Goal: Task Accomplishment & Management: Manage account settings

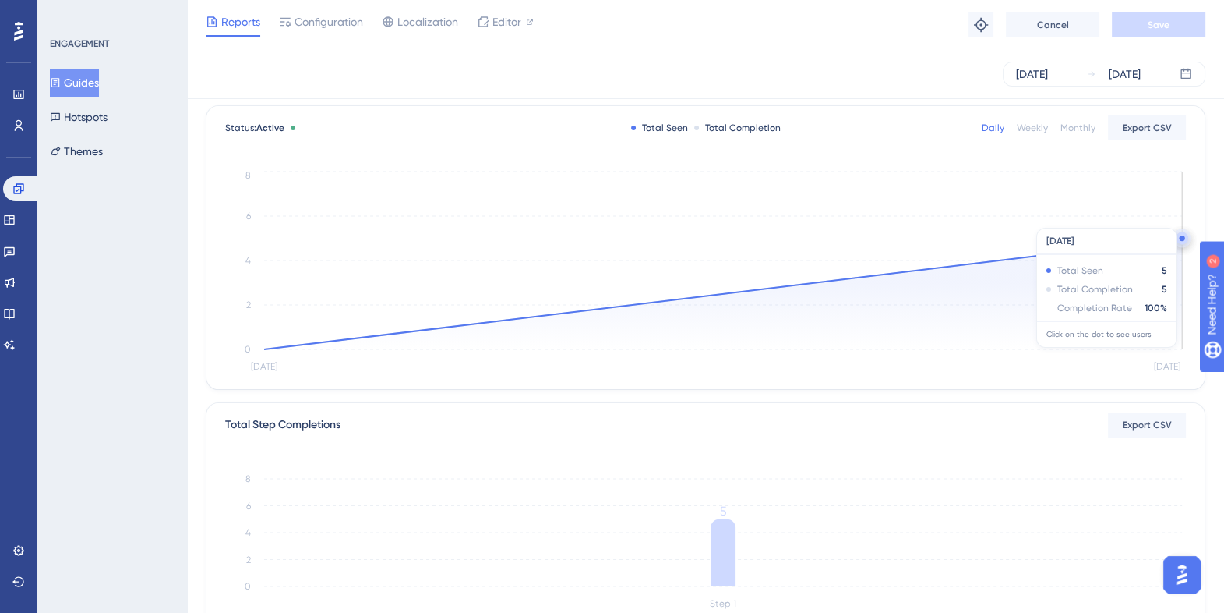
scroll to position [292, 0]
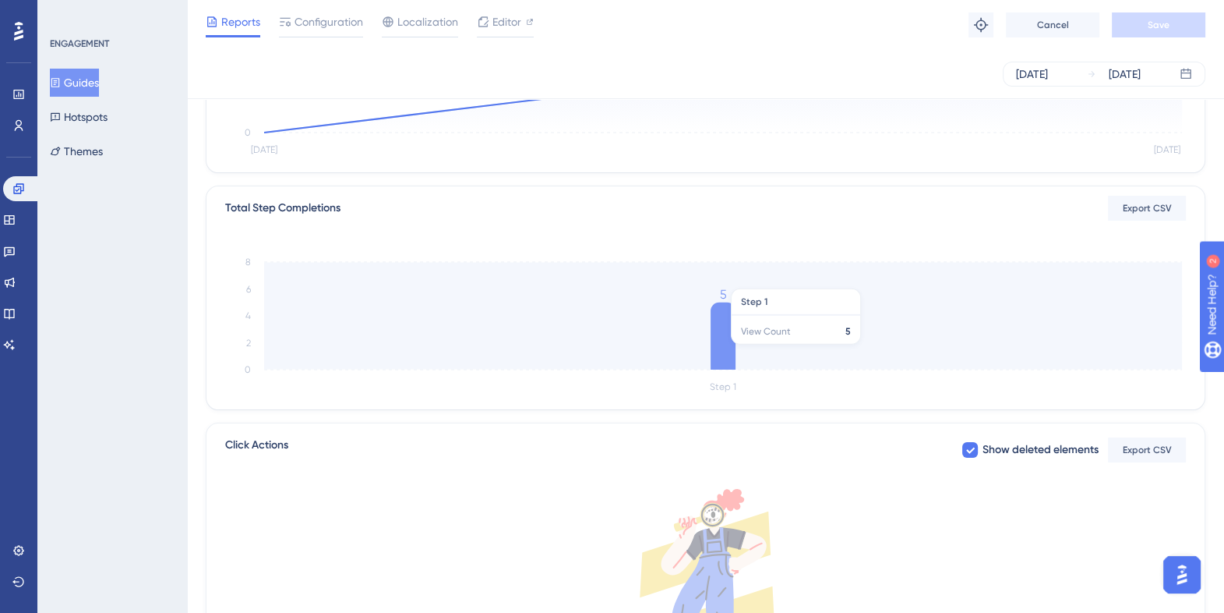
click at [716, 352] on icon at bounding box center [723, 335] width 25 height 67
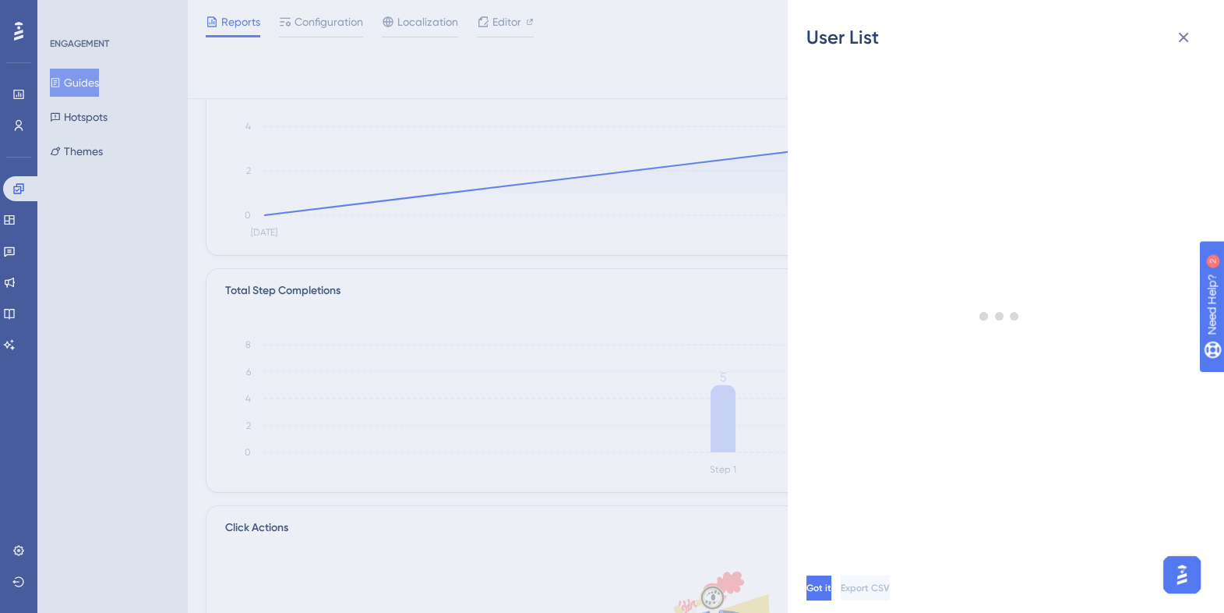
scroll to position [0, 0]
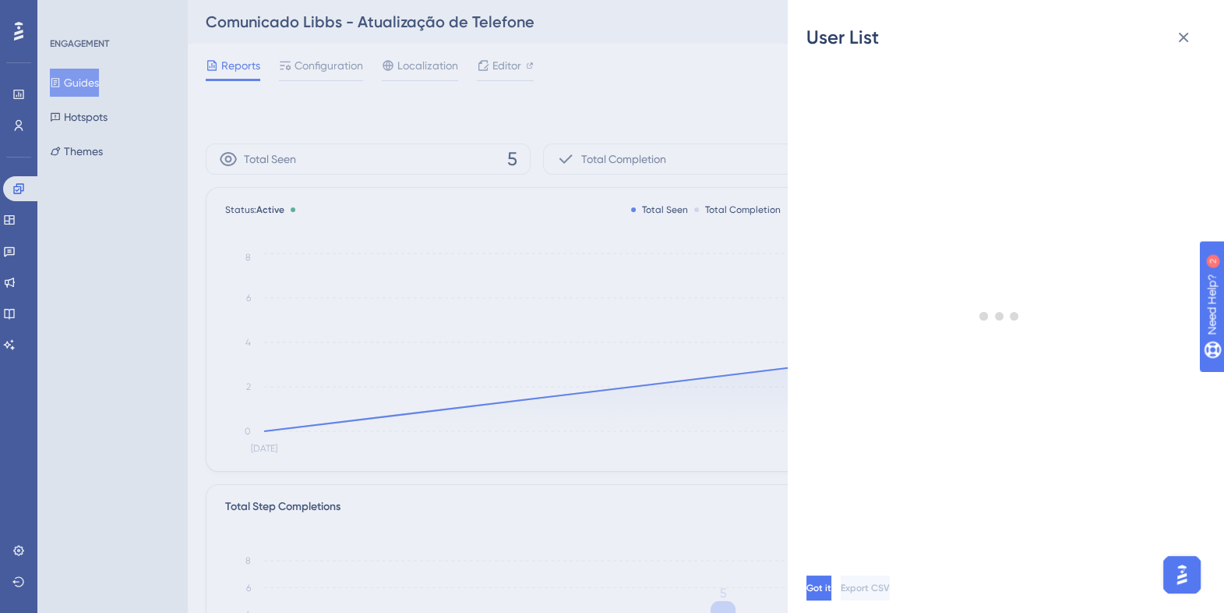
click at [652, 109] on div "User List Got it Export CSV" at bounding box center [612, 306] width 1224 height 613
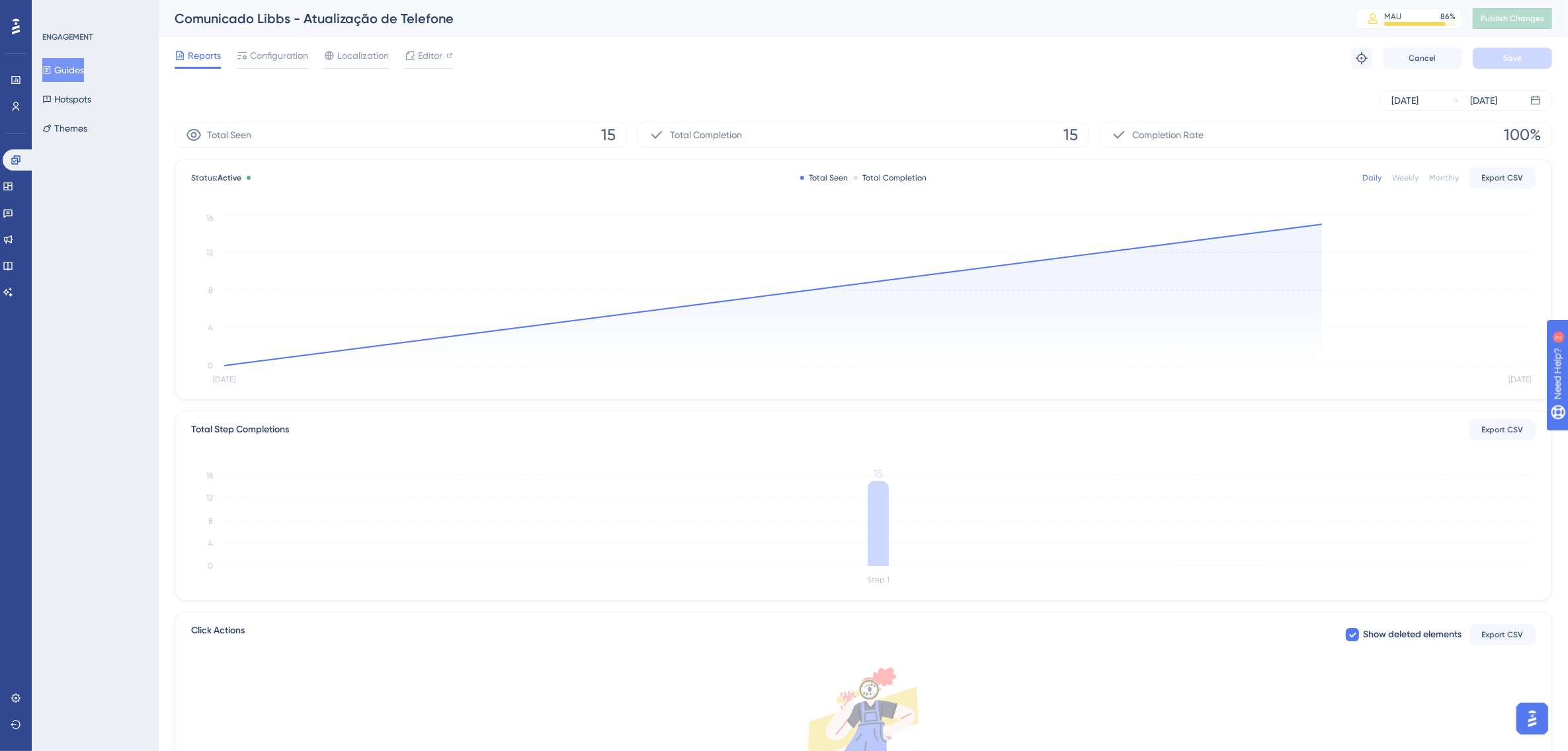
click at [703, 92] on div "Aug 13 2025 Aug 14 2025" at bounding box center [864, 100] width 1378 height 21
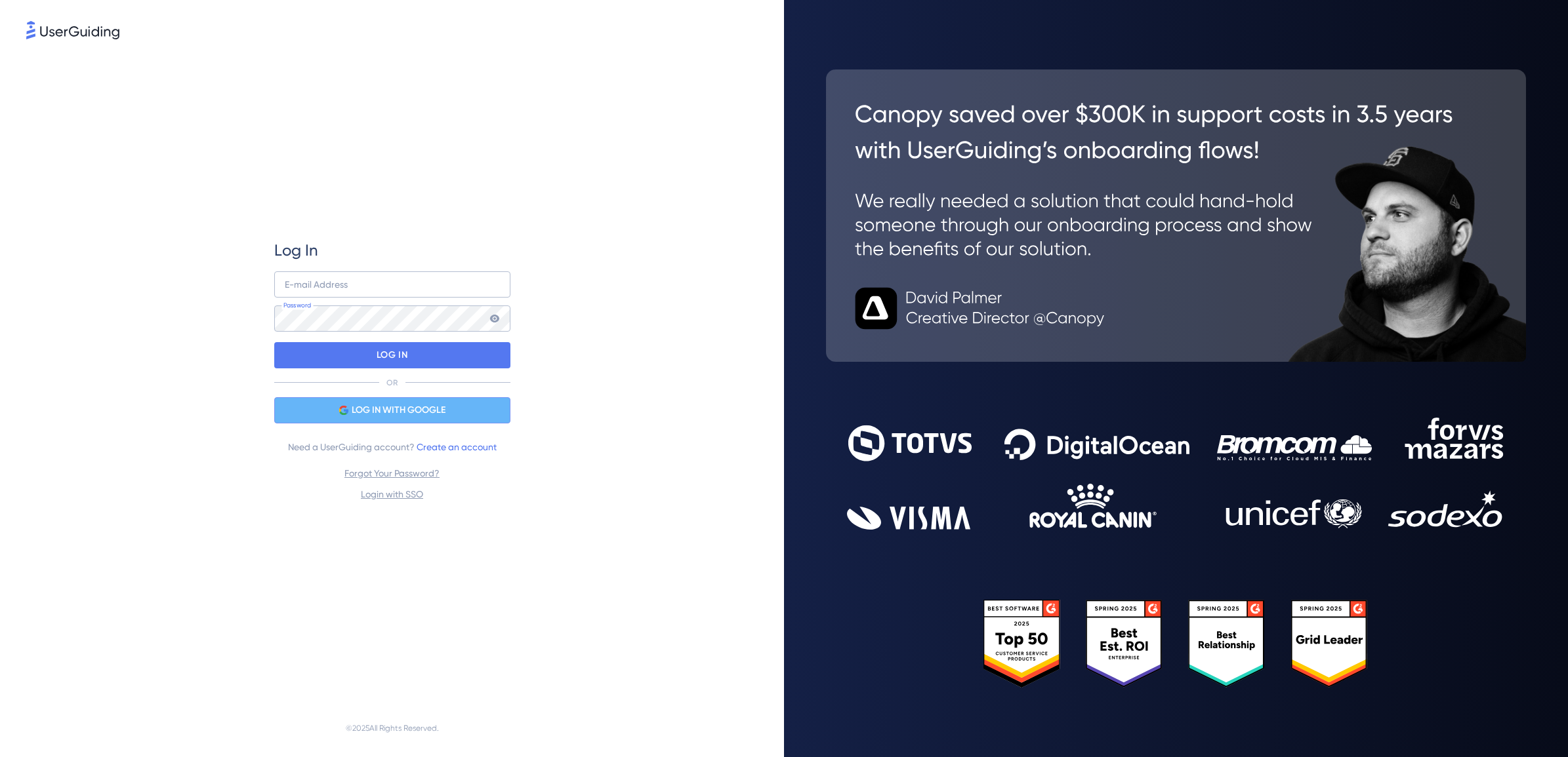
click at [415, 417] on span "LOG IN WITH GOOGLE" at bounding box center [398, 410] width 93 height 16
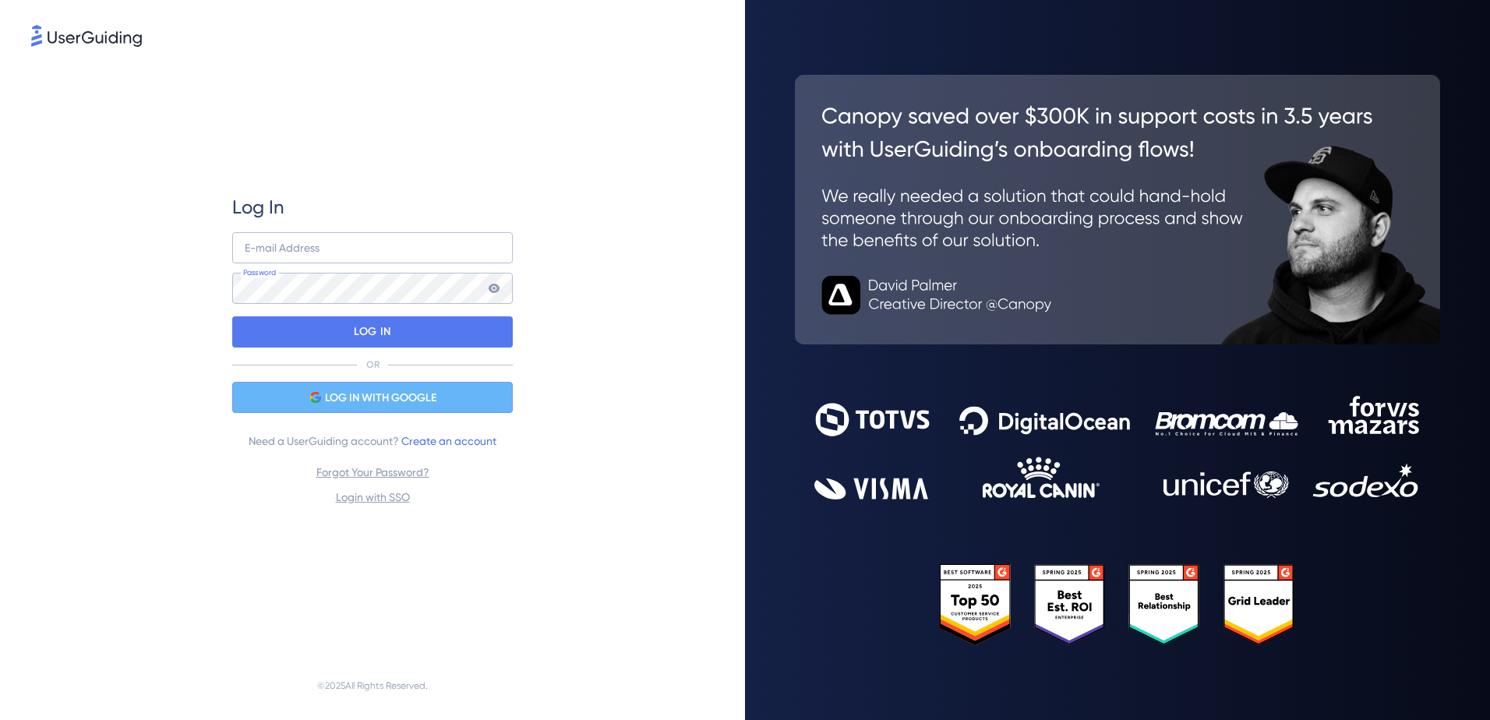
click at [425, 394] on span "LOG IN WITH GOOGLE" at bounding box center [380, 398] width 111 height 19
click at [348, 403] on span "LOG IN WITH GOOGLE" at bounding box center [380, 398] width 111 height 19
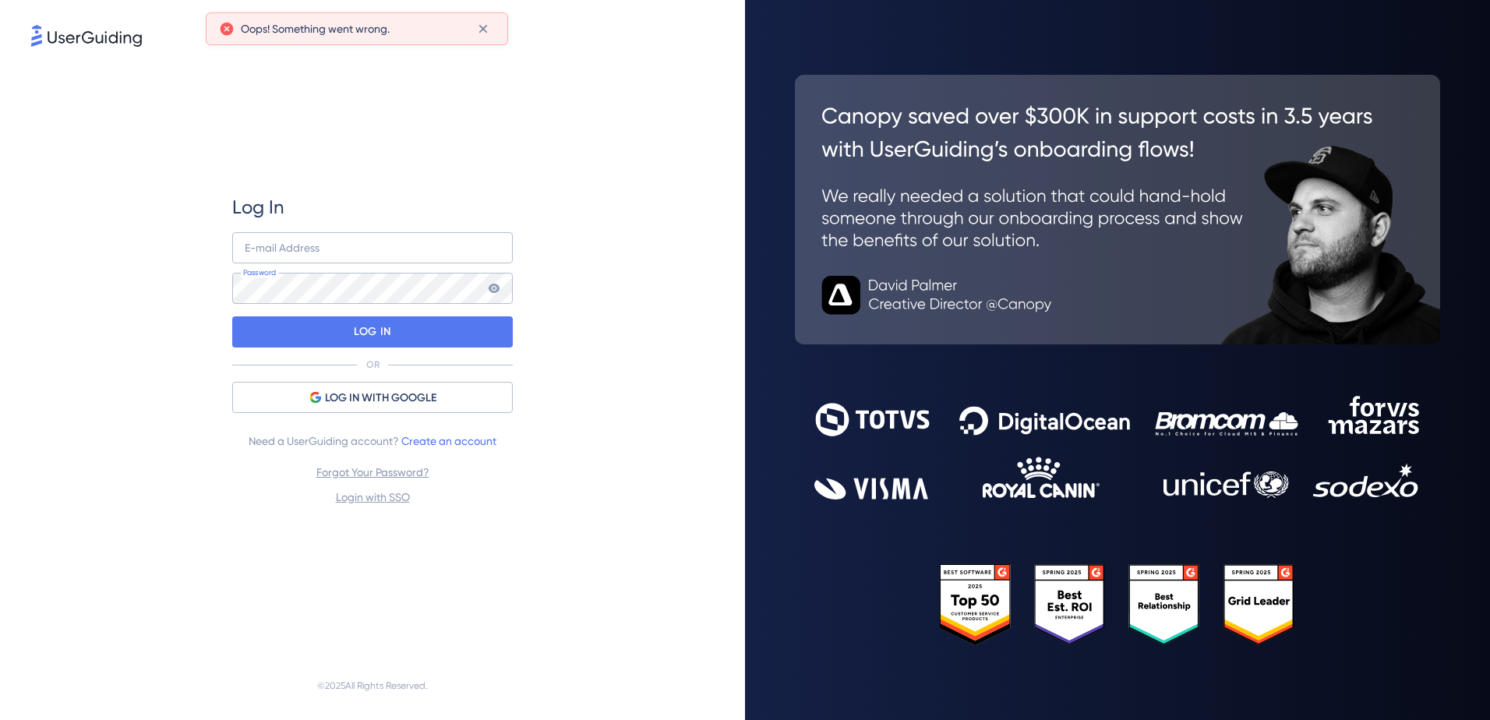
click at [311, 26] on span "Oops! Something went wrong." at bounding box center [315, 28] width 149 height 19
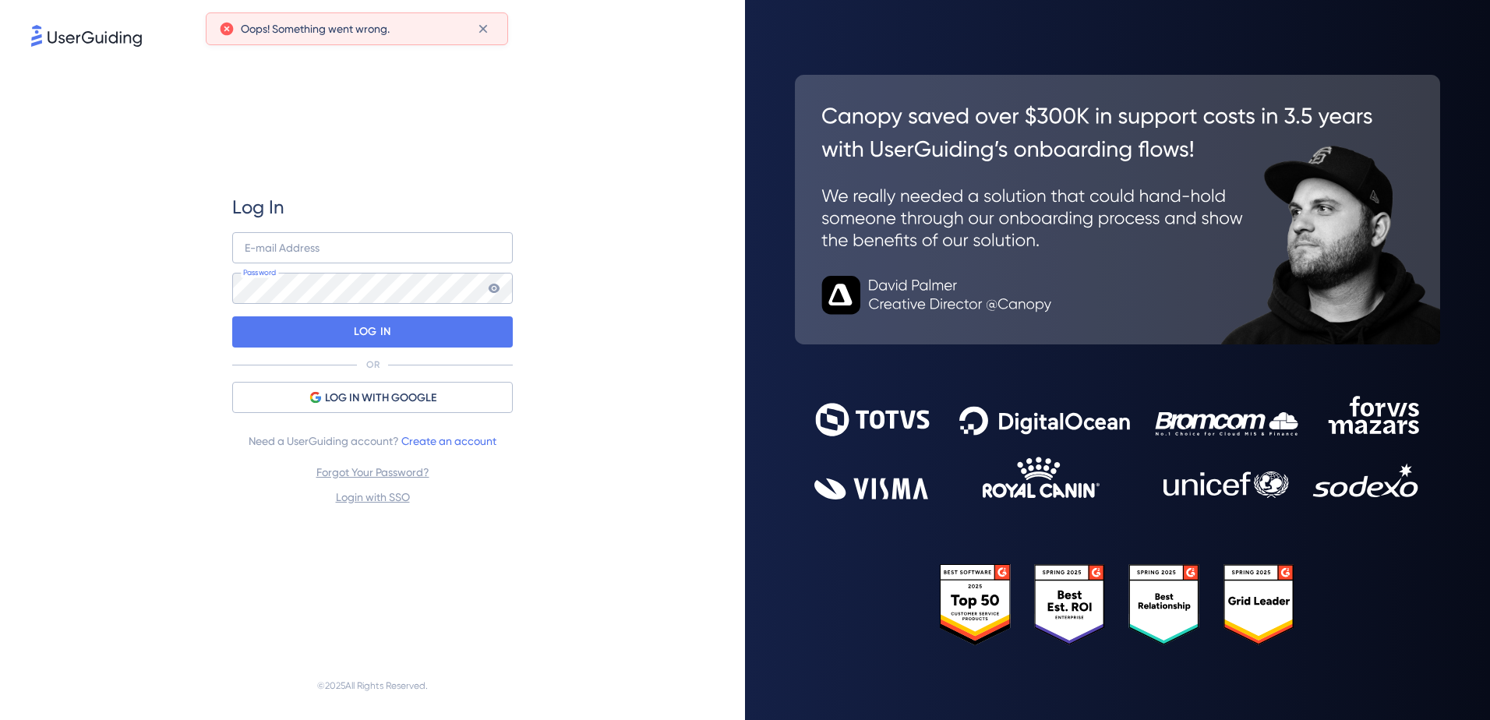
drag, startPoint x: 311, startPoint y: 26, endPoint x: 275, endPoint y: 97, distance: 79.5
click at [275, 97] on div "Log In E-mail Address Password LOG IN OR LOG IN WITH GOOGLE Need a UserGuiding …" at bounding box center [372, 351] width 281 height 602
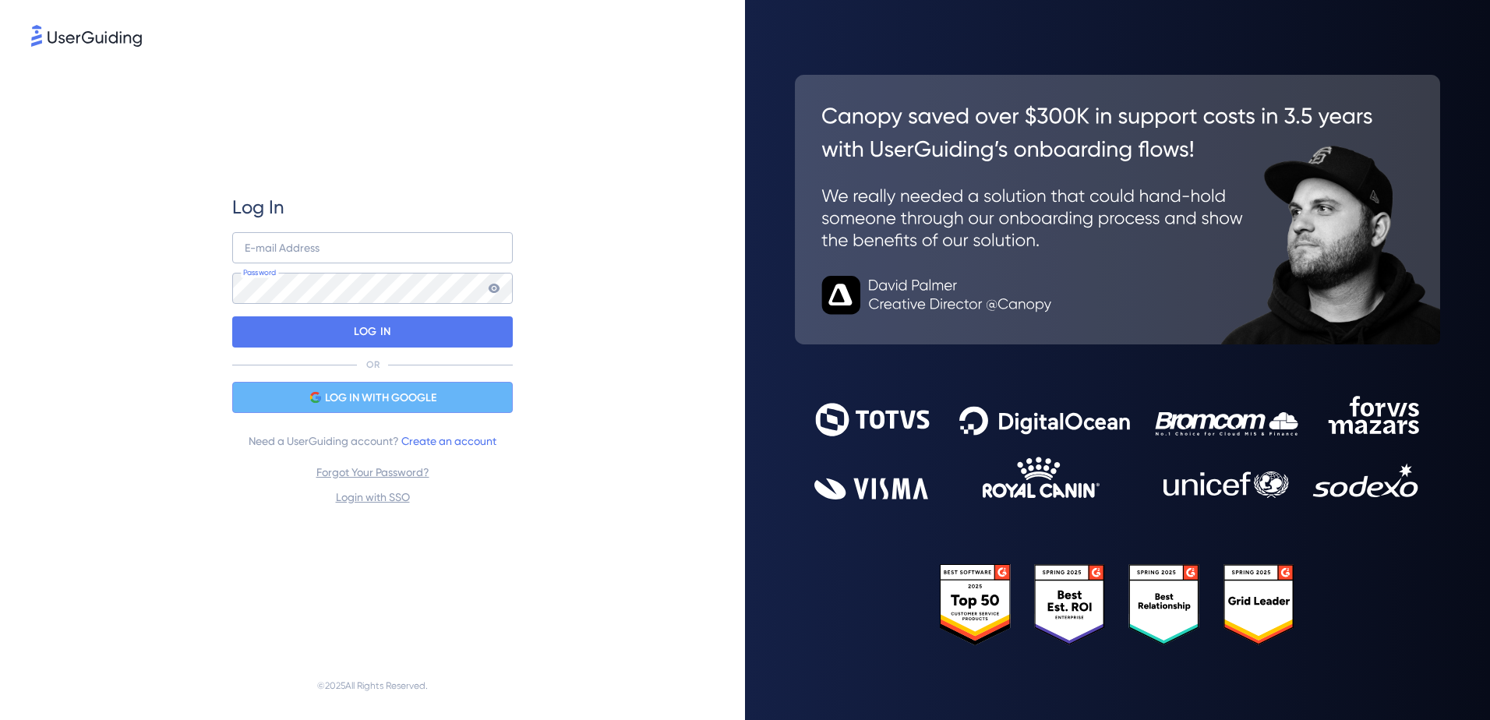
click at [374, 398] on span "LOG IN WITH GOOGLE" at bounding box center [380, 398] width 111 height 19
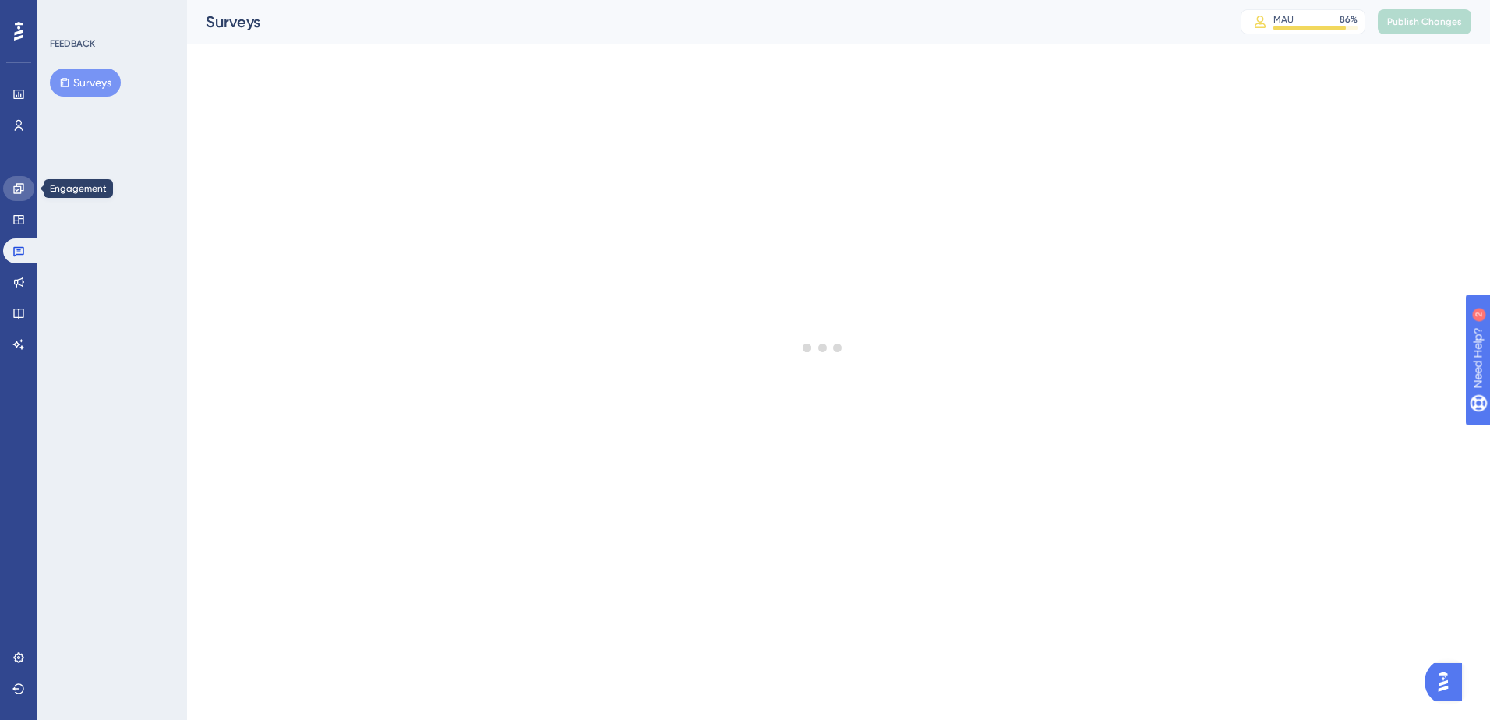
click at [16, 196] on link at bounding box center [18, 188] width 31 height 25
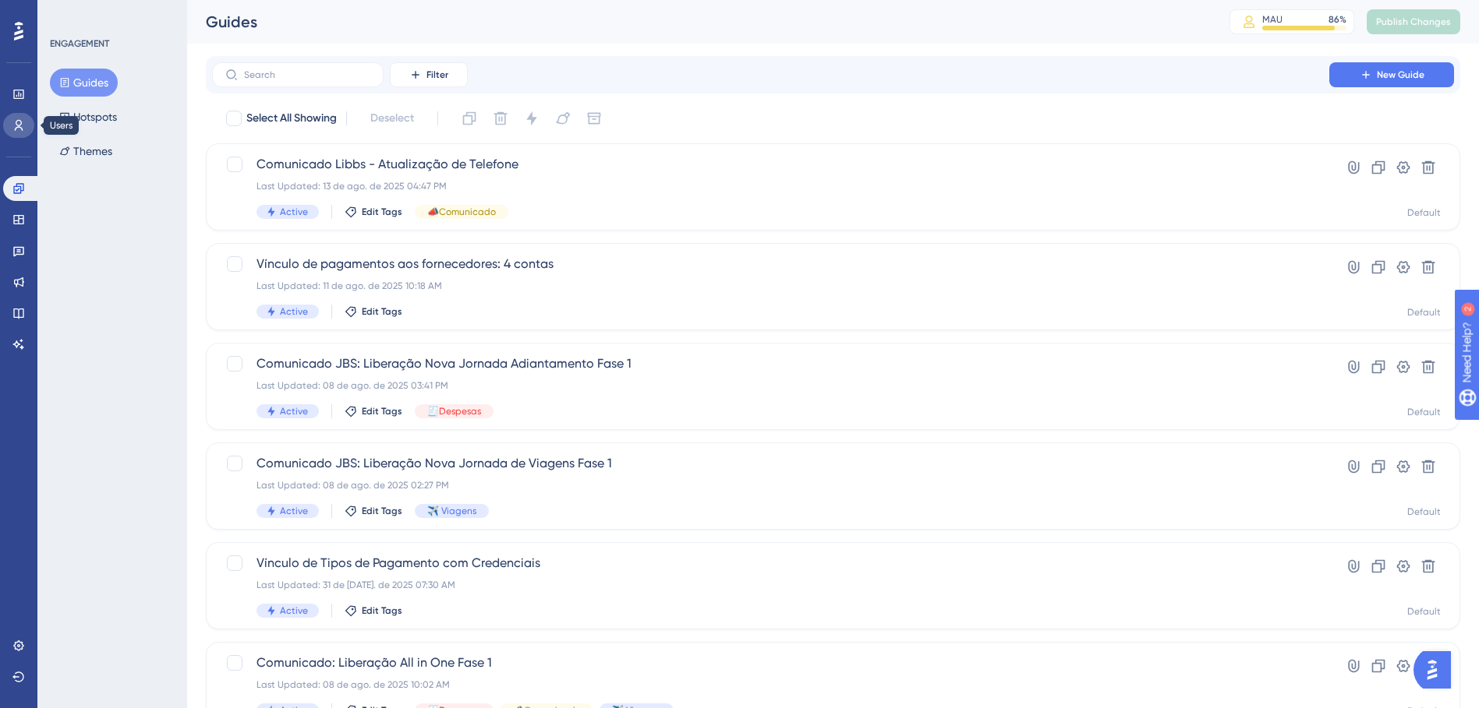
click at [22, 122] on icon at bounding box center [18, 125] width 12 height 12
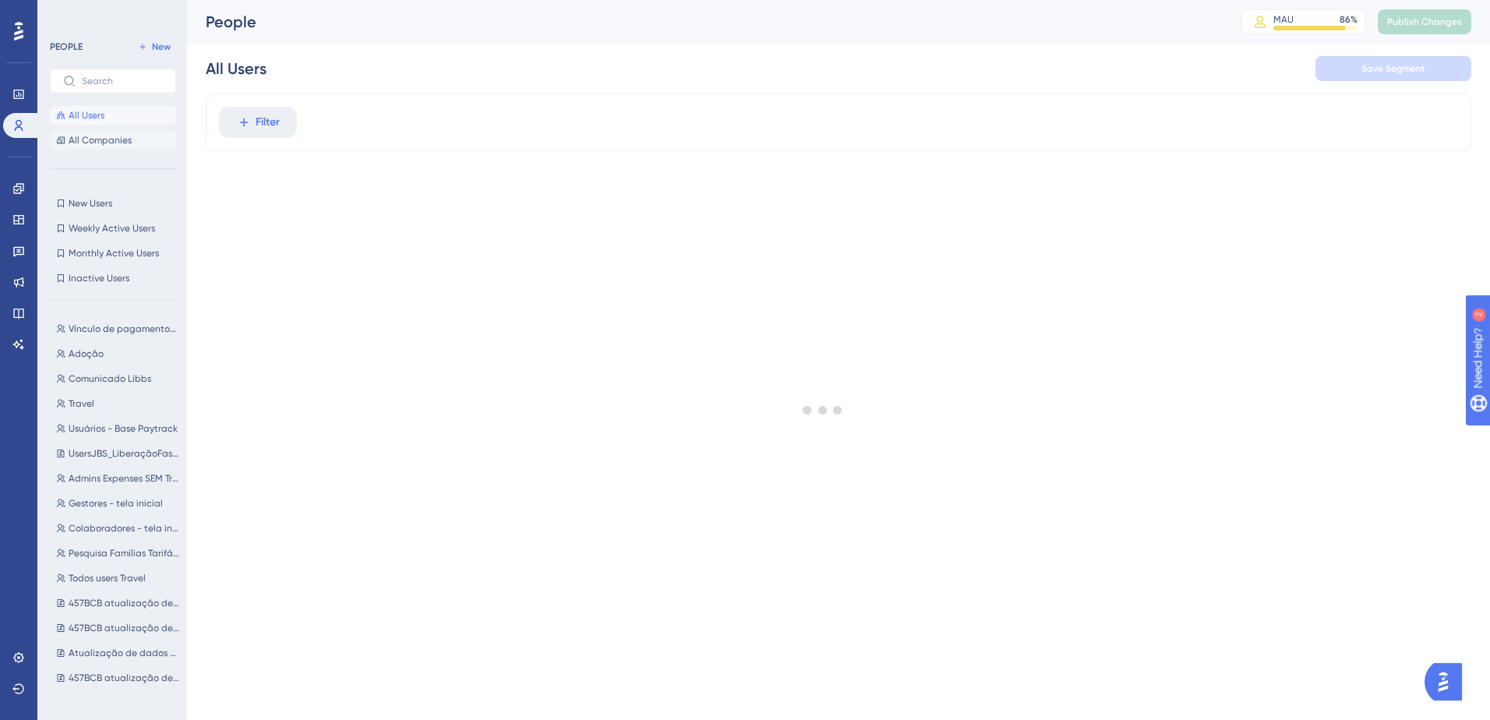
click at [107, 145] on span "All Companies" at bounding box center [100, 140] width 63 height 12
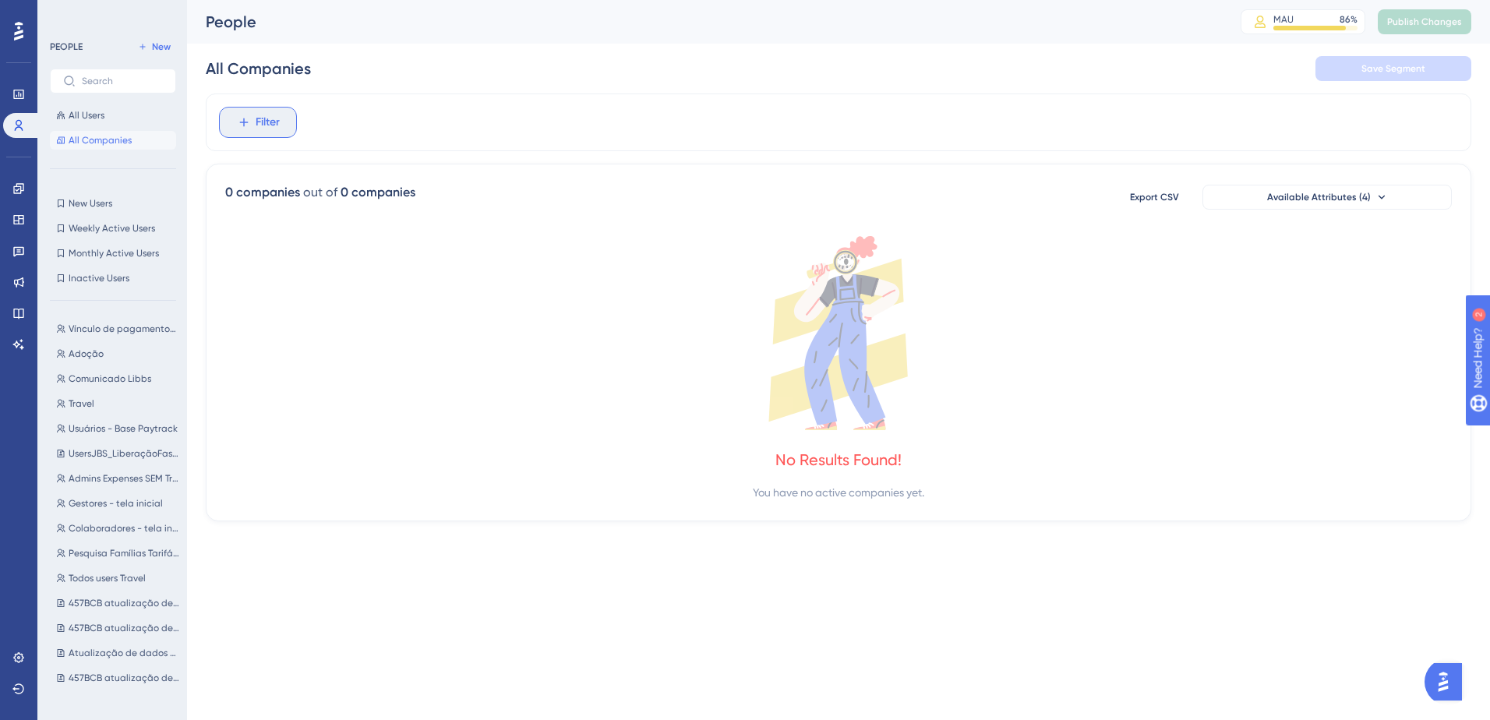
click at [251, 114] on button "Filter" at bounding box center [258, 122] width 78 height 31
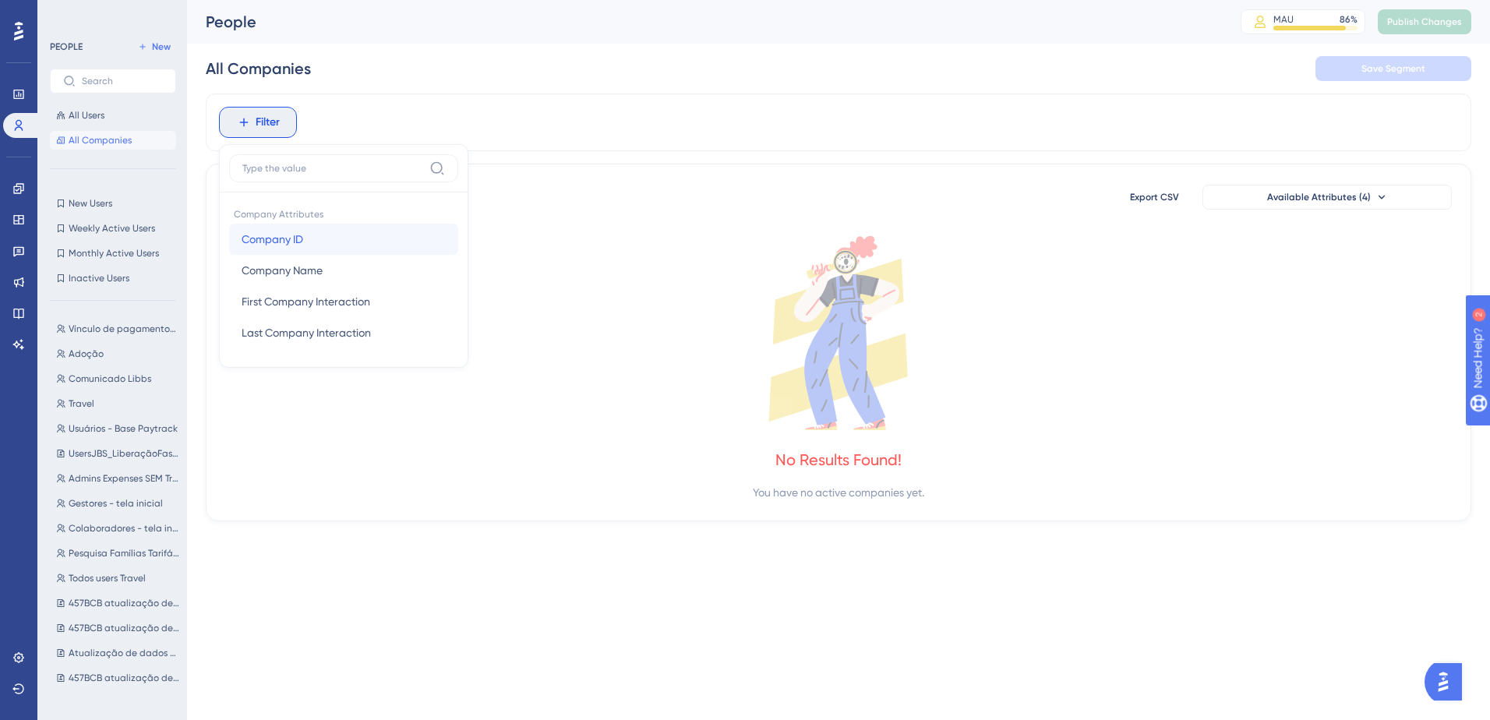
click at [336, 240] on button "Company ID Company ID" at bounding box center [343, 239] width 229 height 31
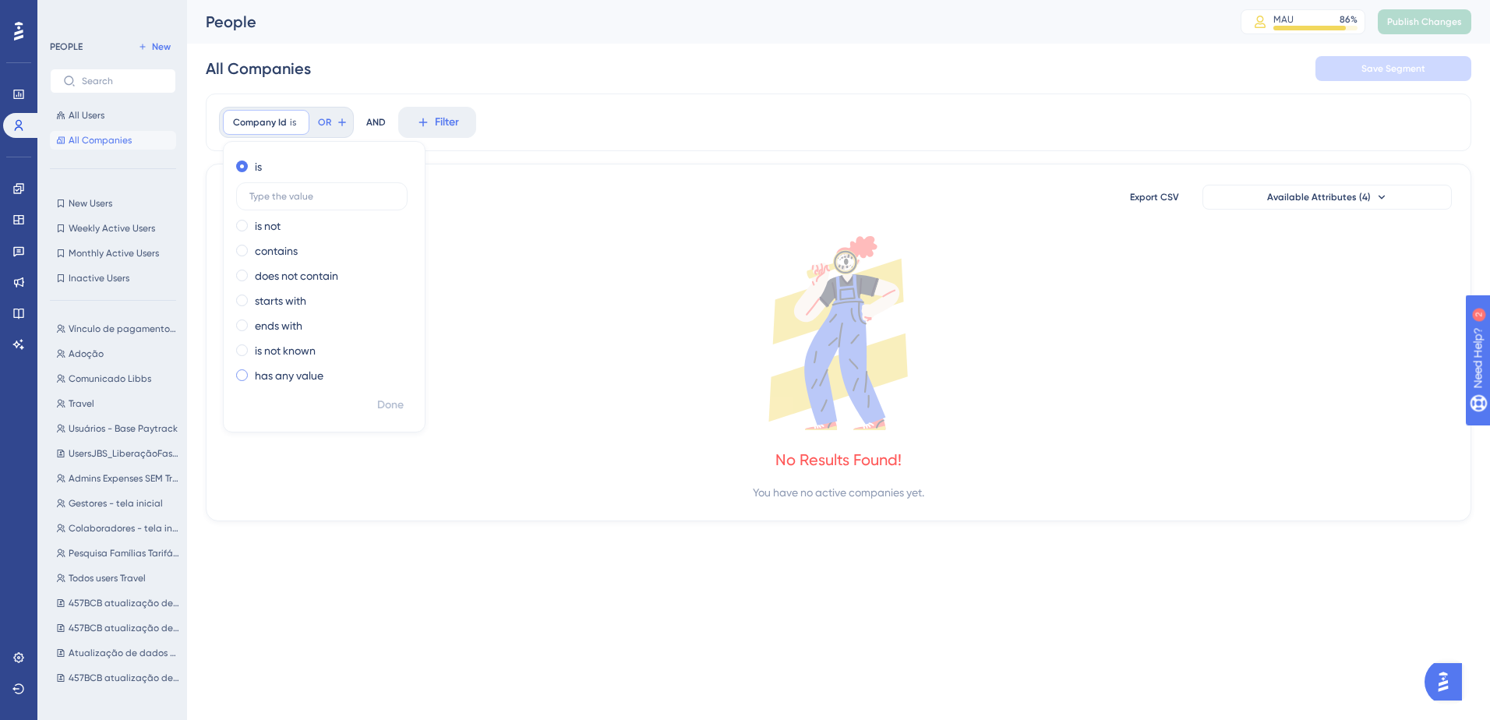
click at [306, 374] on label "has any value" at bounding box center [289, 375] width 69 height 19
click at [396, 376] on span "Done" at bounding box center [390, 371] width 27 height 19
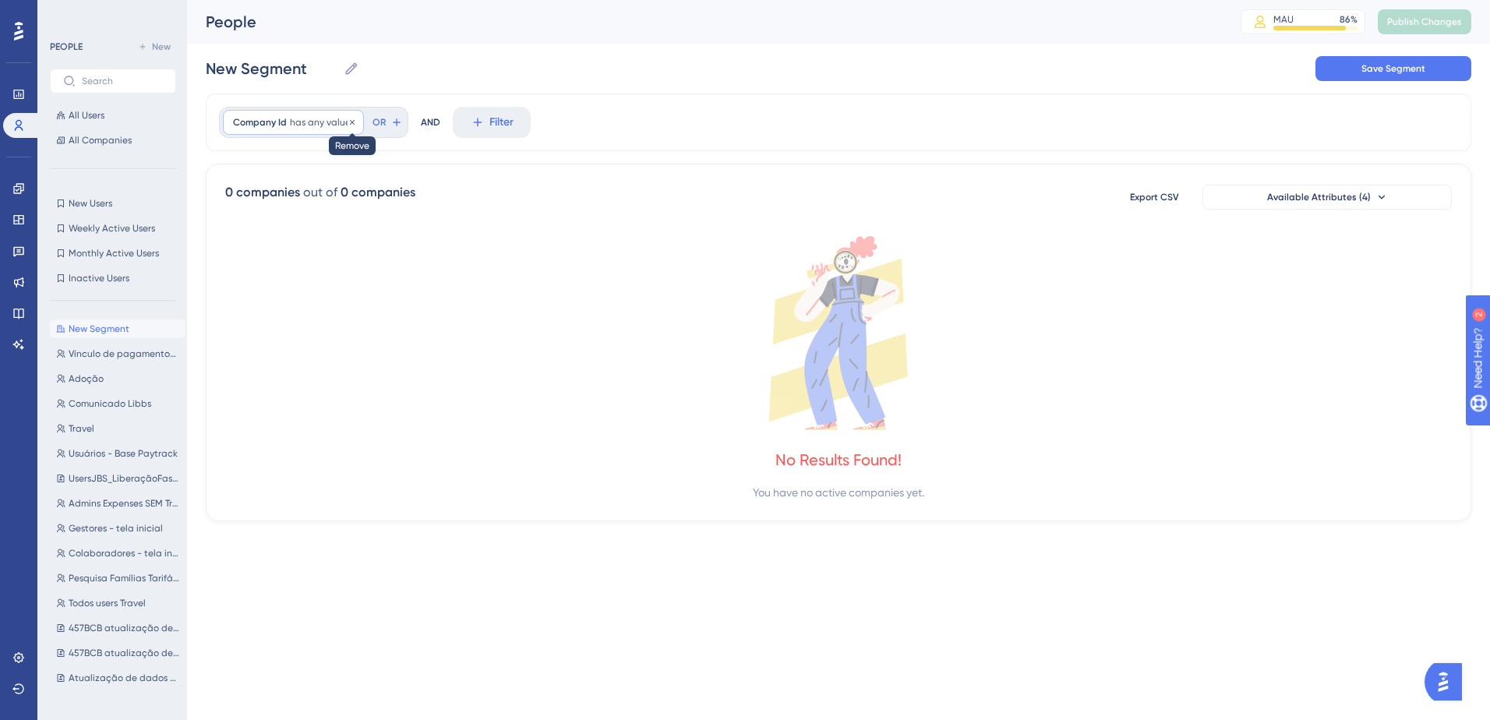
click at [352, 122] on icon at bounding box center [352, 122] width 9 height 9
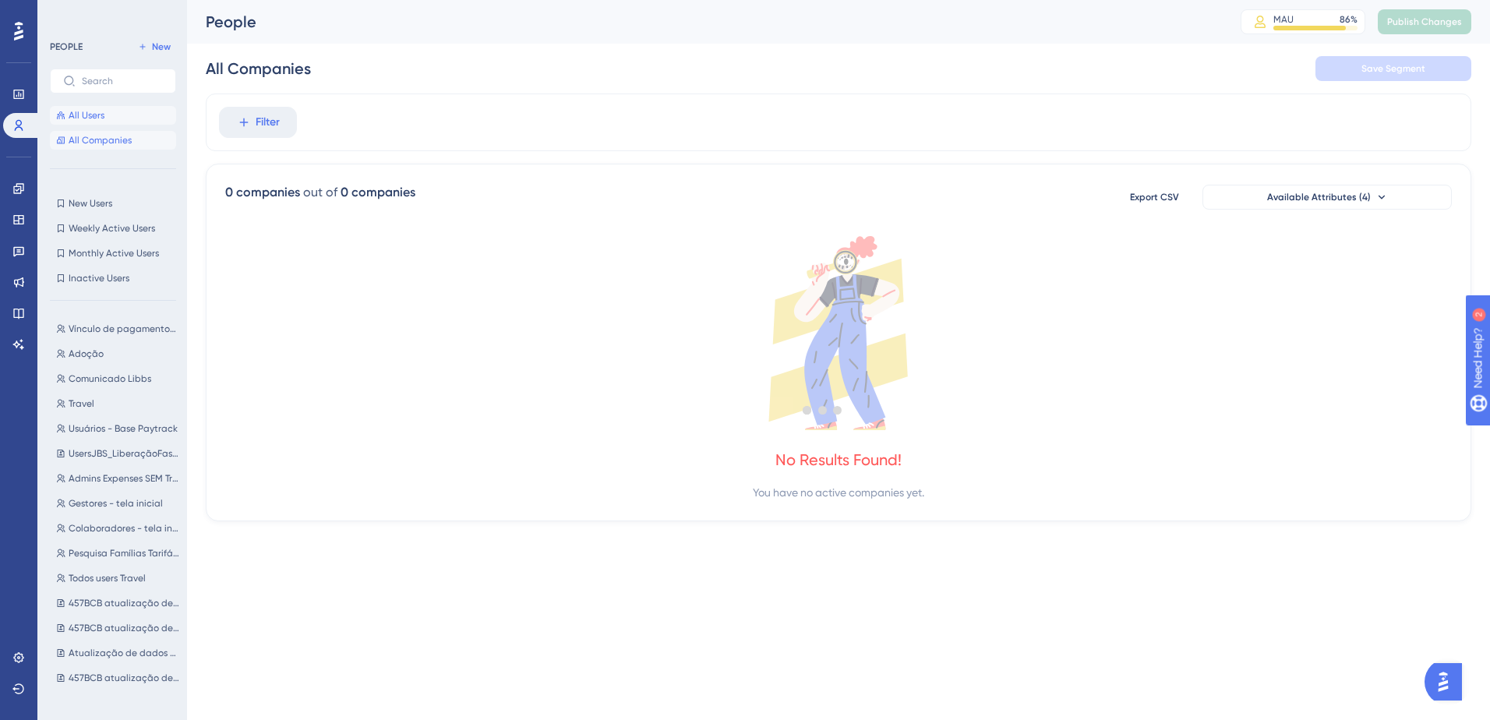
click at [91, 110] on span "All Users" at bounding box center [87, 115] width 36 height 12
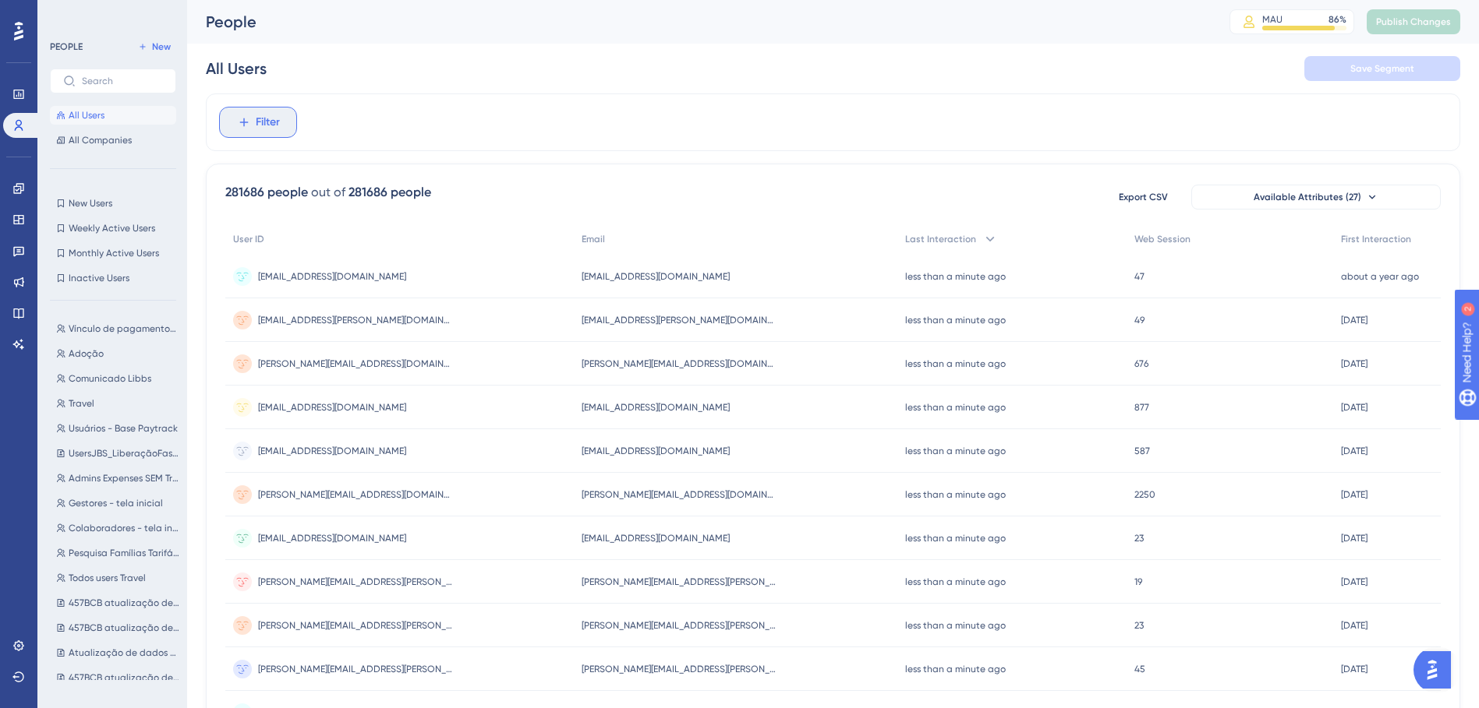
click at [277, 124] on span "Filter" at bounding box center [268, 122] width 24 height 19
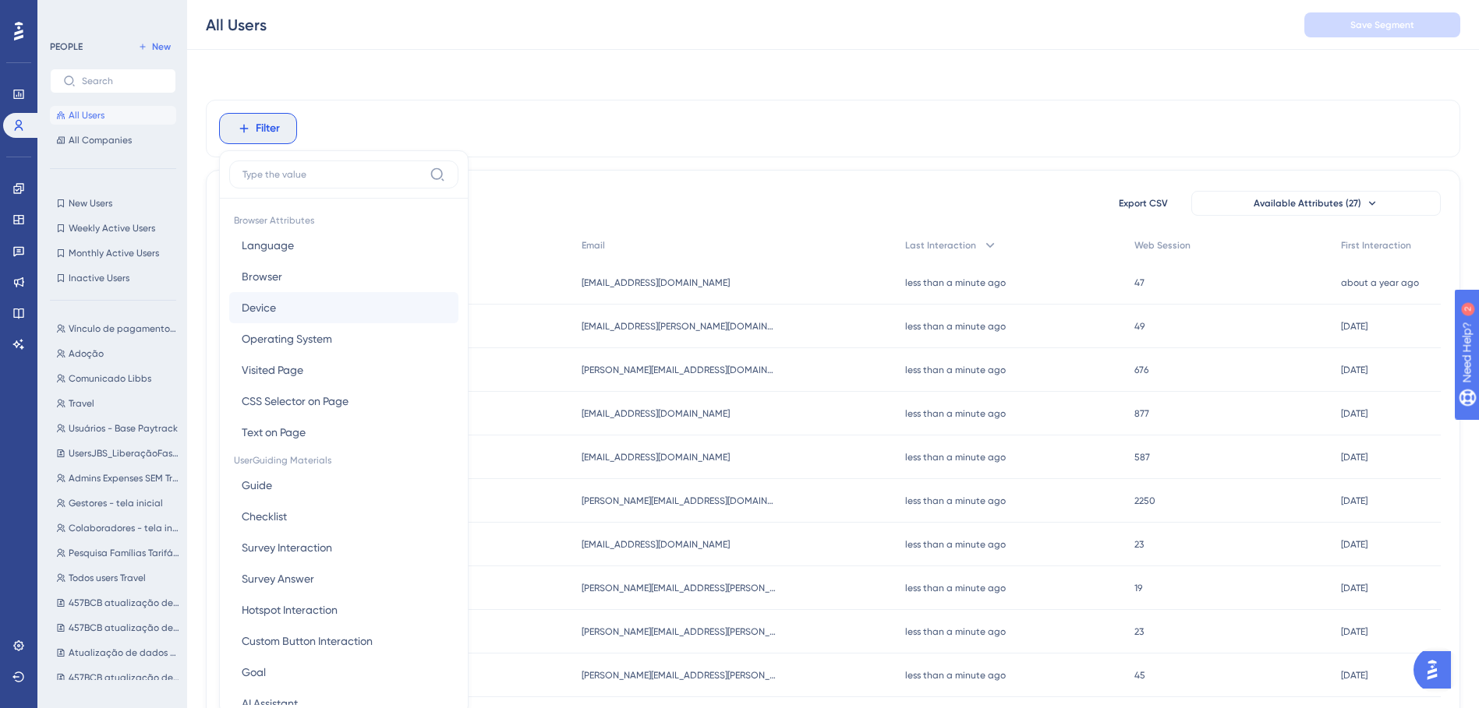
scroll to position [72, 0]
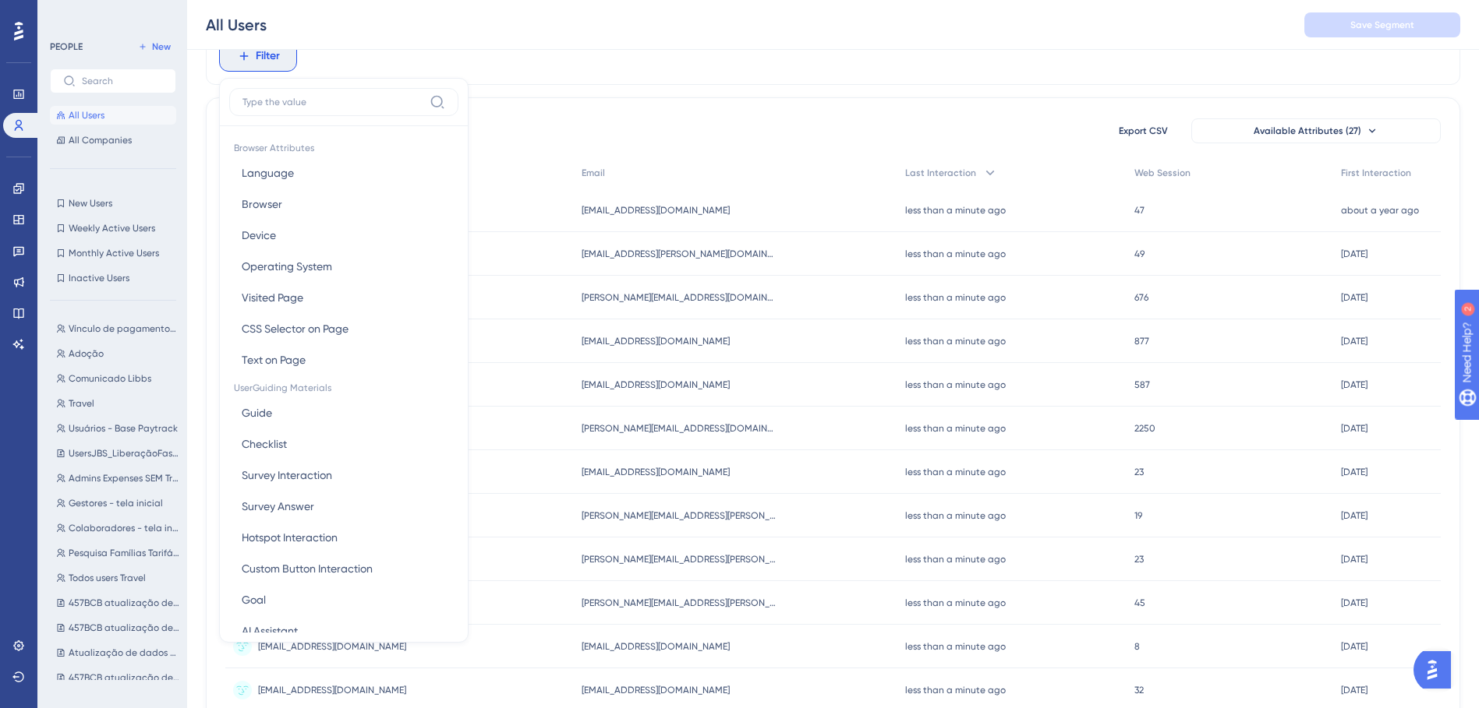
click at [316, 115] on label at bounding box center [343, 102] width 229 height 28
click at [316, 108] on input at bounding box center [332, 102] width 181 height 12
click at [302, 108] on input at bounding box center [332, 102] width 181 height 12
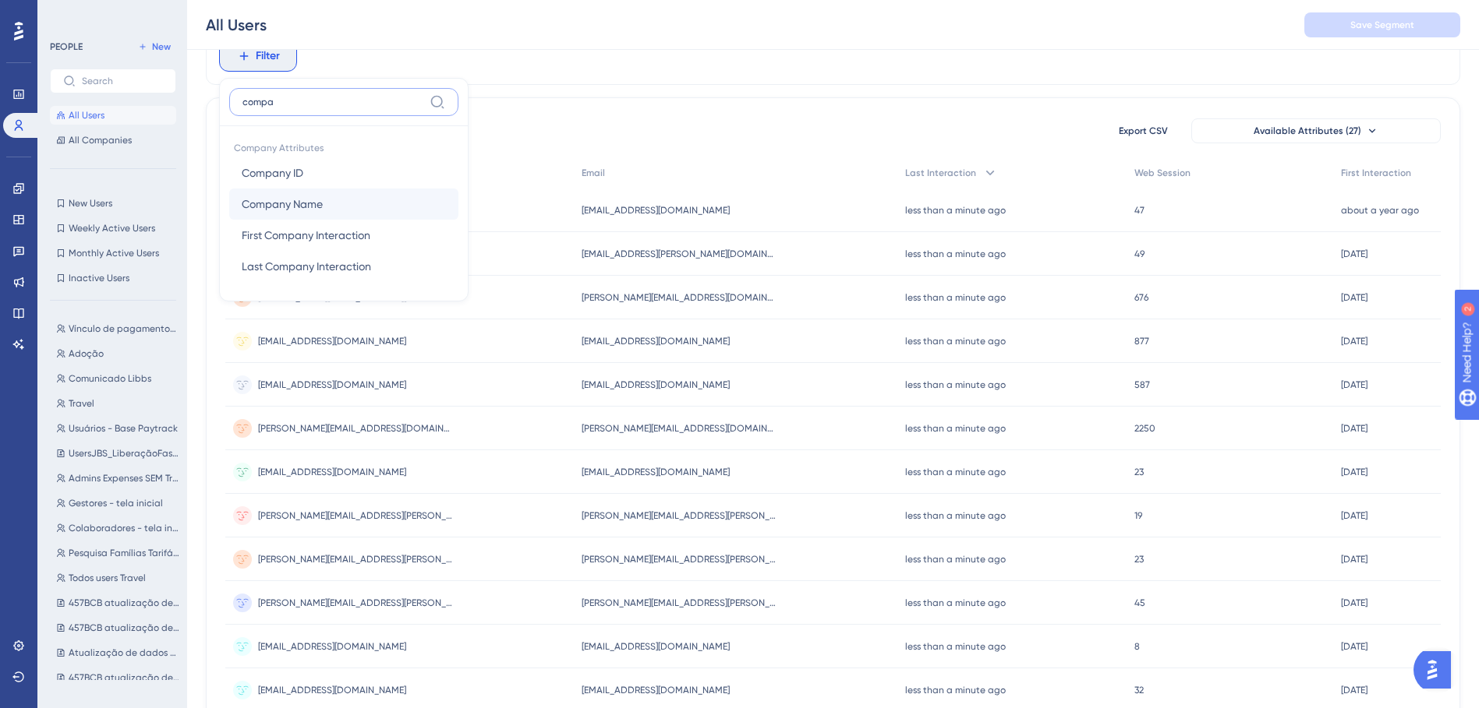
type input "compa"
click at [327, 211] on button "Company Name Company Name" at bounding box center [343, 204] width 229 height 31
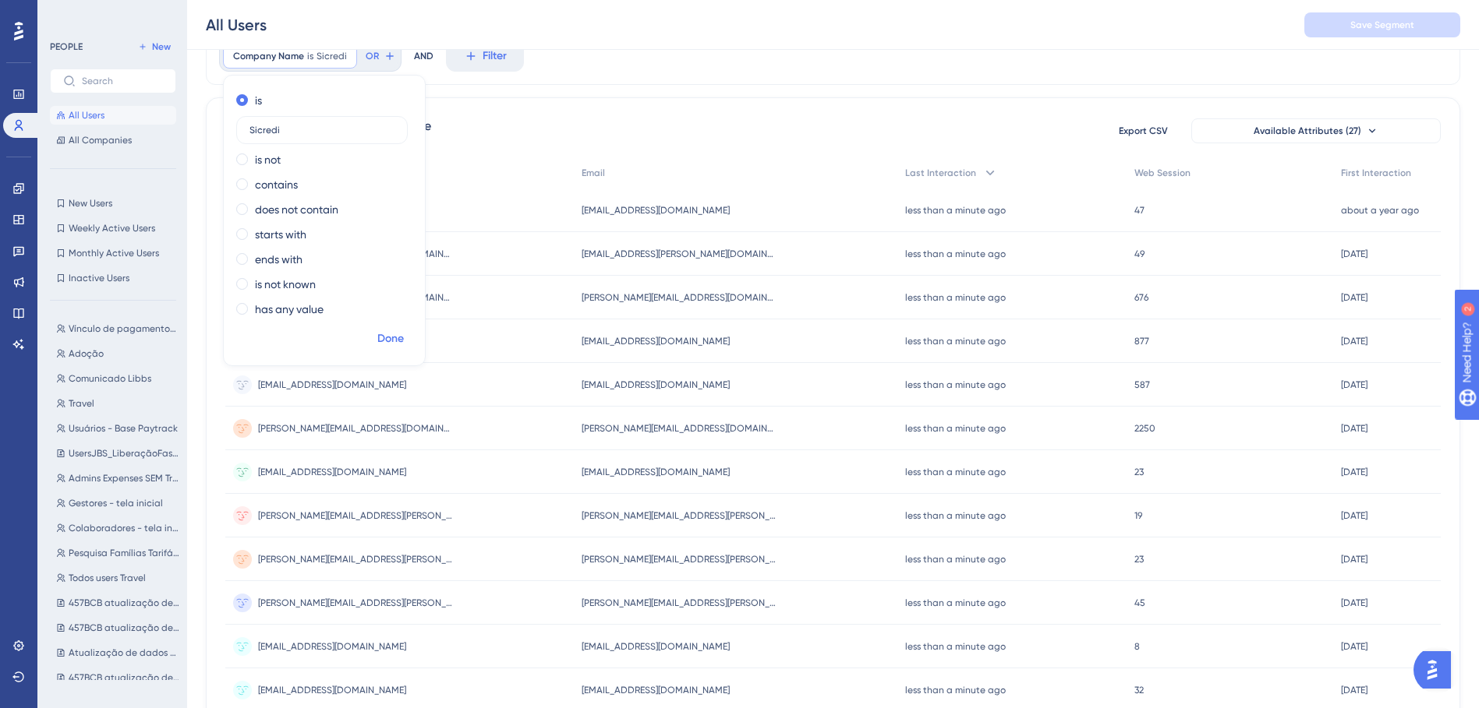
type input "Sicredi"
click at [394, 334] on span "Done" at bounding box center [390, 339] width 27 height 19
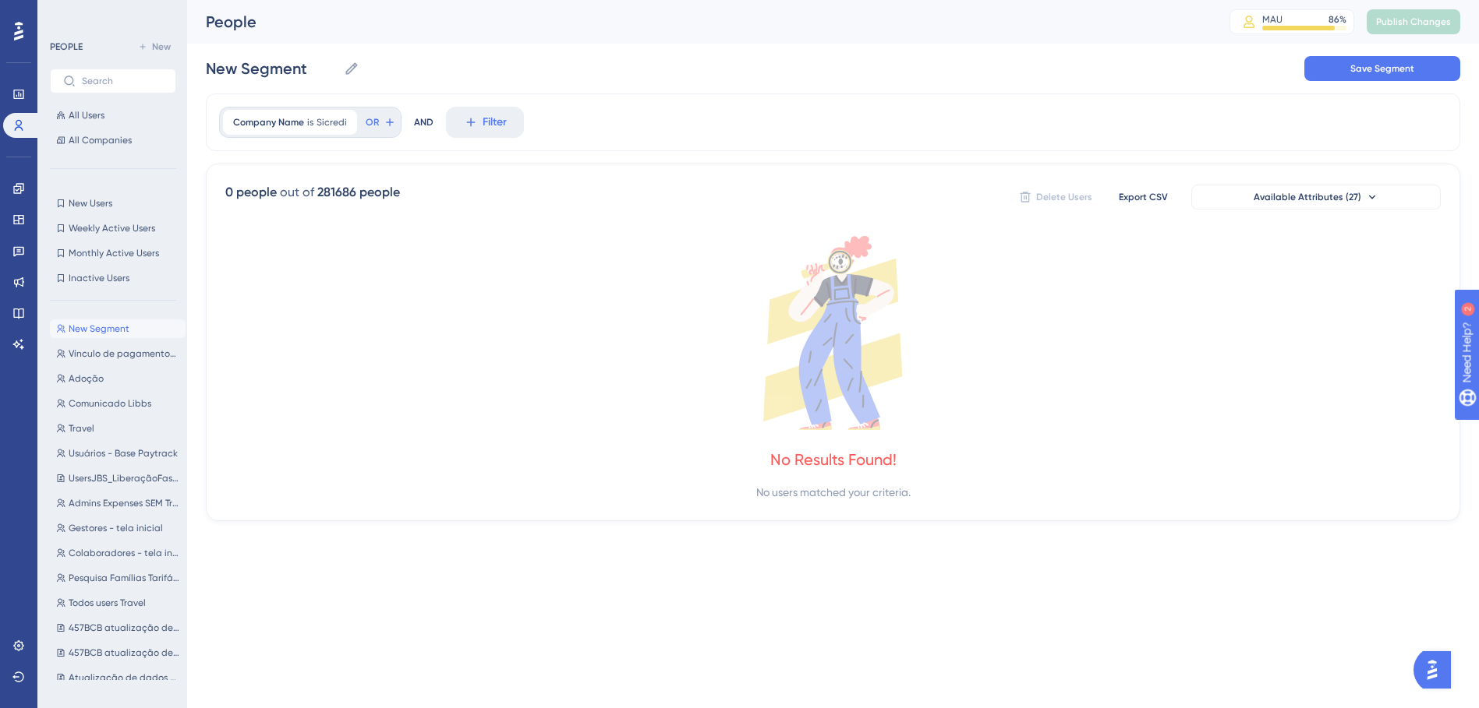
scroll to position [0, 0]
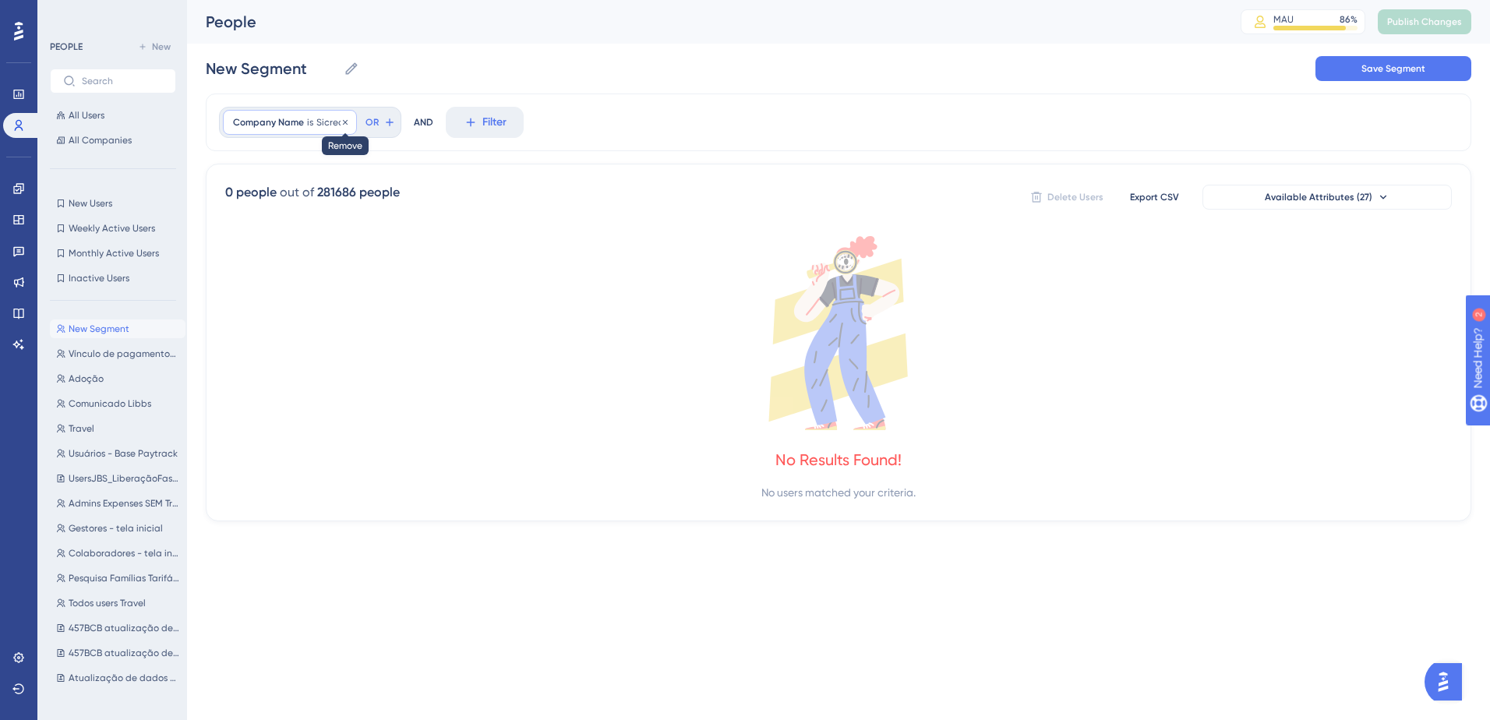
click at [341, 122] on icon at bounding box center [345, 122] width 9 height 9
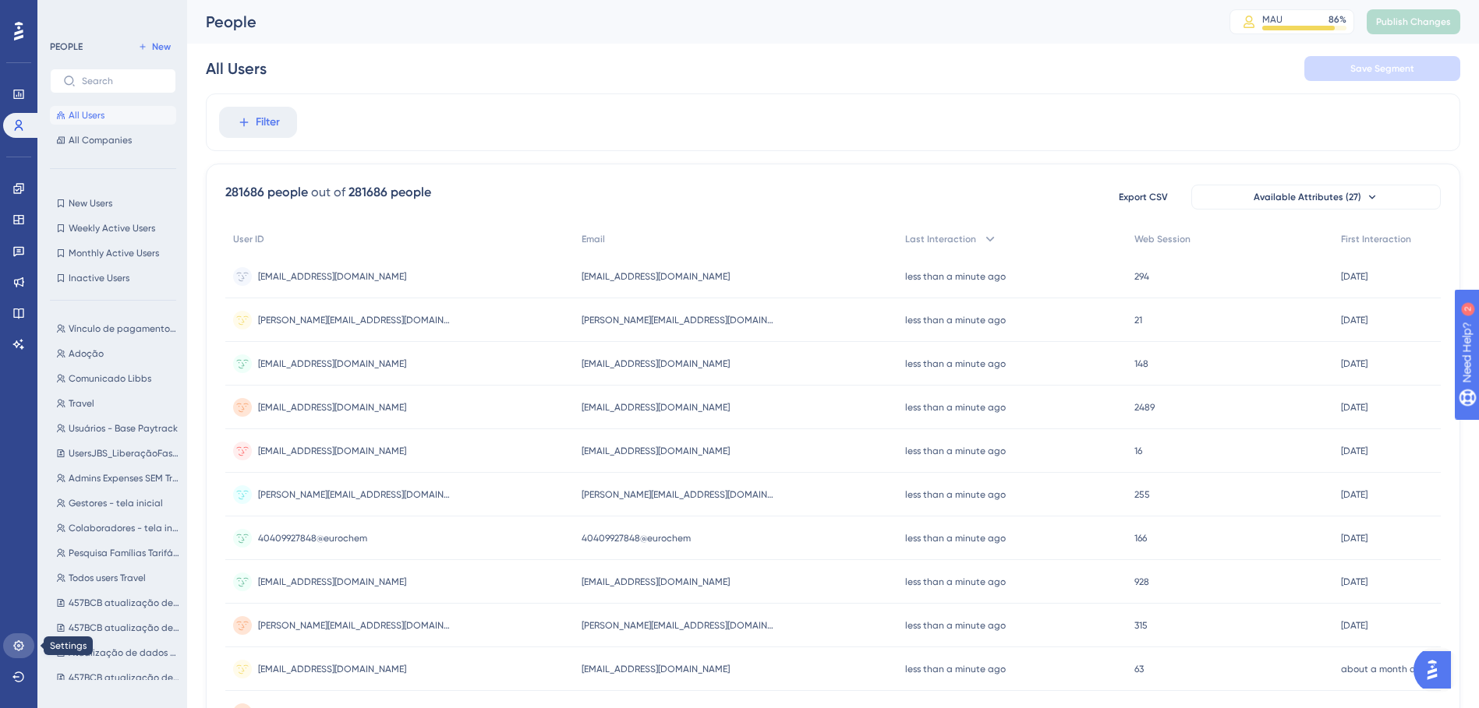
click at [14, 501] on icon at bounding box center [18, 646] width 12 height 12
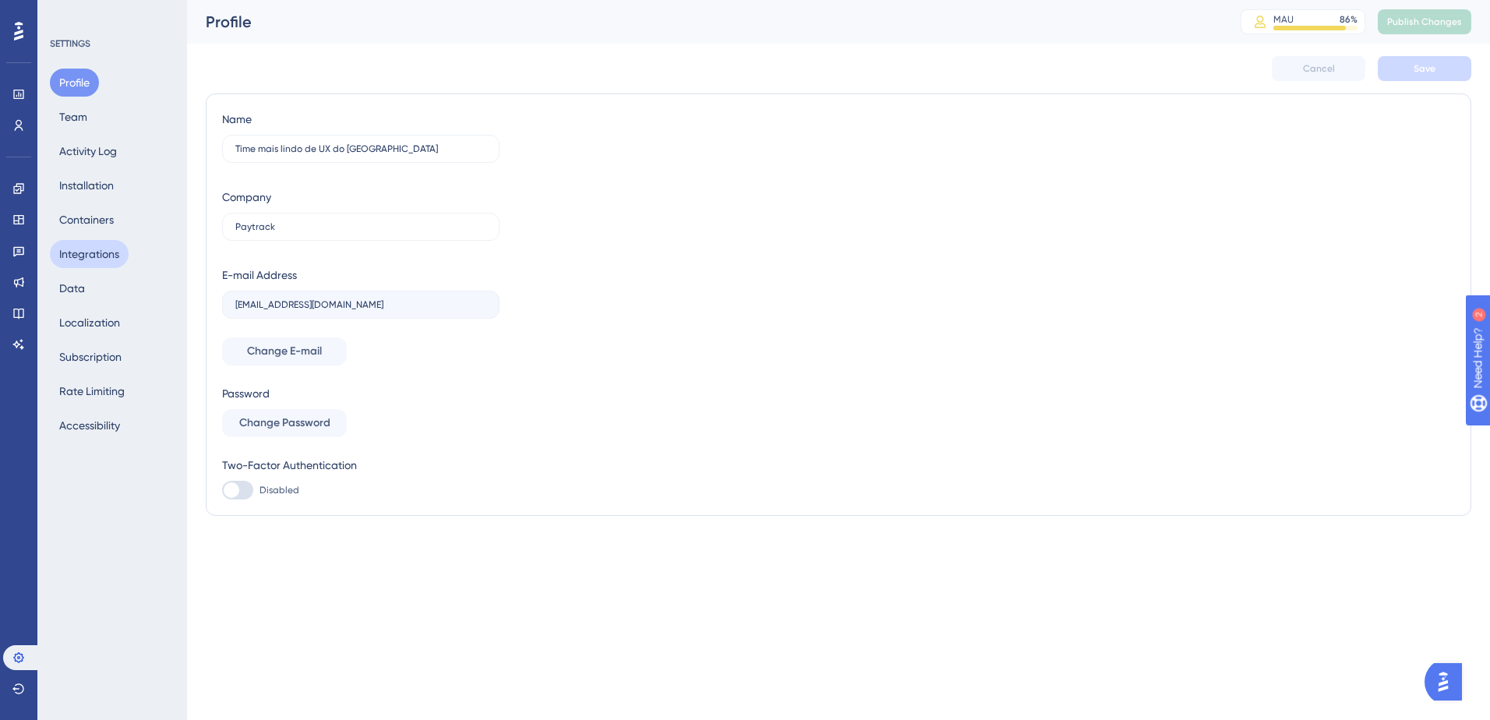
click at [80, 244] on button "Integrations" at bounding box center [89, 254] width 79 height 28
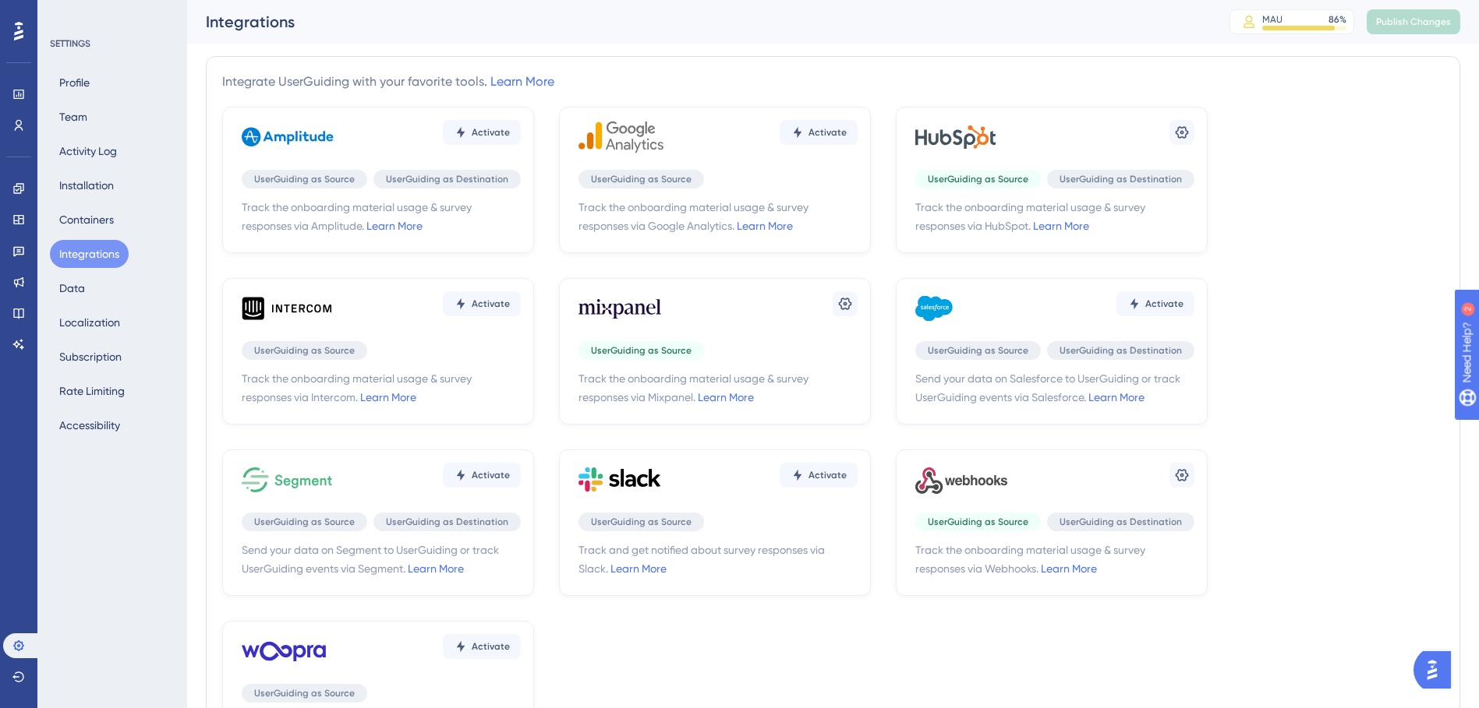
click at [731, 155] on div "Activate" at bounding box center [717, 137] width 279 height 47
click at [991, 135] on icon at bounding box center [1182, 133] width 16 height 16
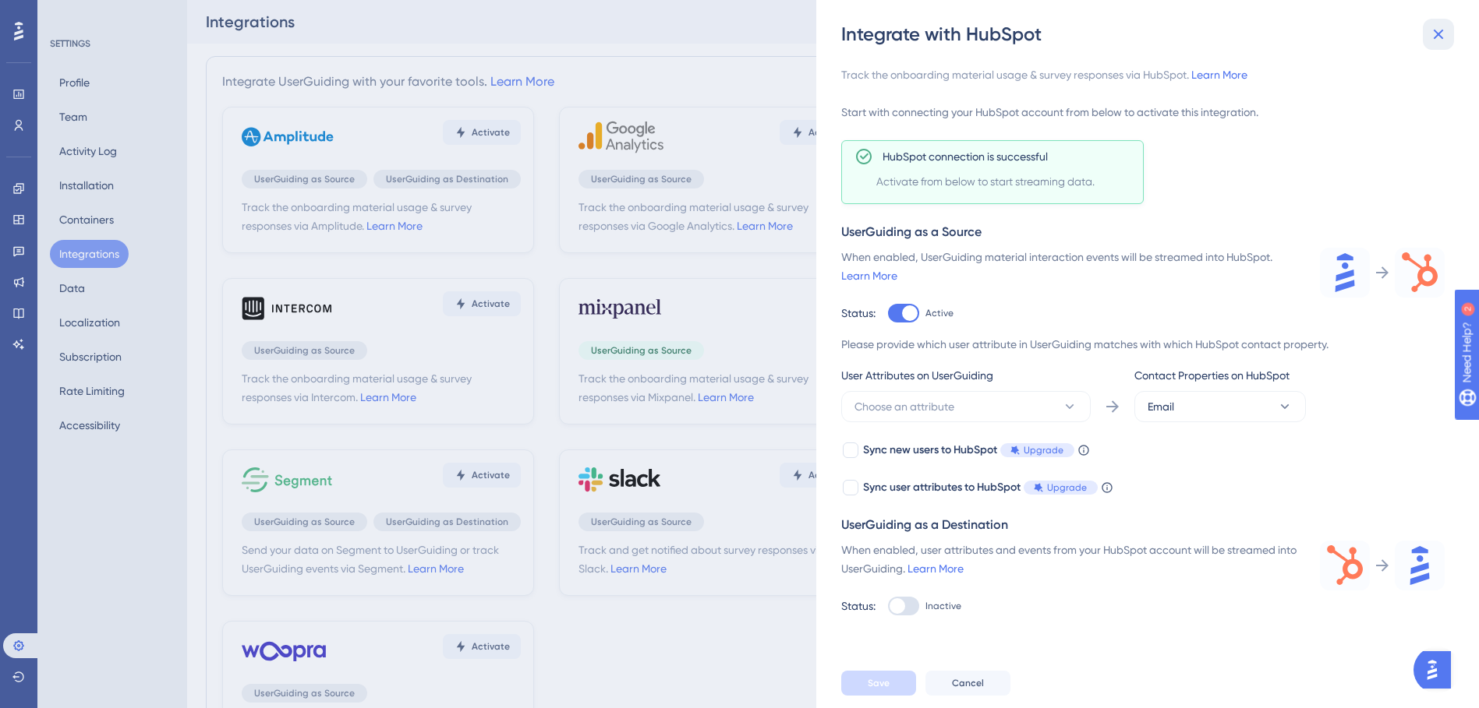
click at [991, 38] on icon at bounding box center [1438, 34] width 19 height 19
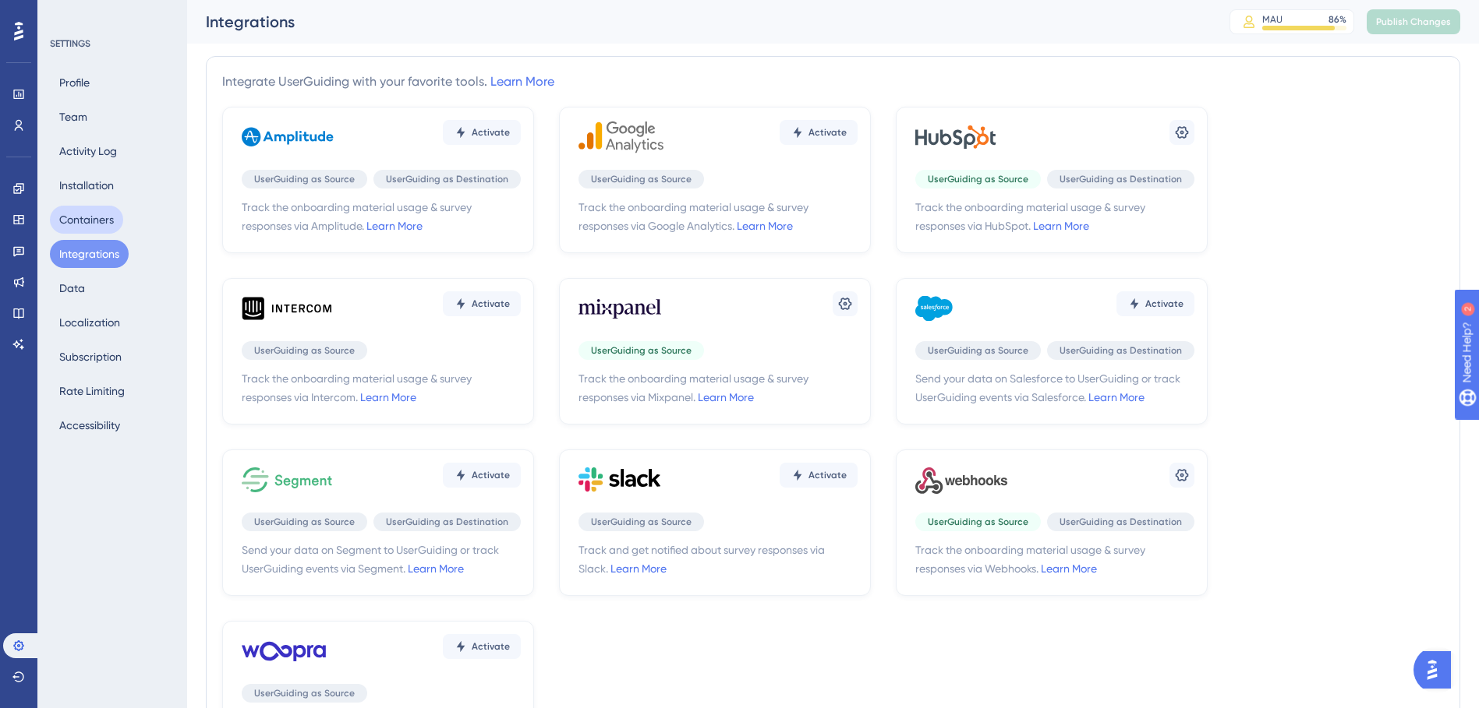
click at [87, 221] on button "Containers" at bounding box center [86, 220] width 73 height 28
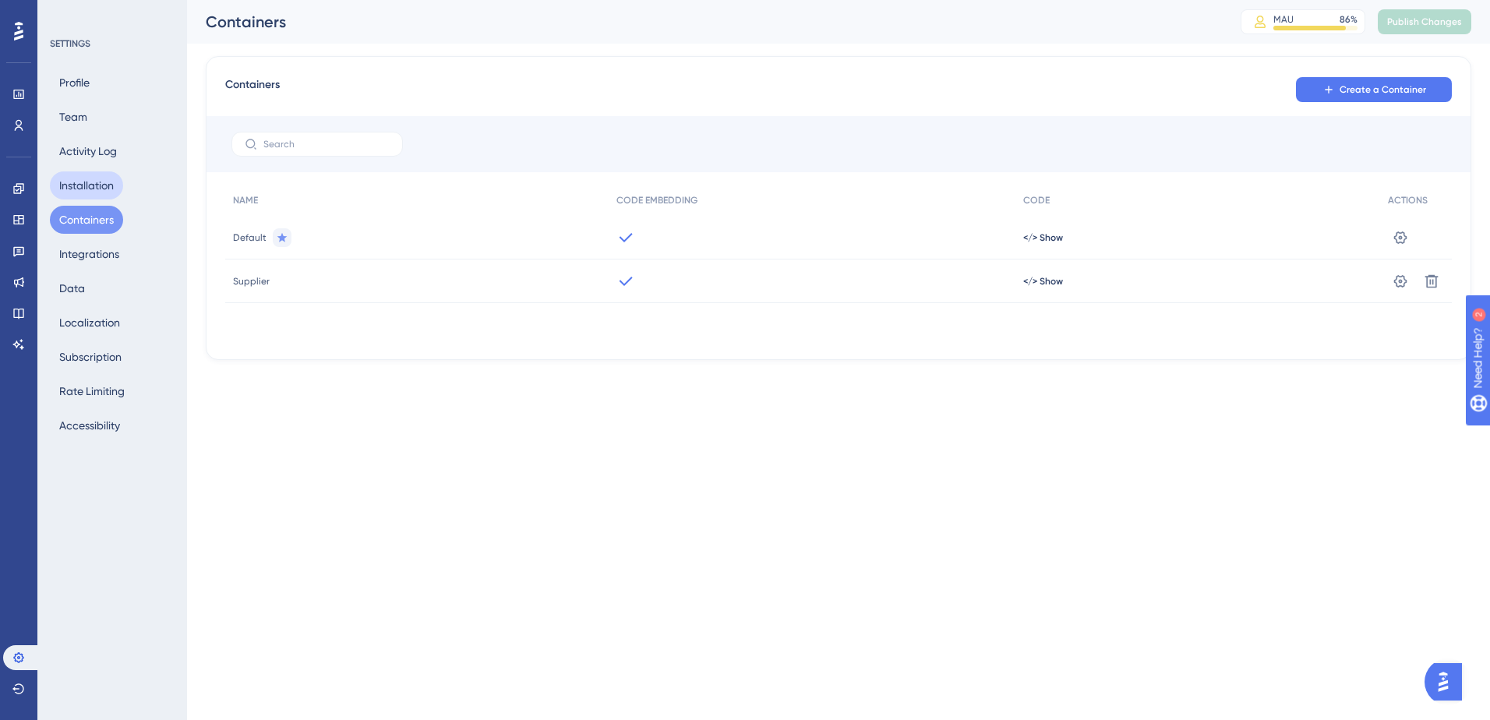
click at [96, 186] on button "Installation" at bounding box center [86, 185] width 73 height 28
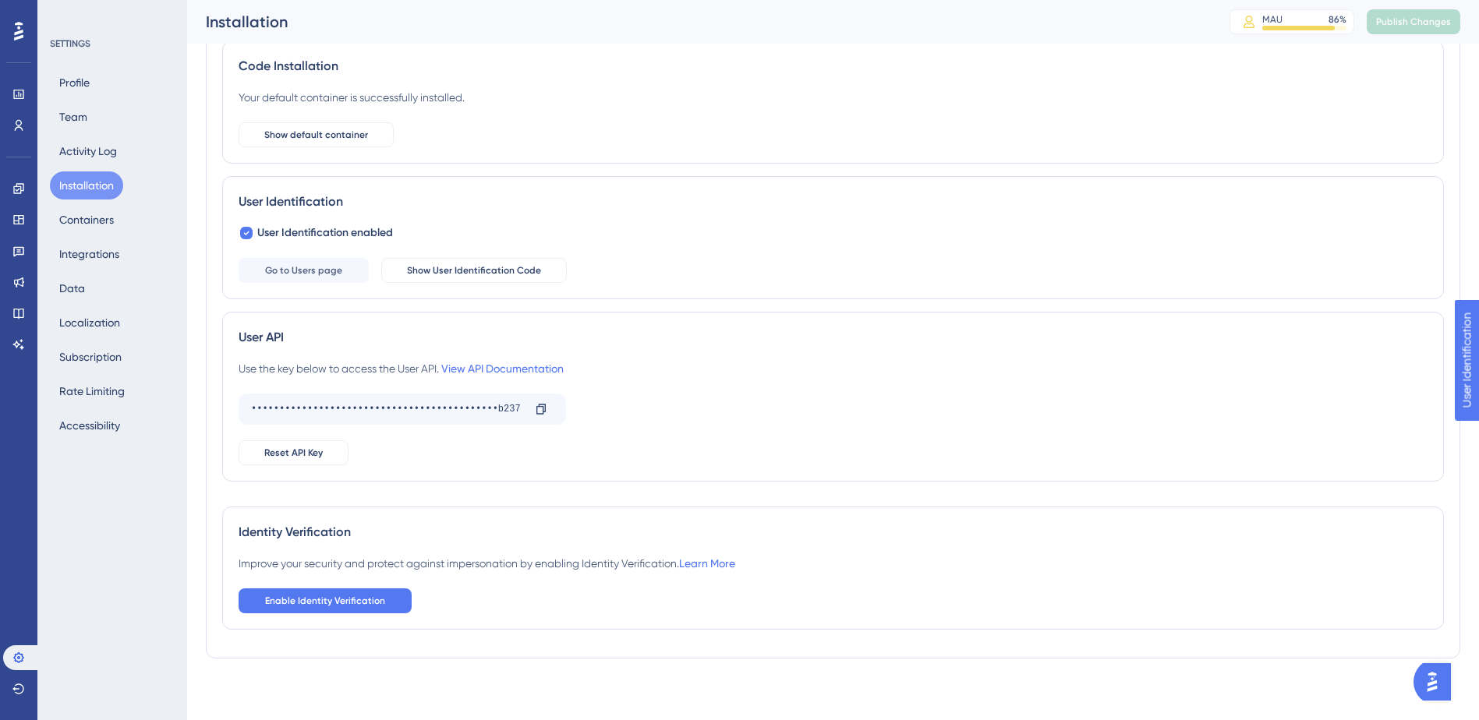
scroll to position [101, 0]
click at [89, 152] on button "Activity Log" at bounding box center [88, 151] width 76 height 28
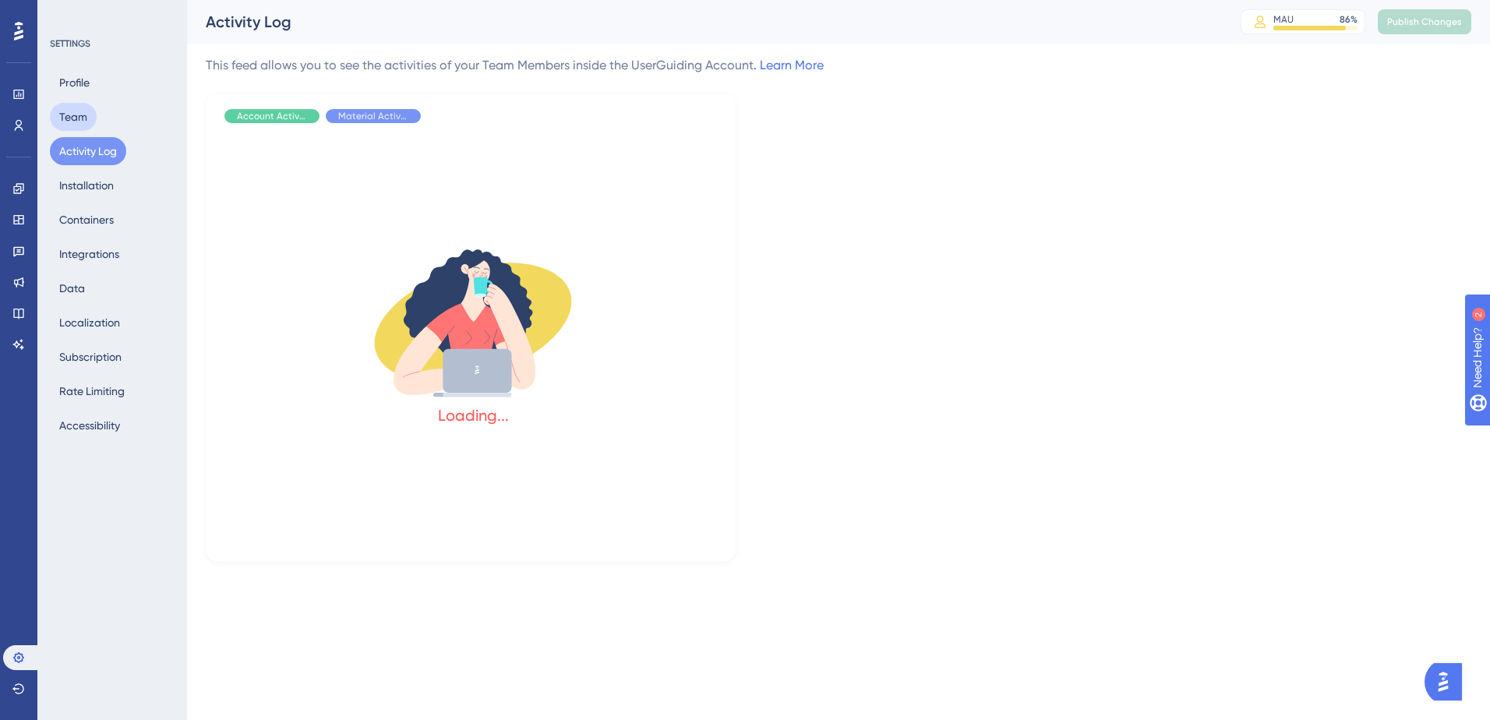
click at [72, 124] on button "Team" at bounding box center [73, 117] width 47 height 28
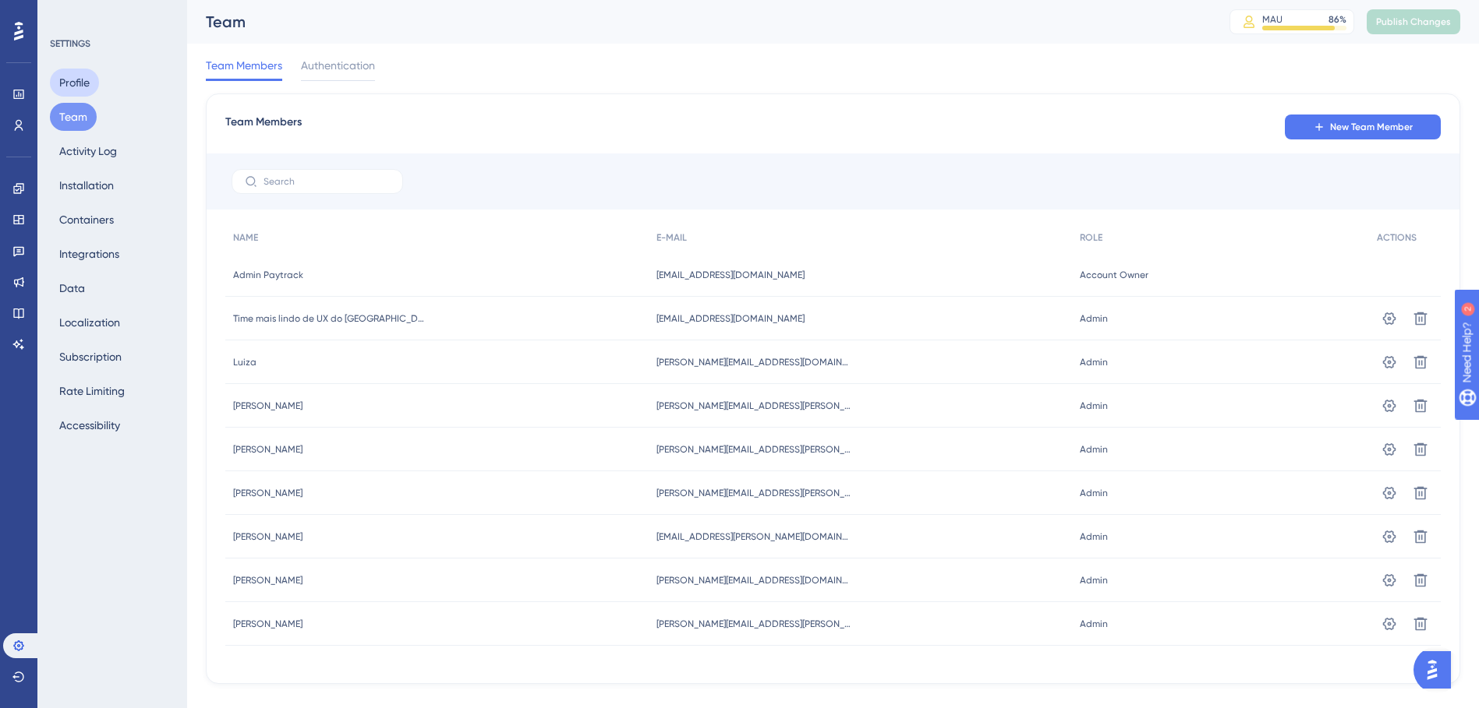
click at [72, 87] on button "Profile" at bounding box center [74, 83] width 49 height 28
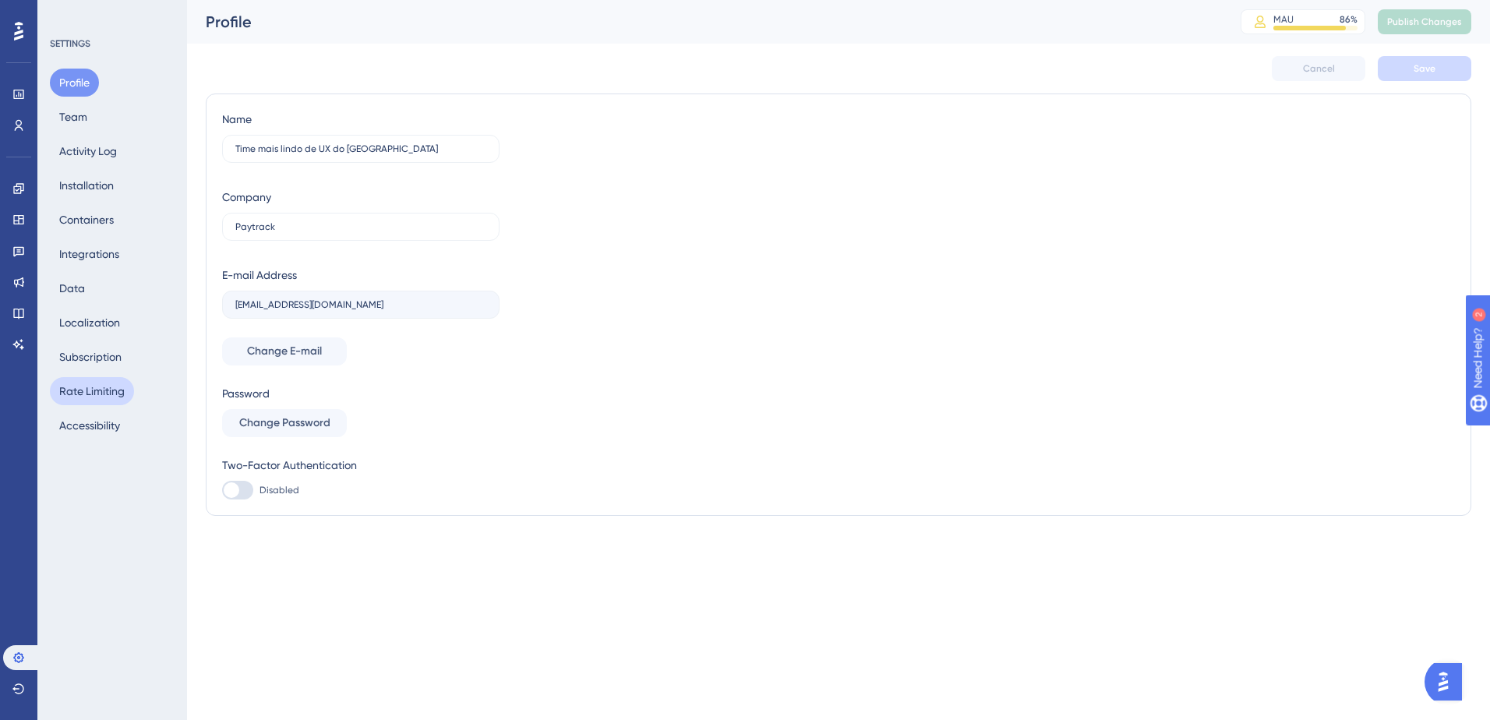
click at [94, 398] on button "Rate Limiting" at bounding box center [92, 391] width 84 height 28
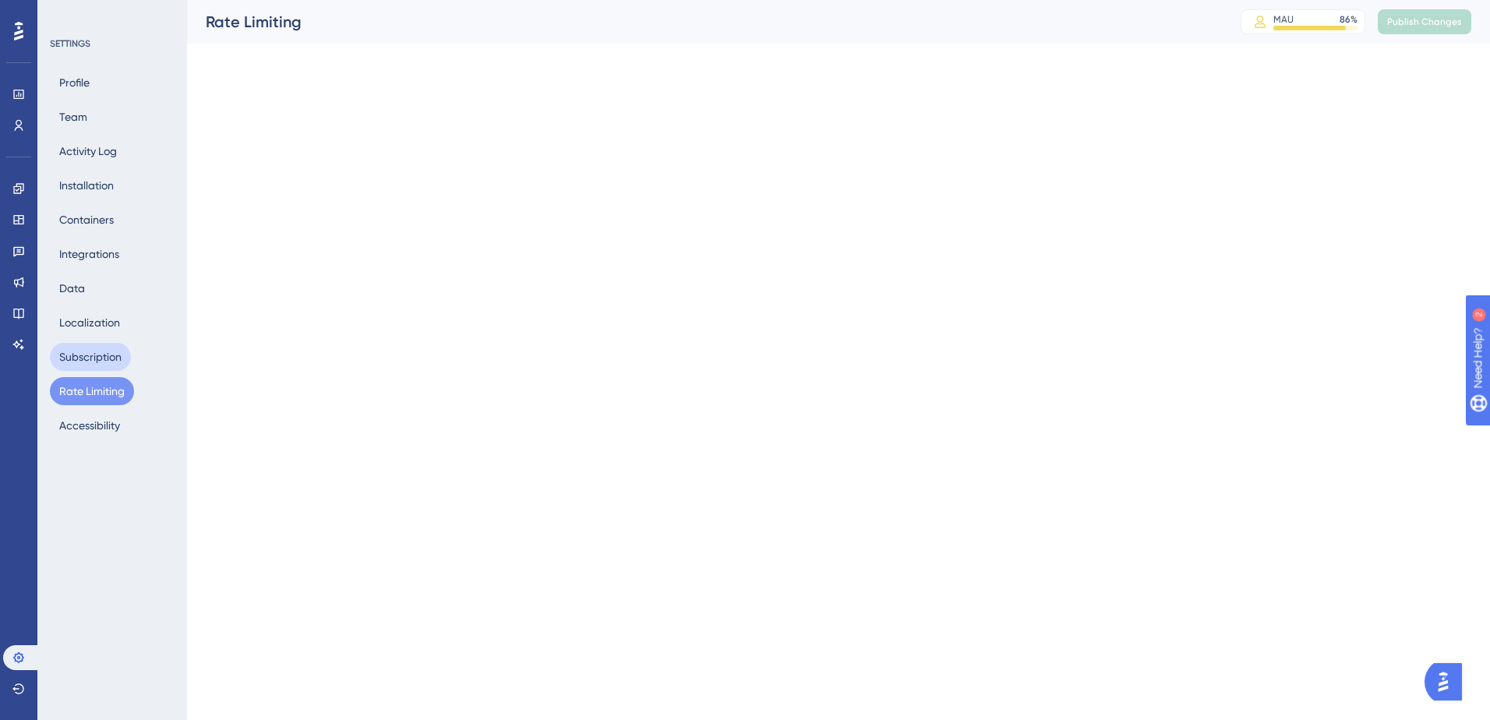
click at [91, 360] on button "Subscription" at bounding box center [90, 357] width 81 height 28
click at [34, 154] on div "Performance Users Engagement Widgets Feedback Product Updates Knowledge Base AI…" at bounding box center [18, 360] width 37 height 720
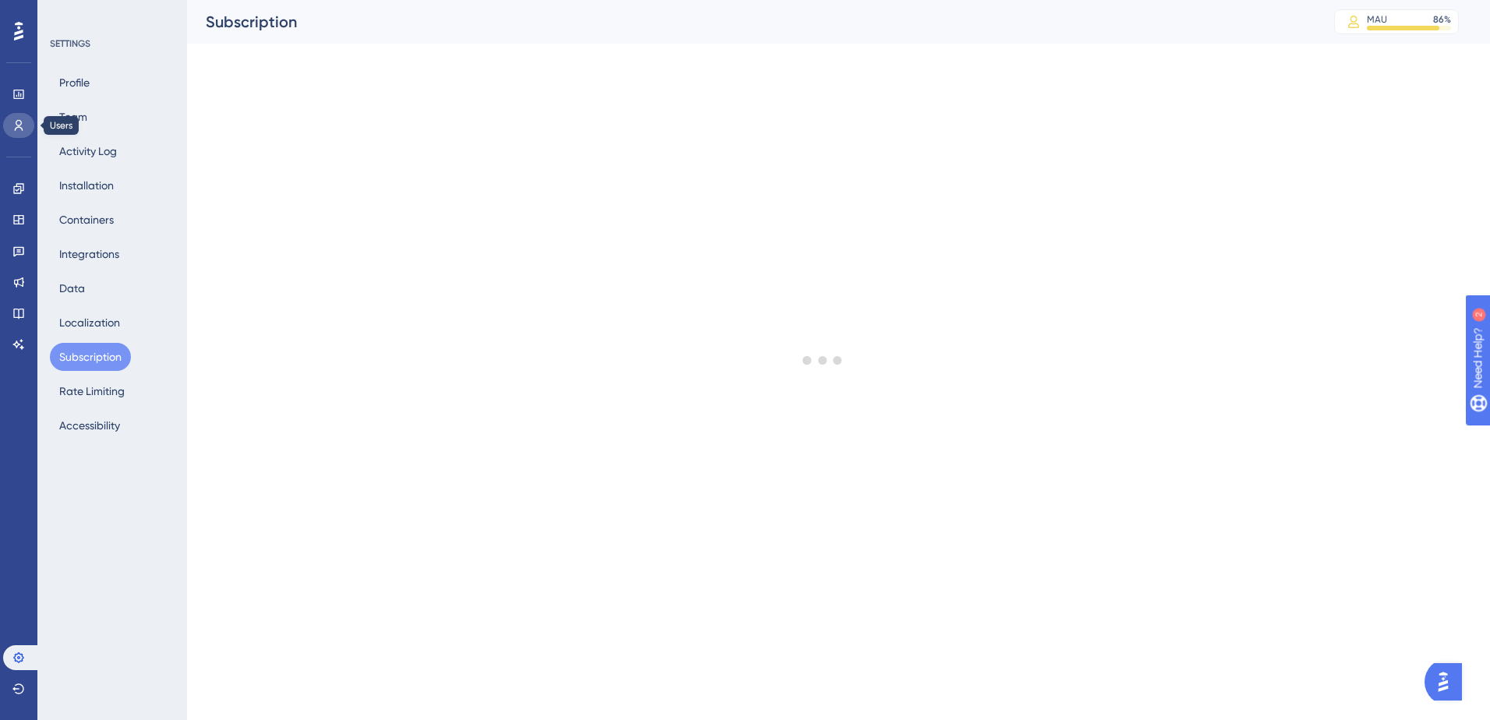
click at [17, 131] on icon at bounding box center [18, 125] width 12 height 12
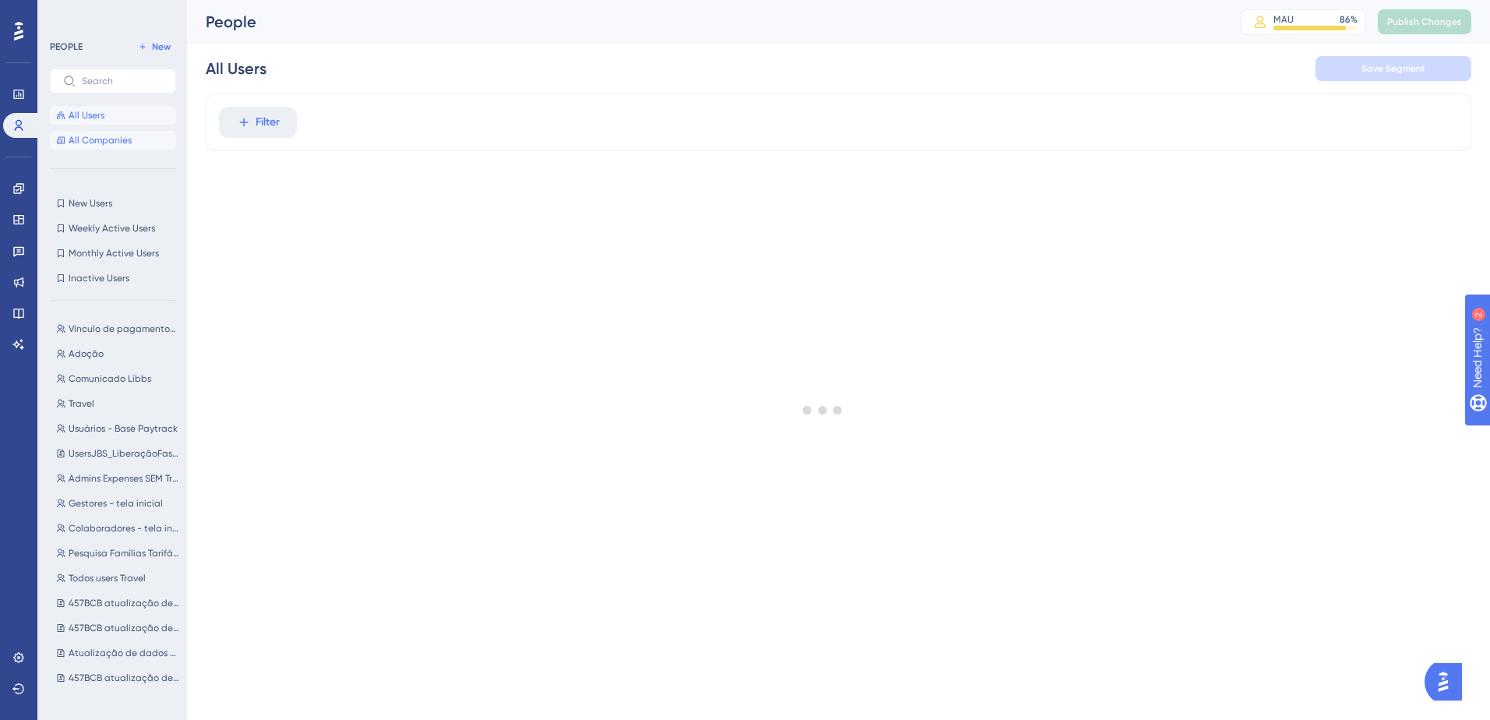
click at [92, 145] on span "All Companies" at bounding box center [100, 140] width 63 height 12
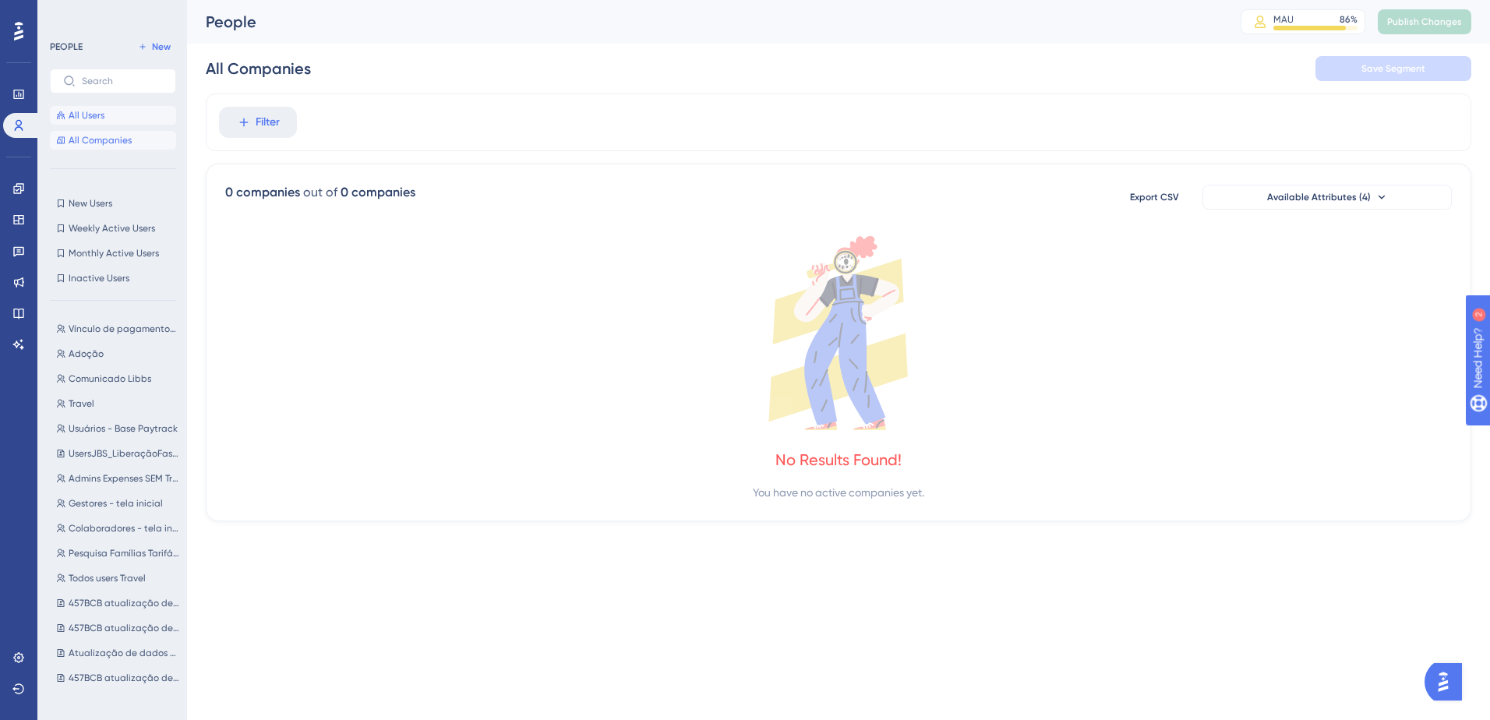
click at [88, 117] on span "All Users" at bounding box center [87, 115] width 36 height 12
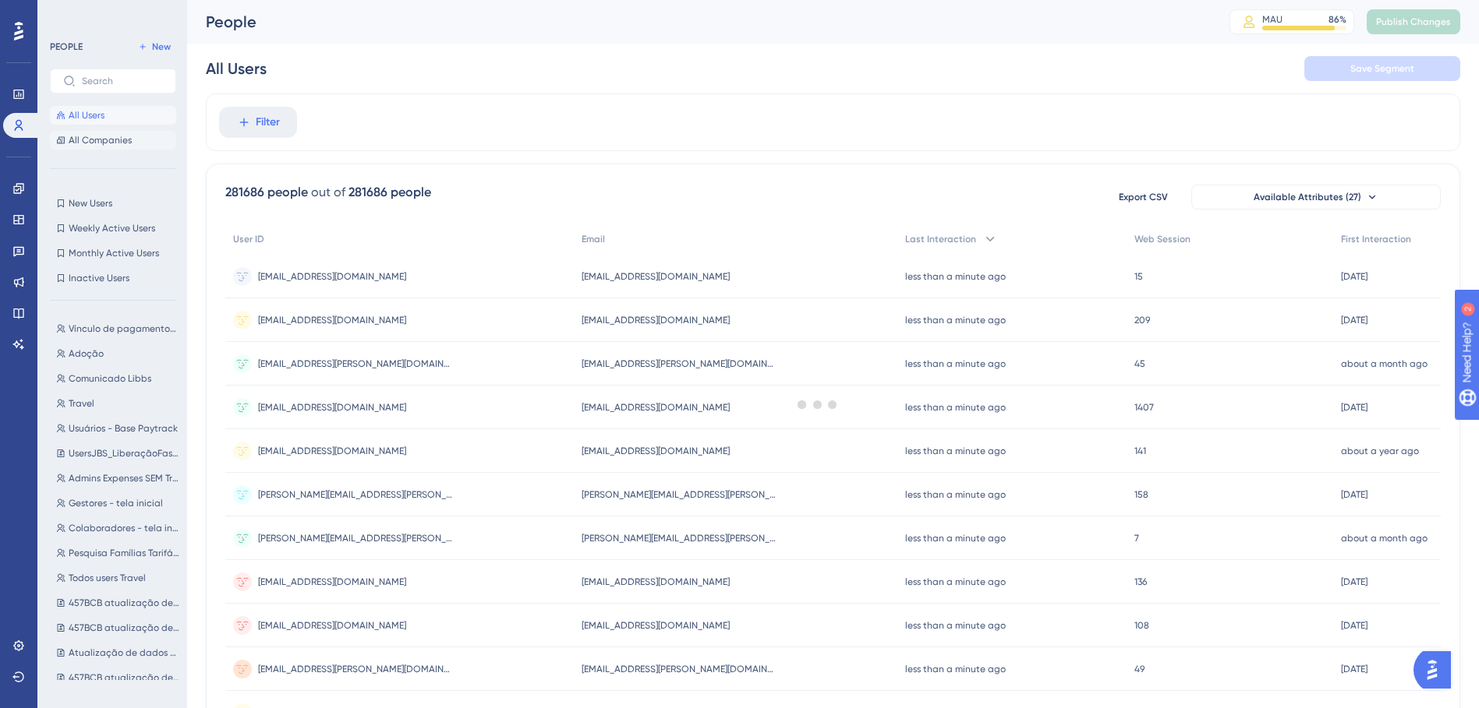
click at [98, 133] on button "All Companies" at bounding box center [113, 140] width 126 height 19
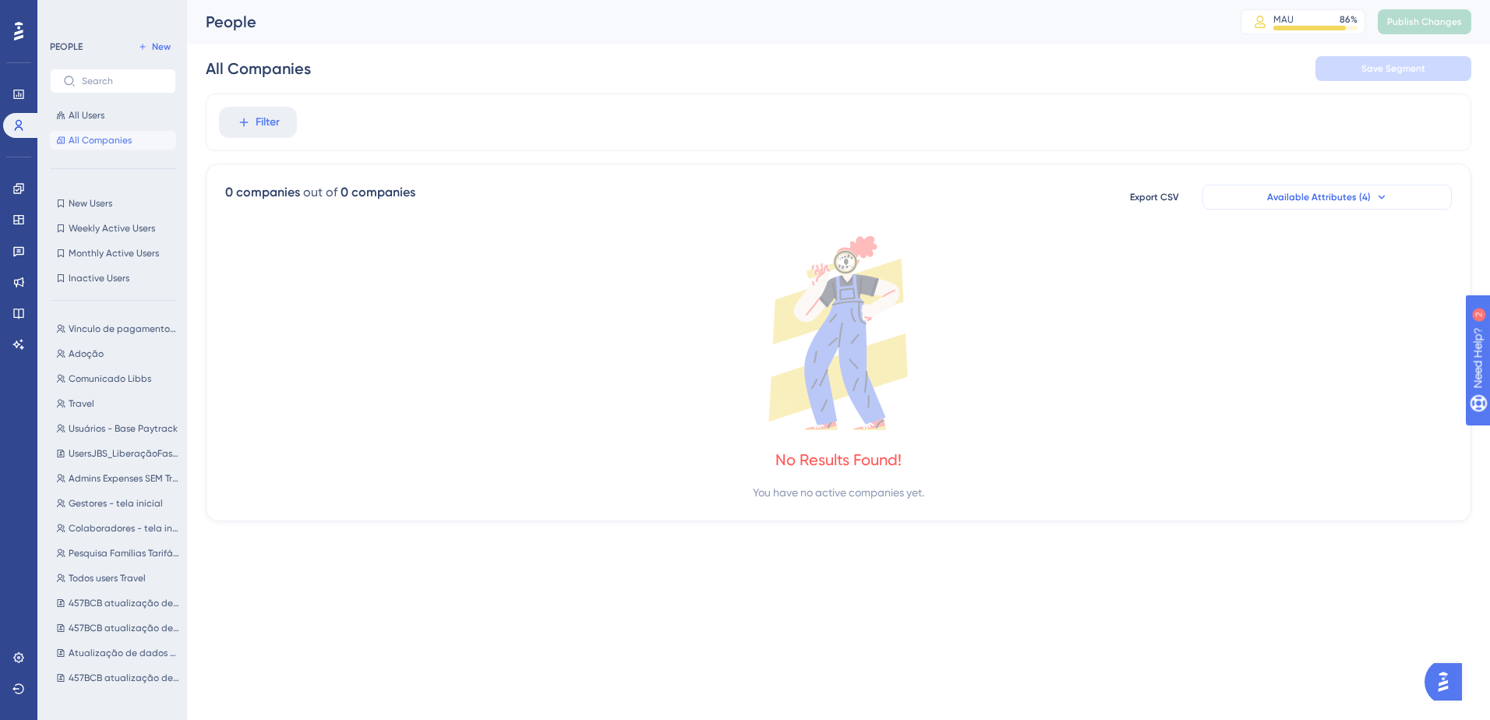
click at [991, 196] on span "Available Attributes (4)" at bounding box center [1319, 197] width 104 height 12
click at [991, 193] on span "Available Attributes (4)" at bounding box center [1319, 197] width 104 height 12
click at [991, 116] on div "Filter" at bounding box center [839, 123] width 1266 height 58
click at [20, 501] on icon at bounding box center [18, 658] width 12 height 12
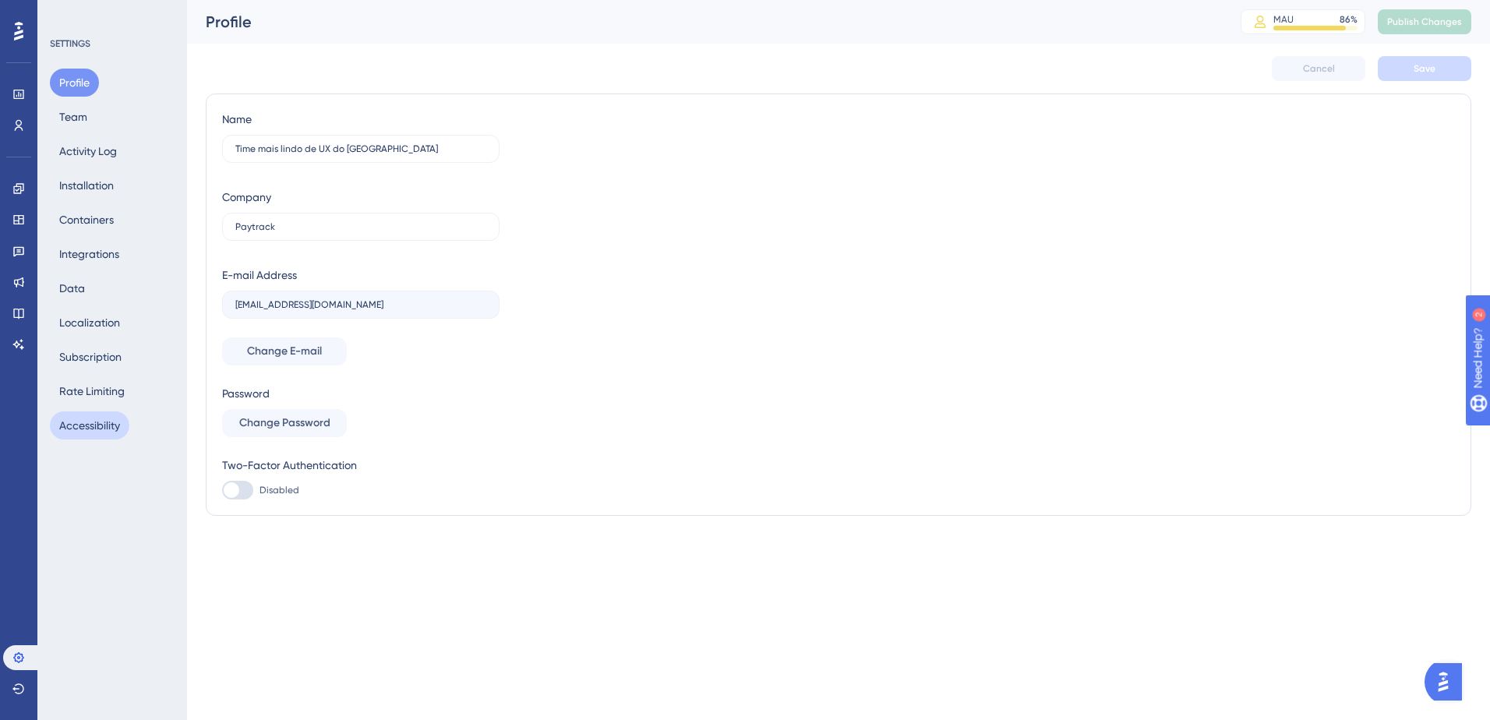
click at [115, 426] on button "Accessibility" at bounding box center [90, 426] width 80 height 28
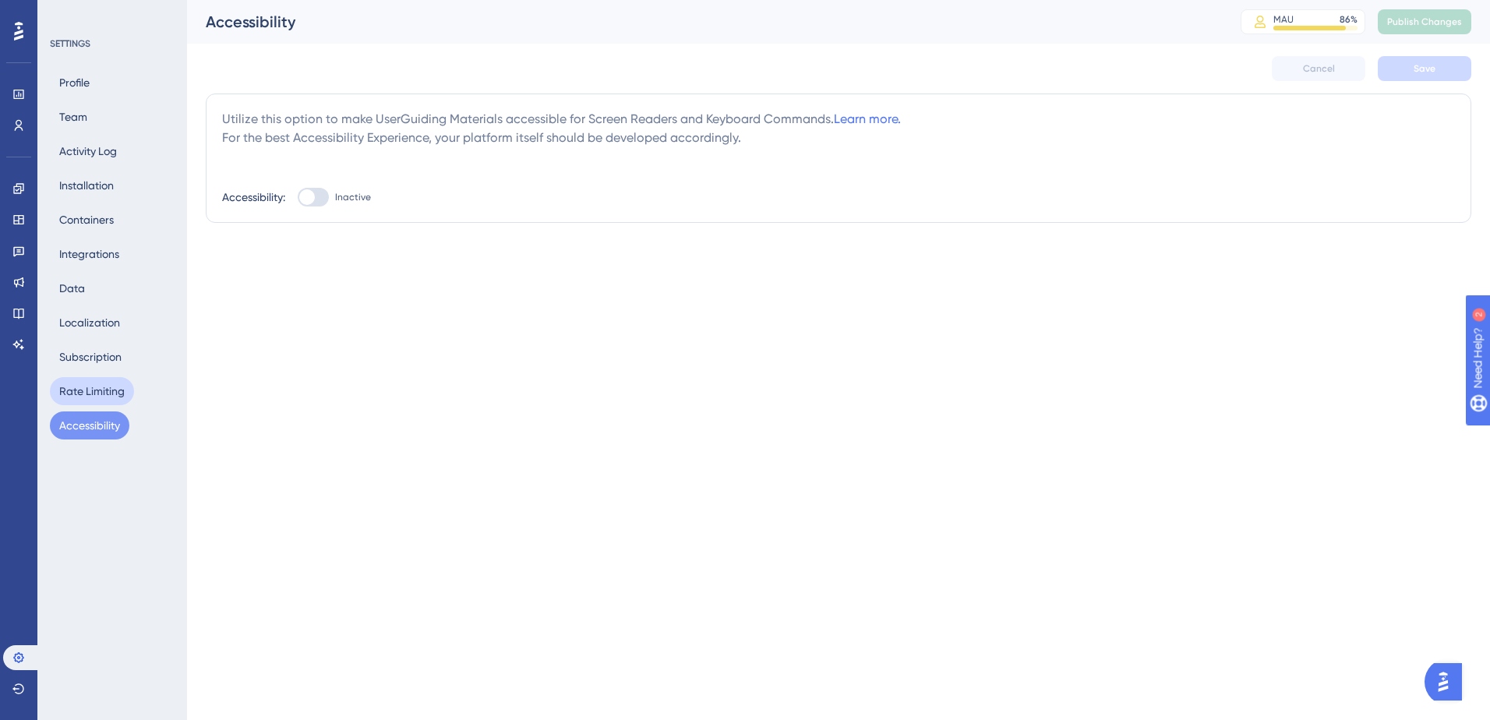
click at [108, 396] on button "Rate Limiting" at bounding box center [92, 391] width 84 height 28
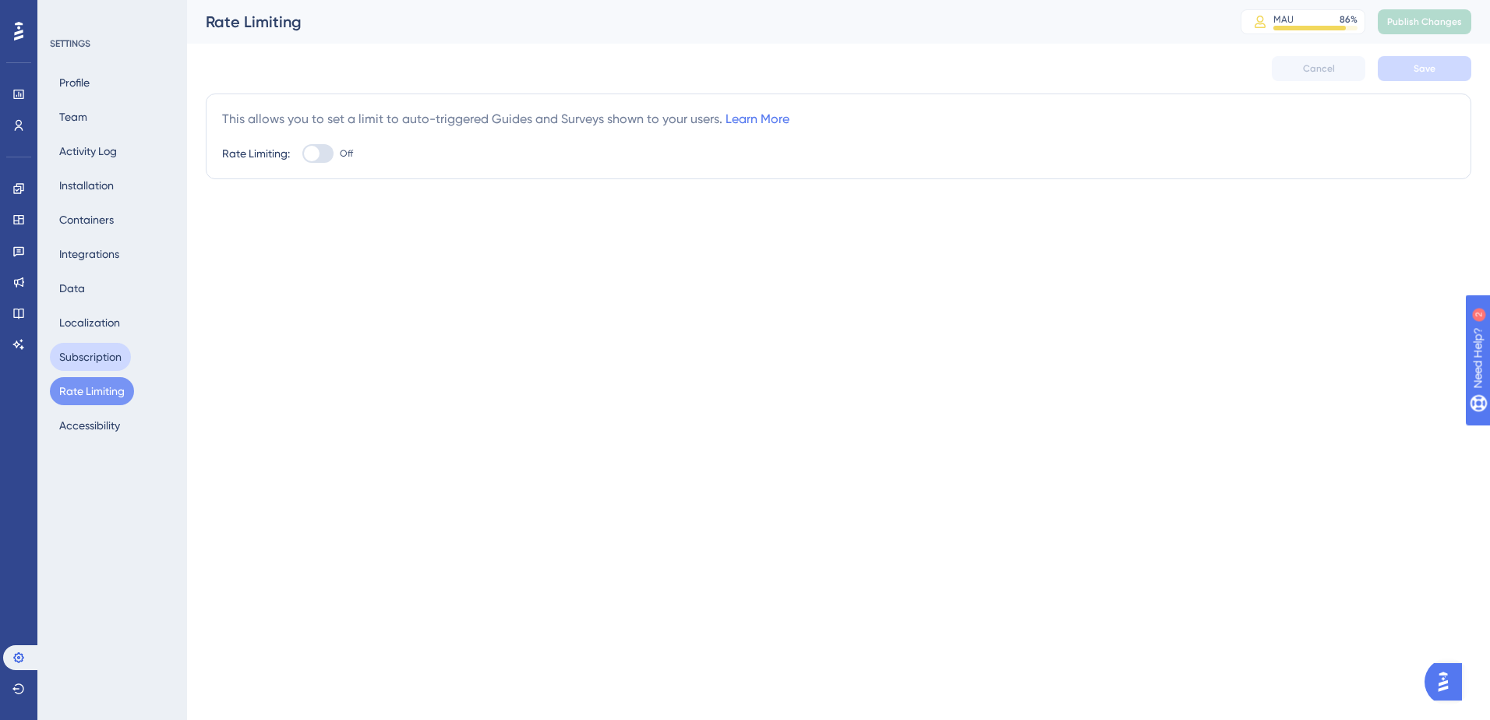
click at [99, 349] on button "Subscription" at bounding box center [90, 357] width 81 height 28
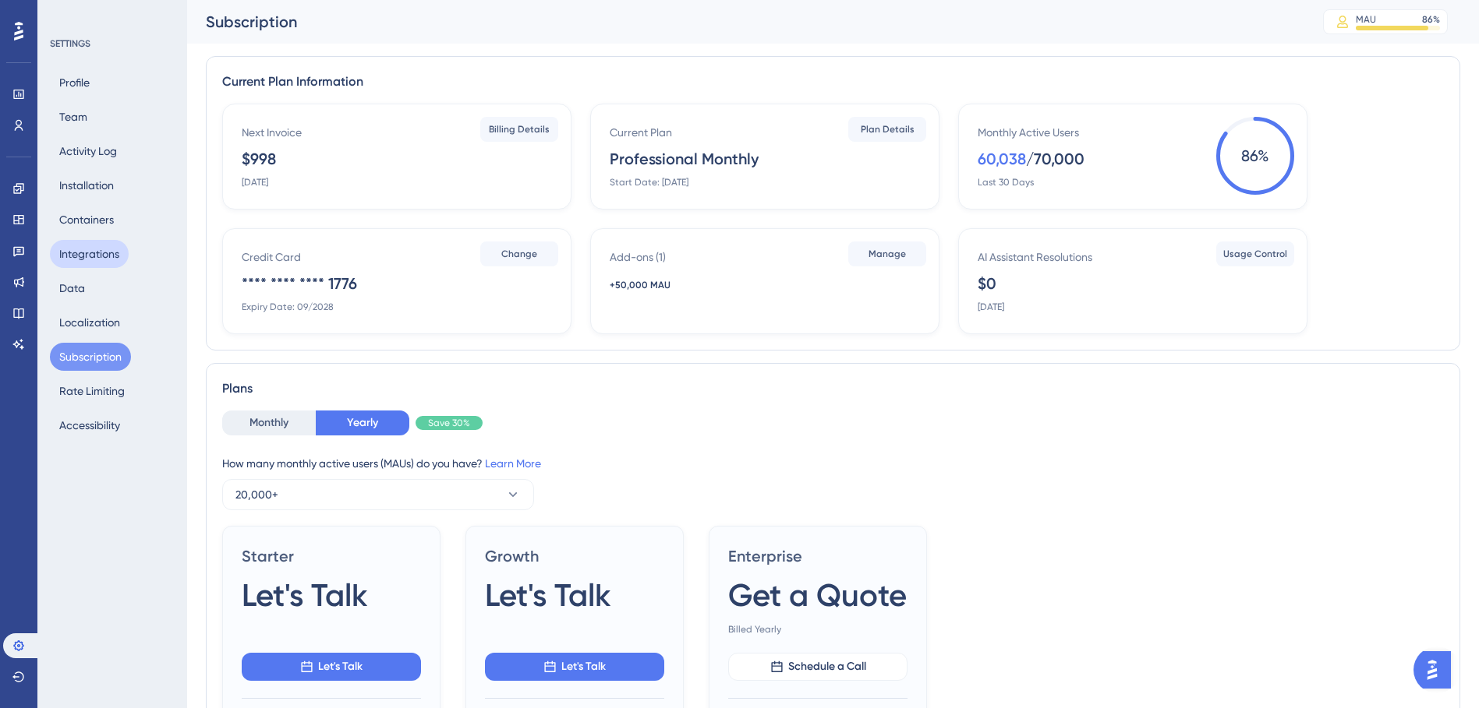
click at [100, 251] on button "Integrations" at bounding box center [89, 254] width 79 height 28
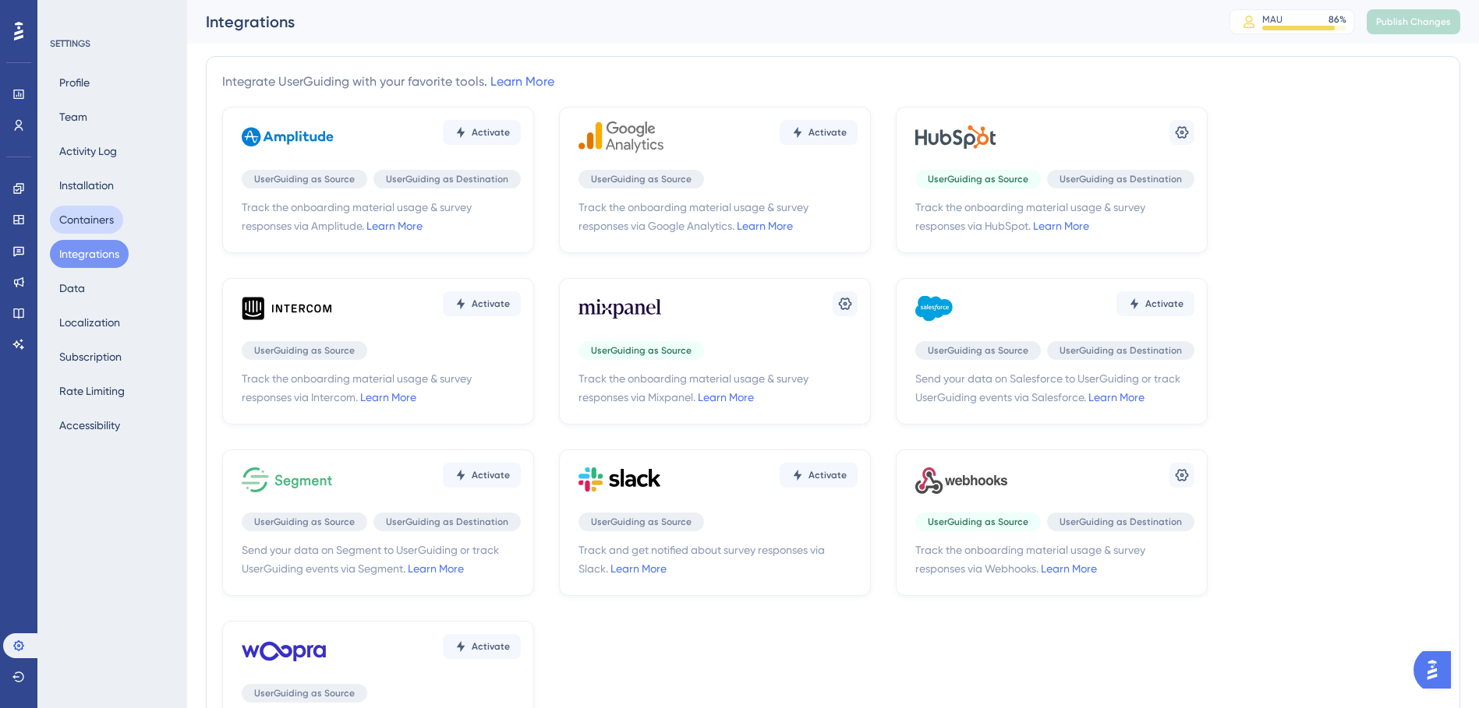
click at [88, 222] on button "Containers" at bounding box center [86, 220] width 73 height 28
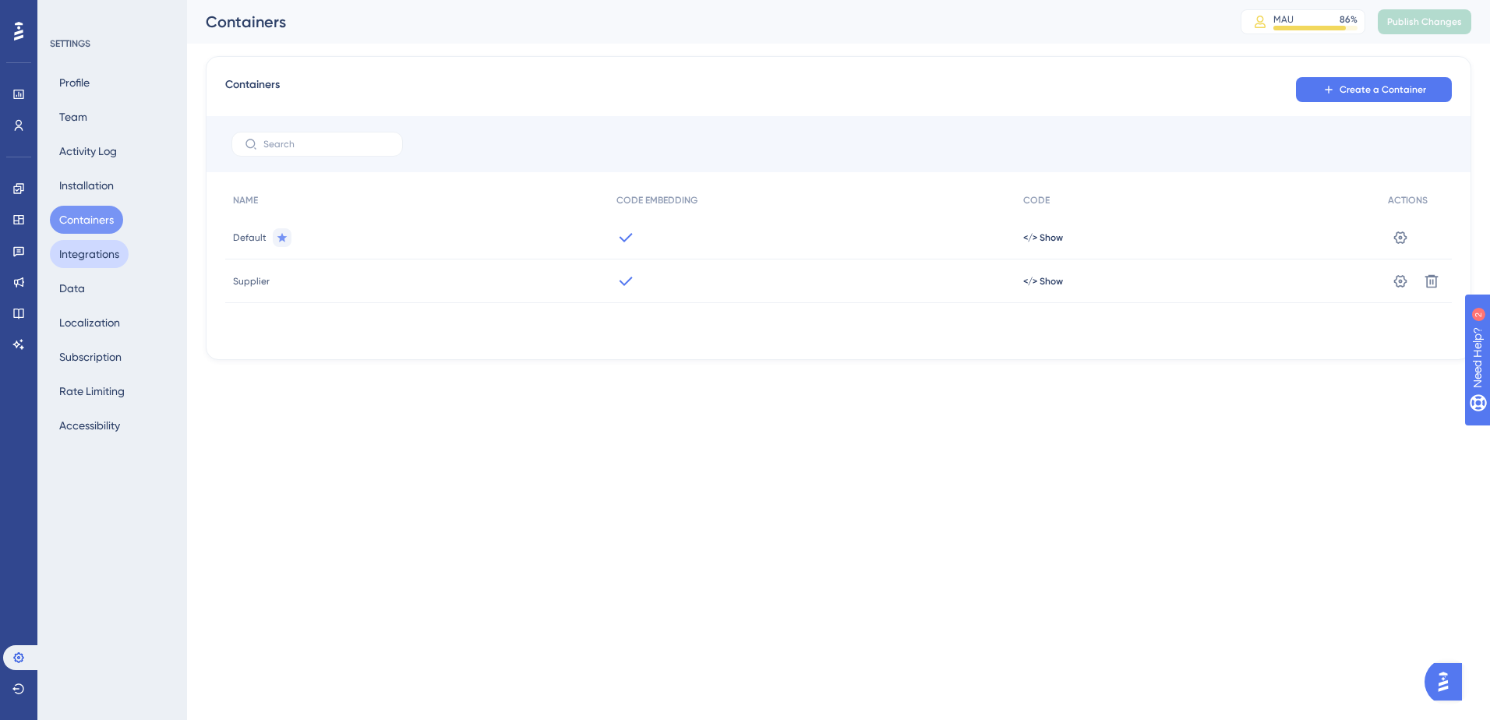
click at [98, 242] on button "Integrations" at bounding box center [89, 254] width 79 height 28
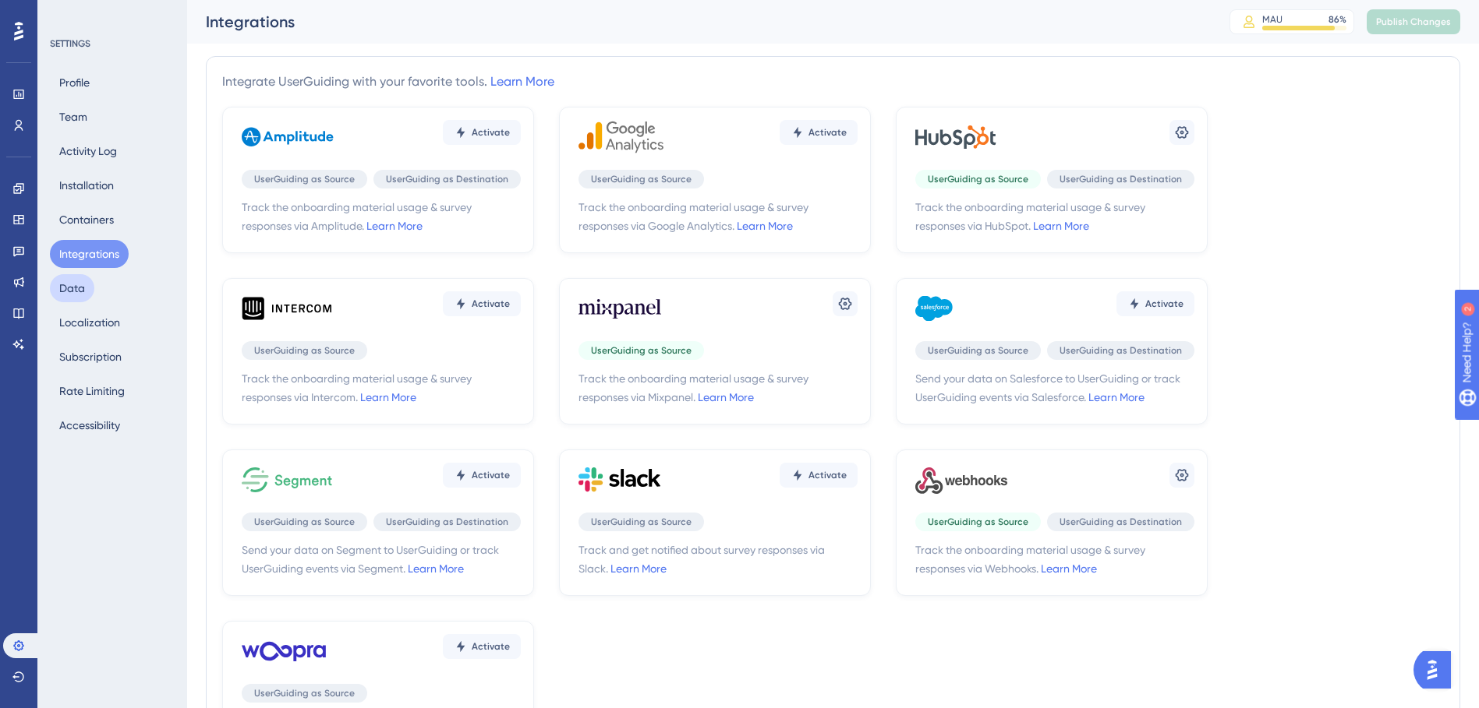
click at [72, 294] on button "Data" at bounding box center [72, 288] width 44 height 28
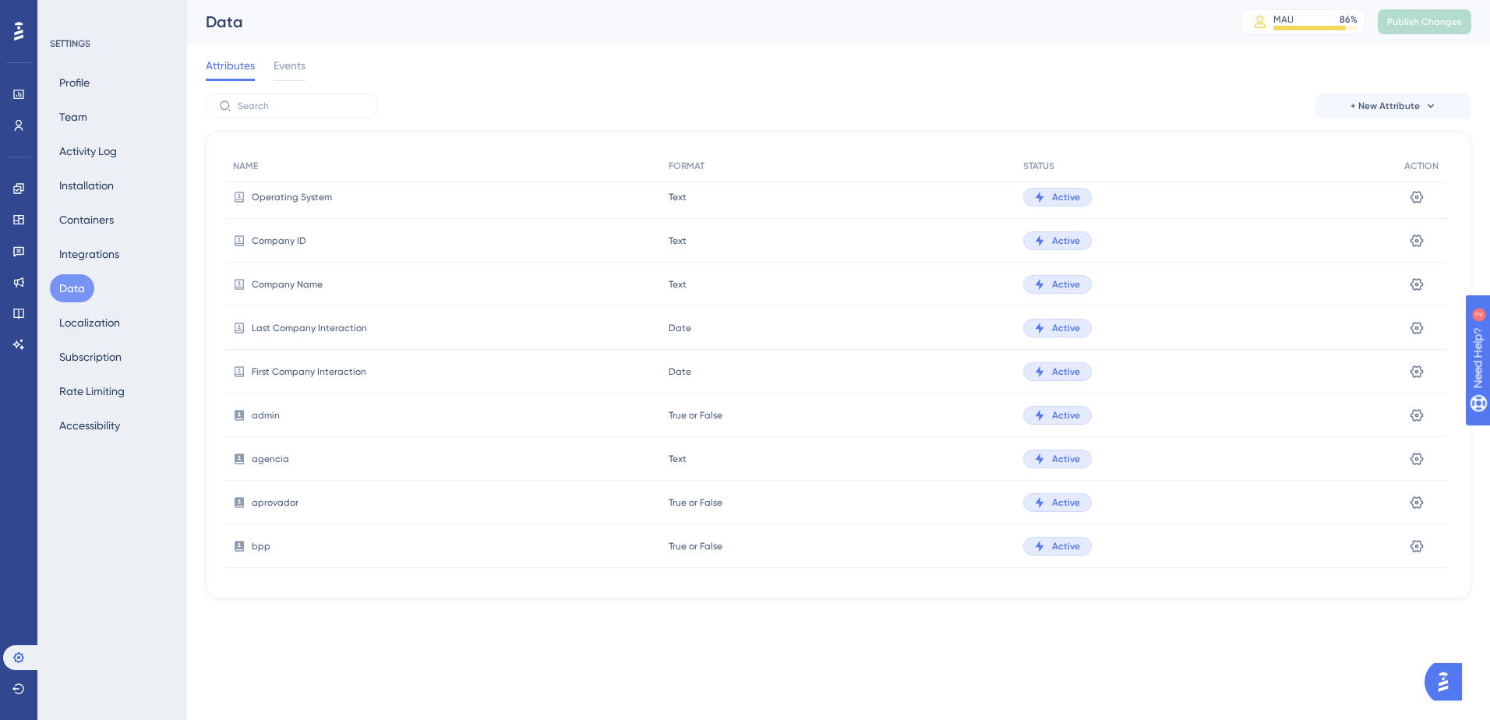
scroll to position [234, 0]
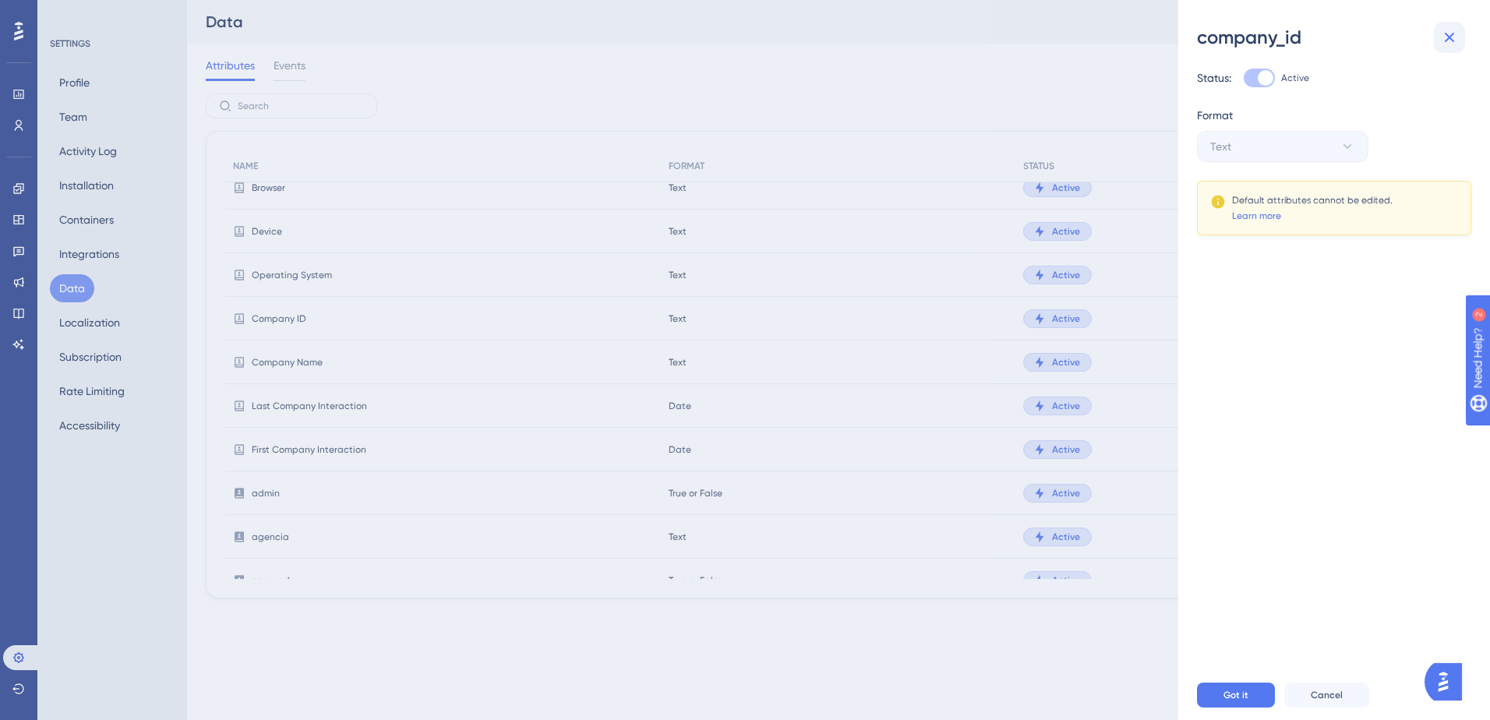
click at [991, 41] on icon at bounding box center [1450, 38] width 10 height 10
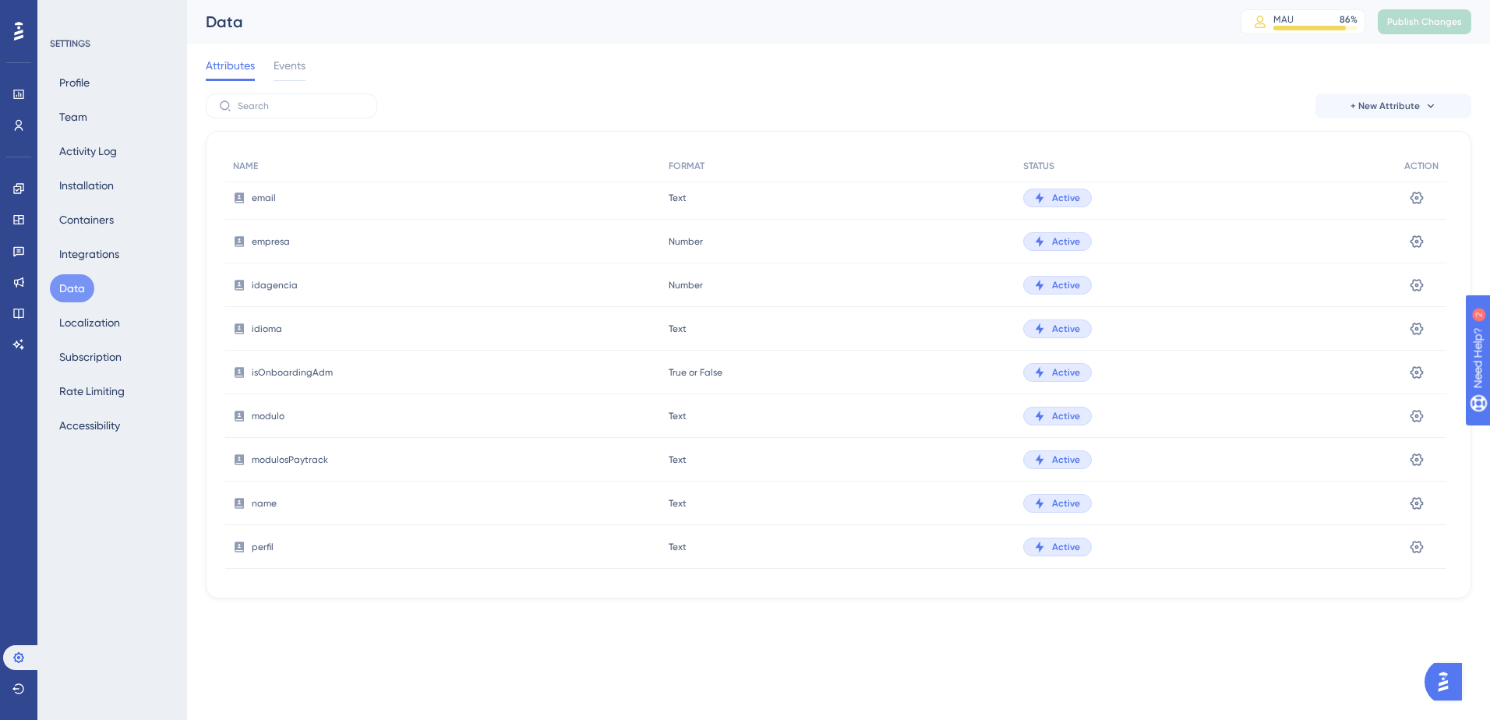
scroll to position [779, 0]
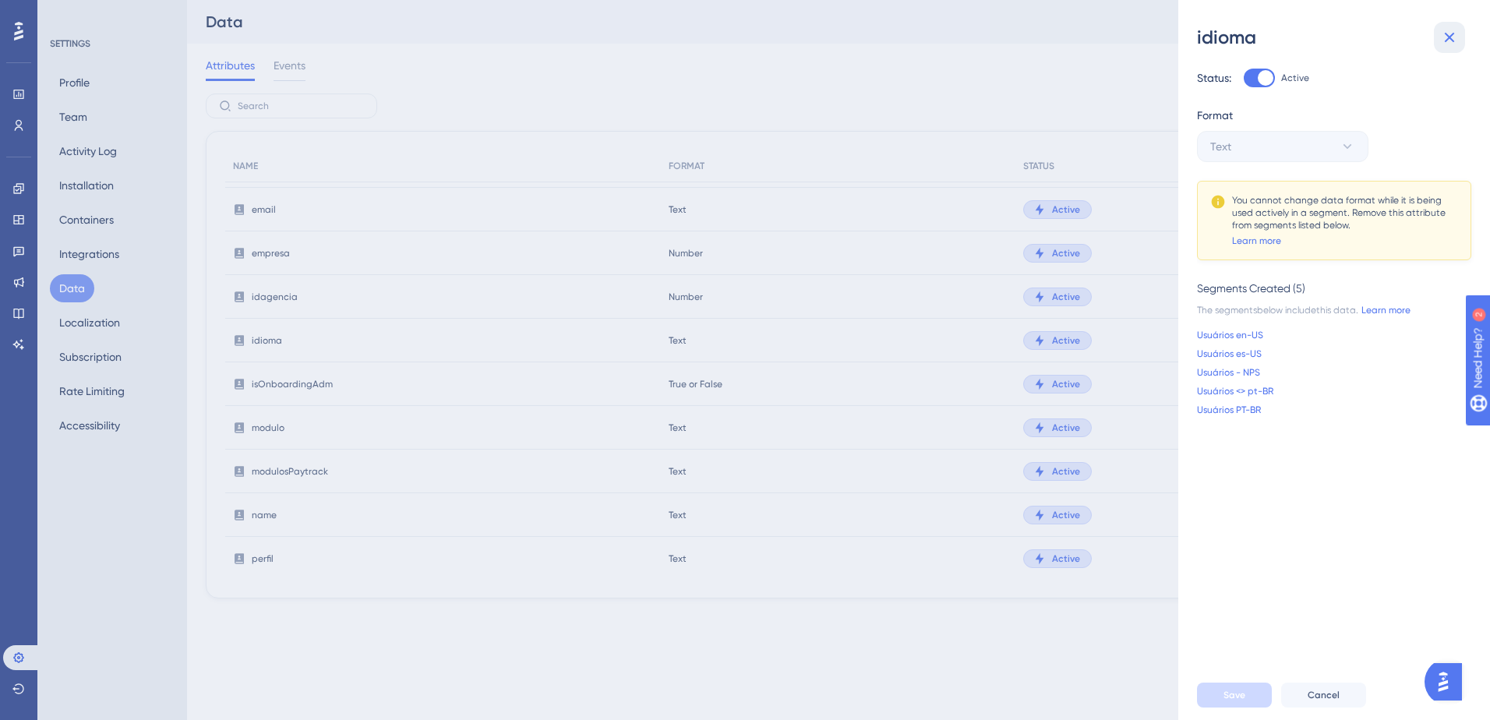
click at [991, 47] on button at bounding box center [1449, 37] width 31 height 31
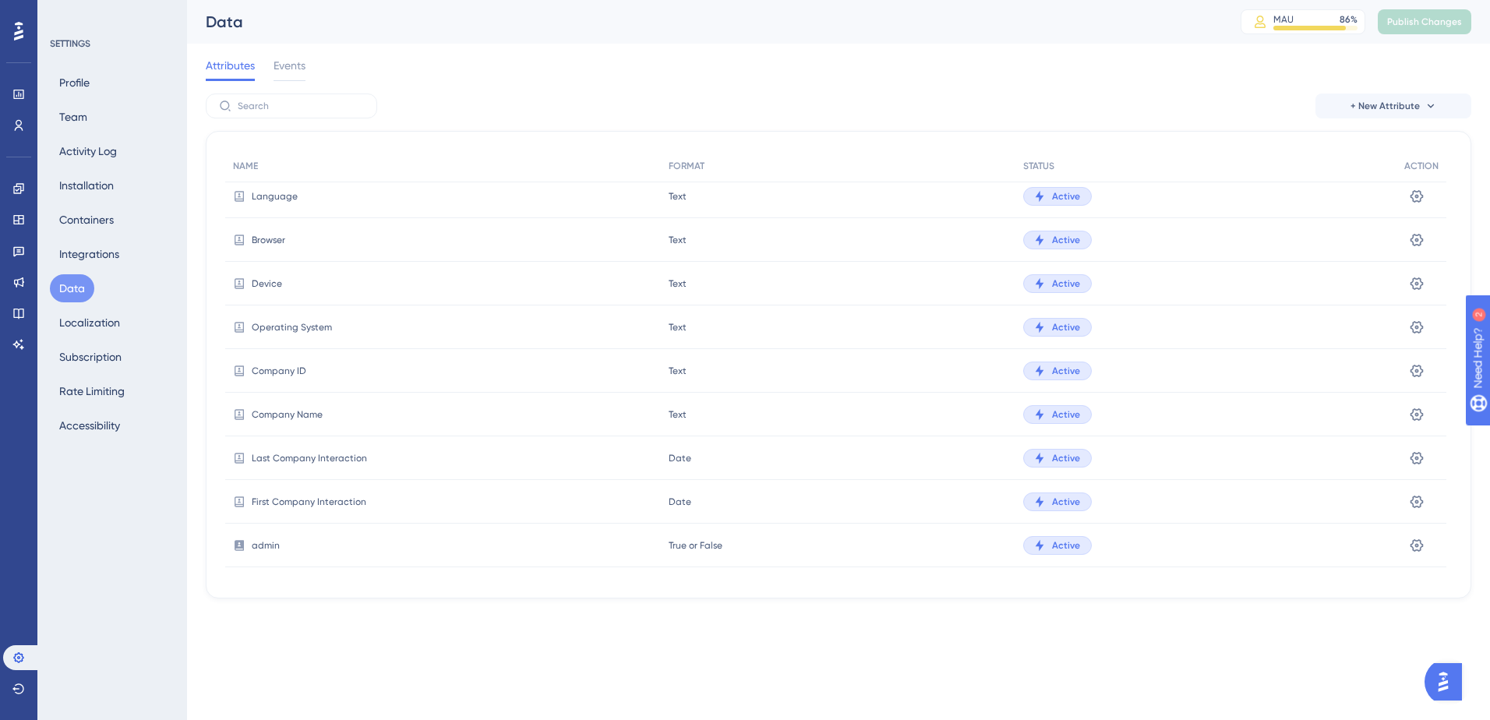
scroll to position [156, 0]
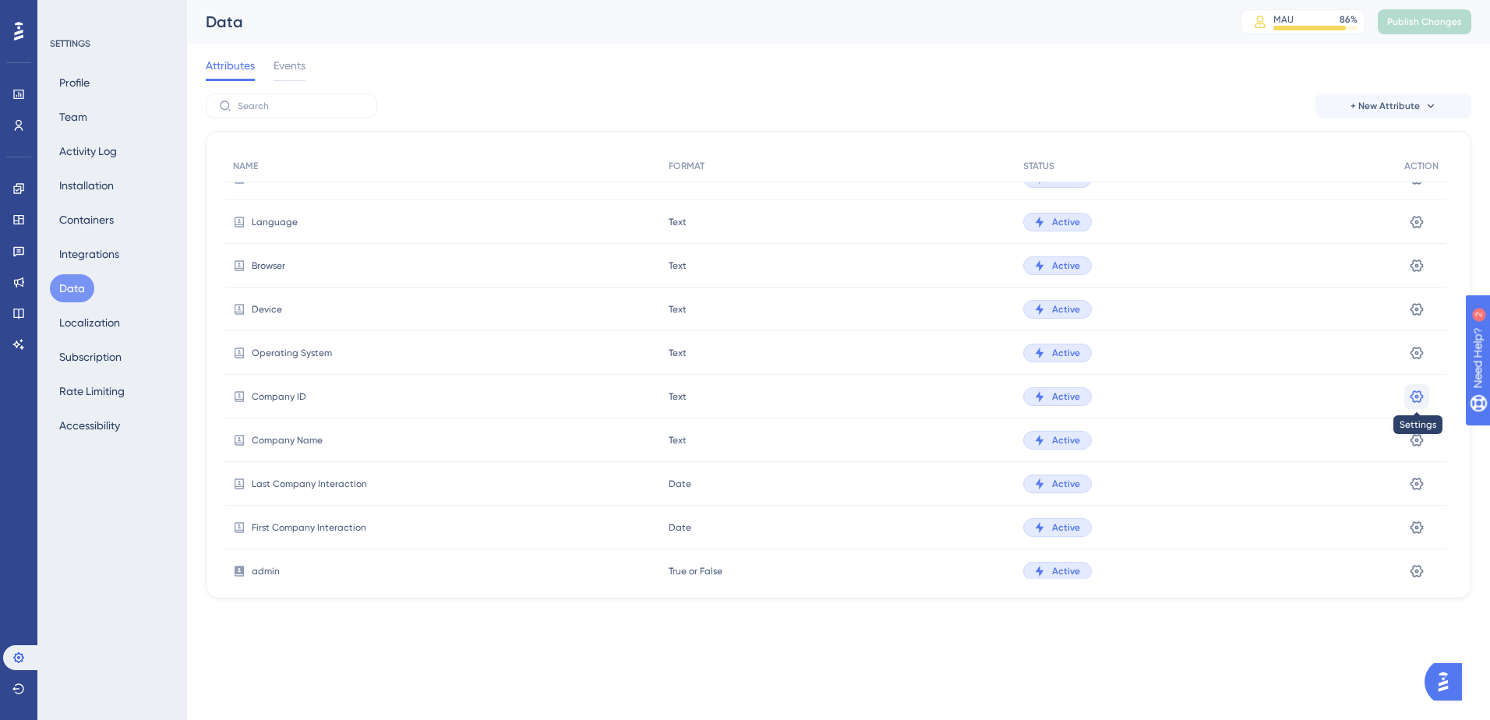
click at [991, 60] on button at bounding box center [1417, 47] width 25 height 25
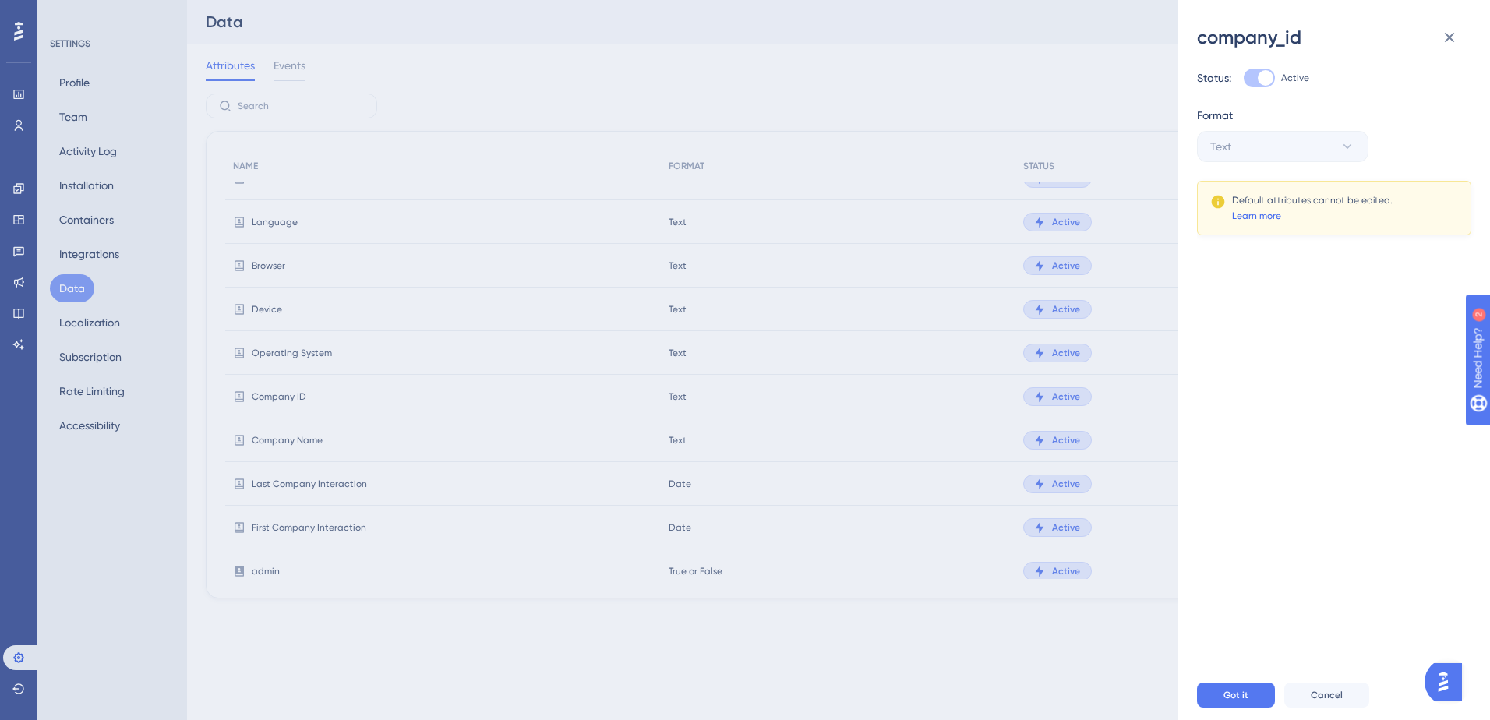
click at [991, 213] on link "Learn more" at bounding box center [1256, 216] width 49 height 12
click at [991, 44] on icon at bounding box center [1449, 37] width 19 height 19
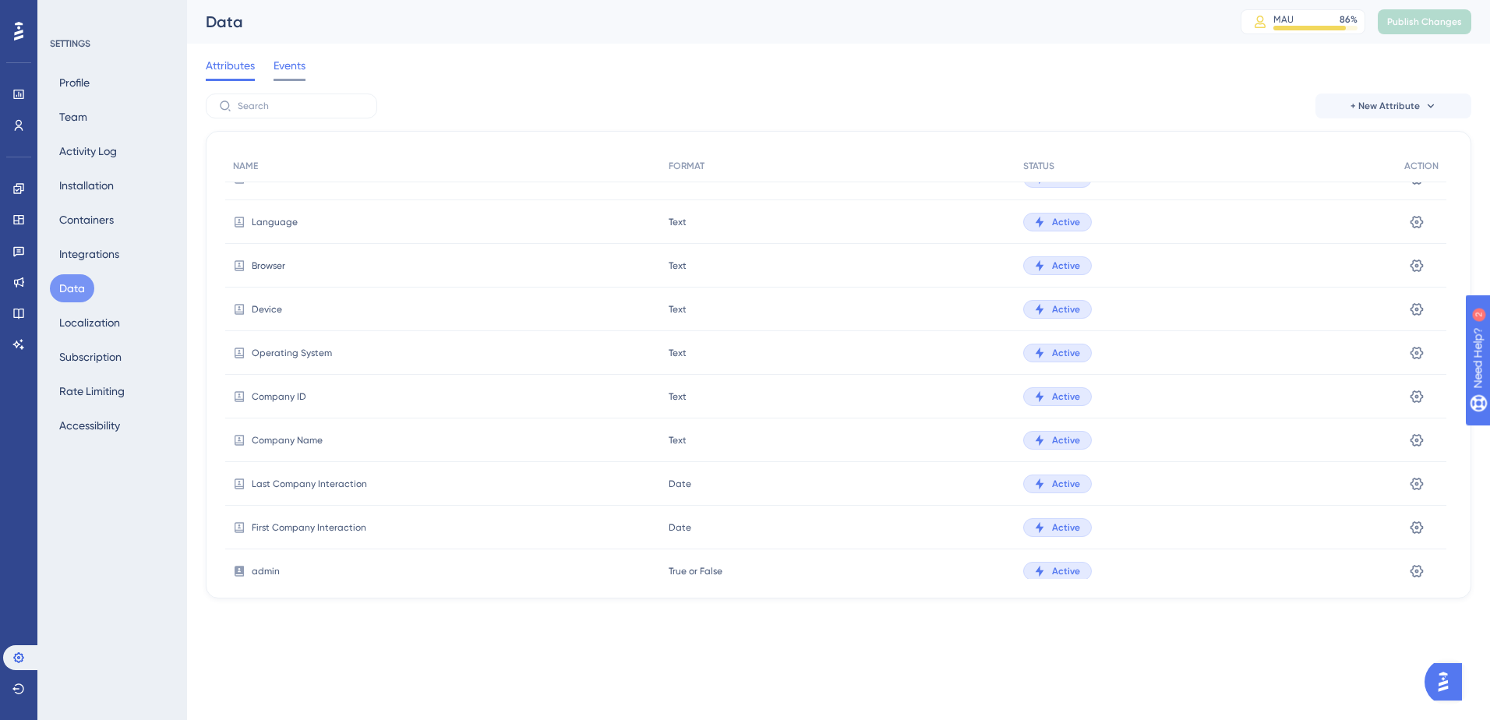
click at [285, 62] on span "Events" at bounding box center [290, 65] width 32 height 19
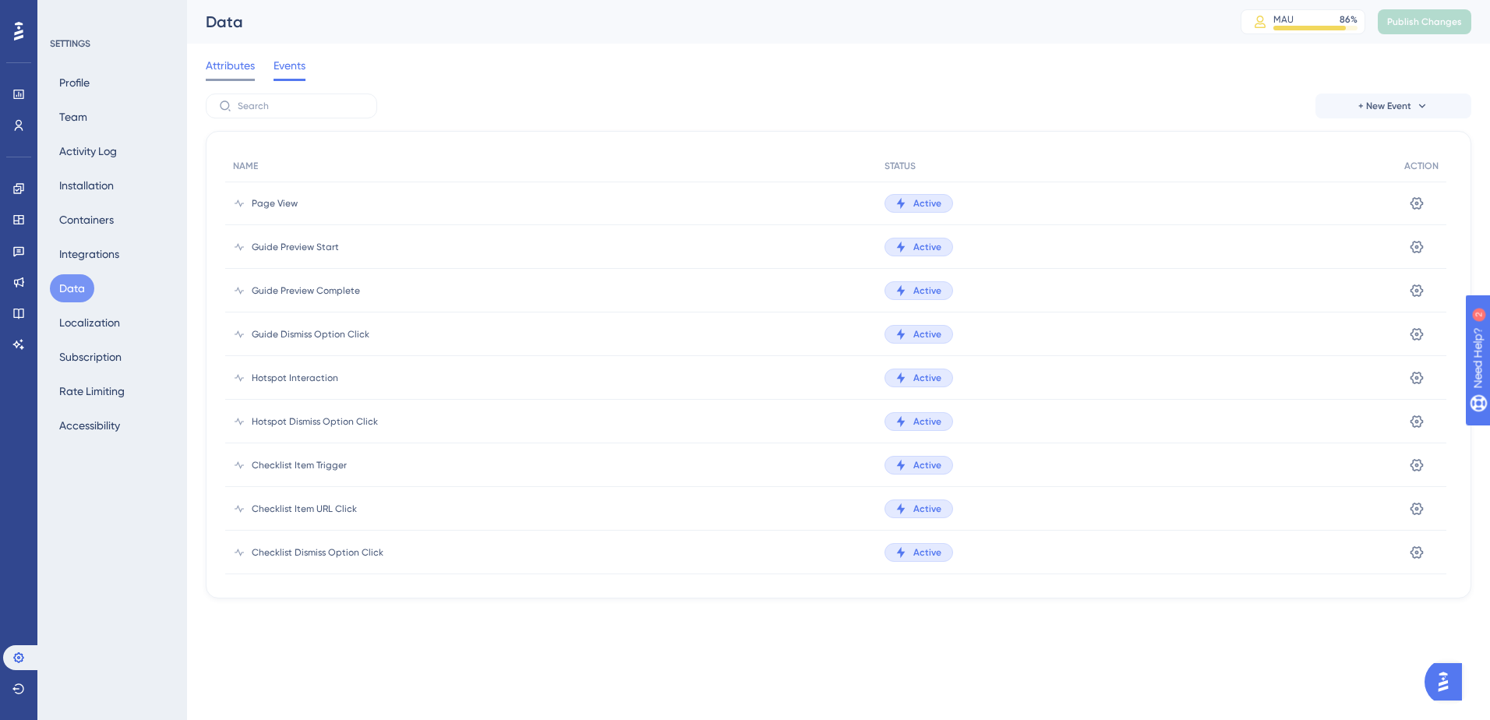
click at [238, 66] on span "Attributes" at bounding box center [230, 65] width 49 height 19
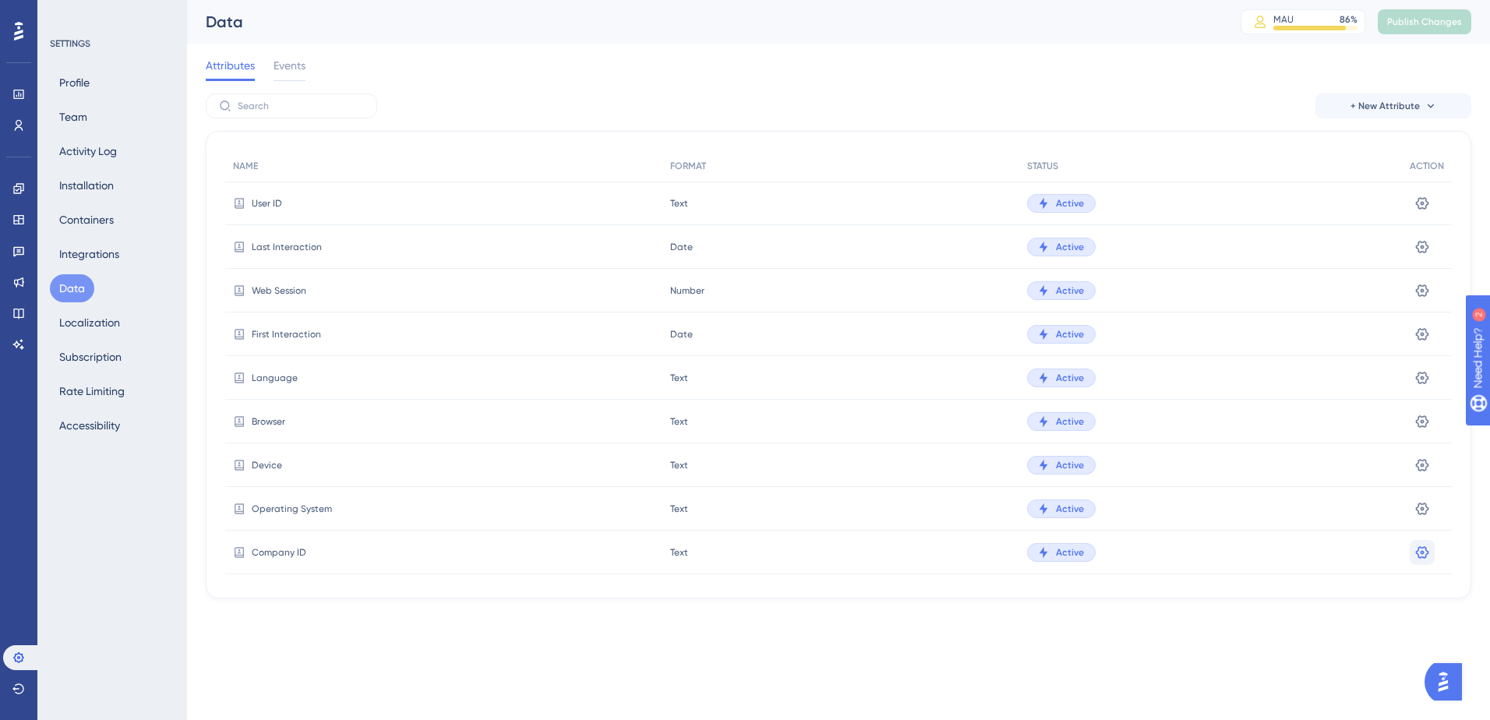
click at [991, 209] on icon at bounding box center [1422, 202] width 13 height 12
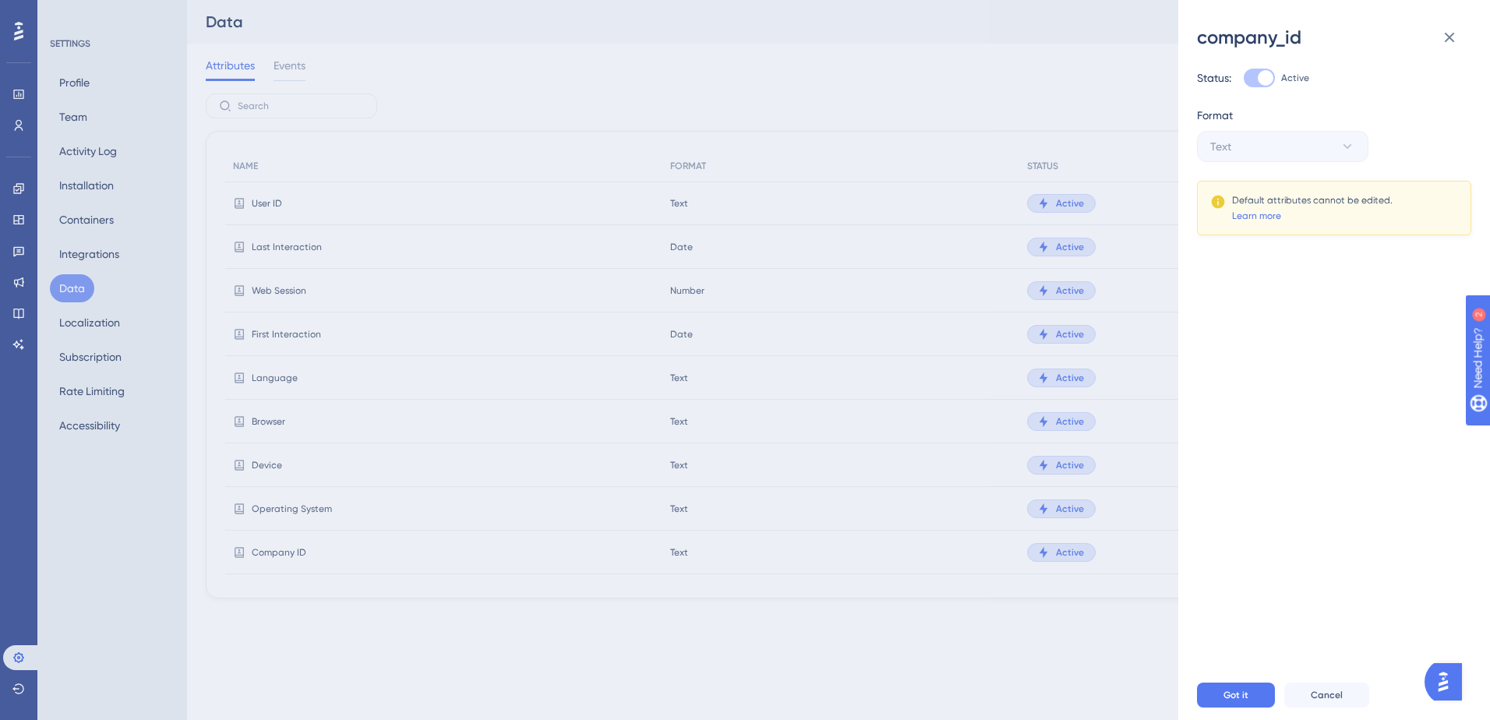
click at [991, 83] on label "Active" at bounding box center [1276, 78] width 65 height 19
click at [991, 76] on div at bounding box center [1266, 78] width 16 height 16
click at [991, 72] on div at bounding box center [1266, 78] width 16 height 16
drag, startPoint x: 1259, startPoint y: 72, endPoint x: 1230, endPoint y: 75, distance: 28.9
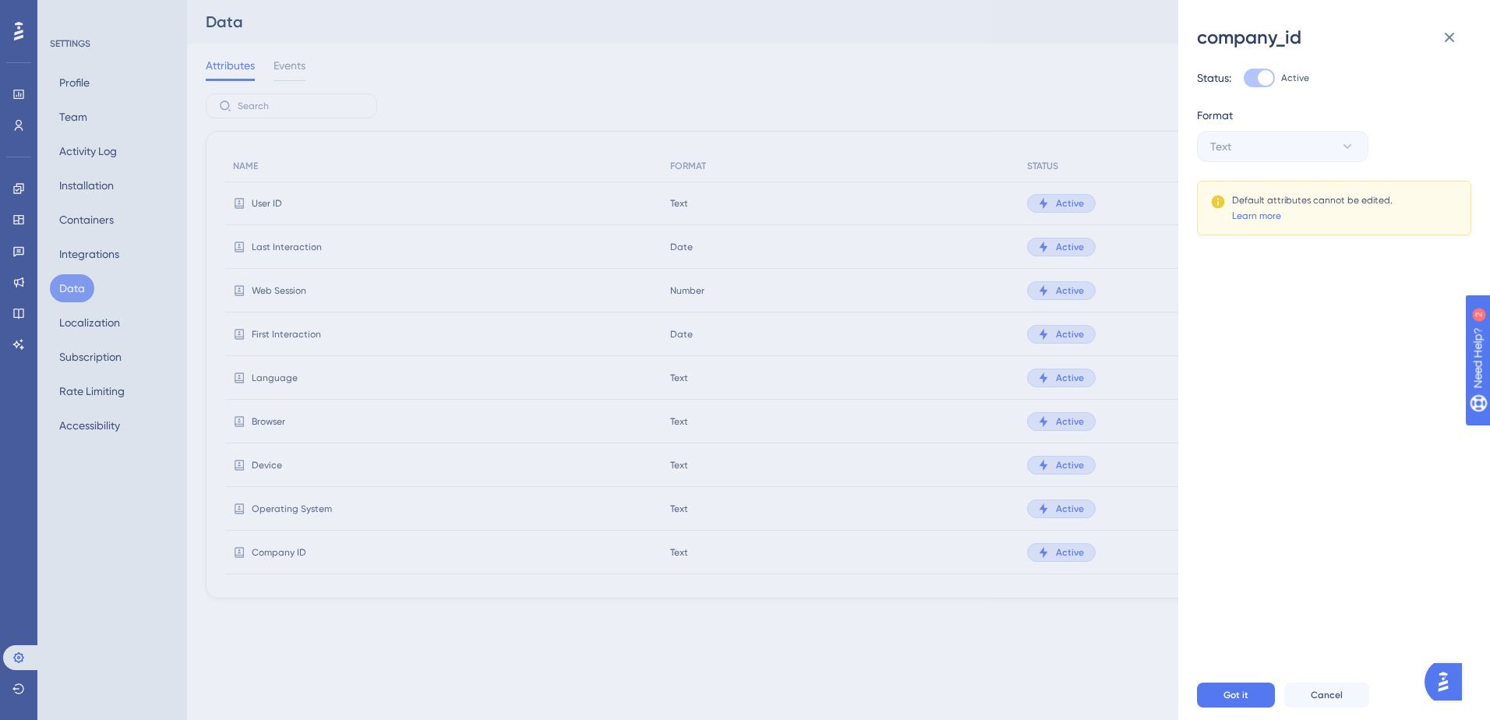
click at [991, 75] on div "Status:" at bounding box center [1214, 78] width 34 height 19
click at [991, 78] on div at bounding box center [1266, 78] width 16 height 16
drag, startPoint x: 1260, startPoint y: 78, endPoint x: 1246, endPoint y: 71, distance: 16.4
click at [991, 73] on div at bounding box center [1259, 78] width 31 height 19
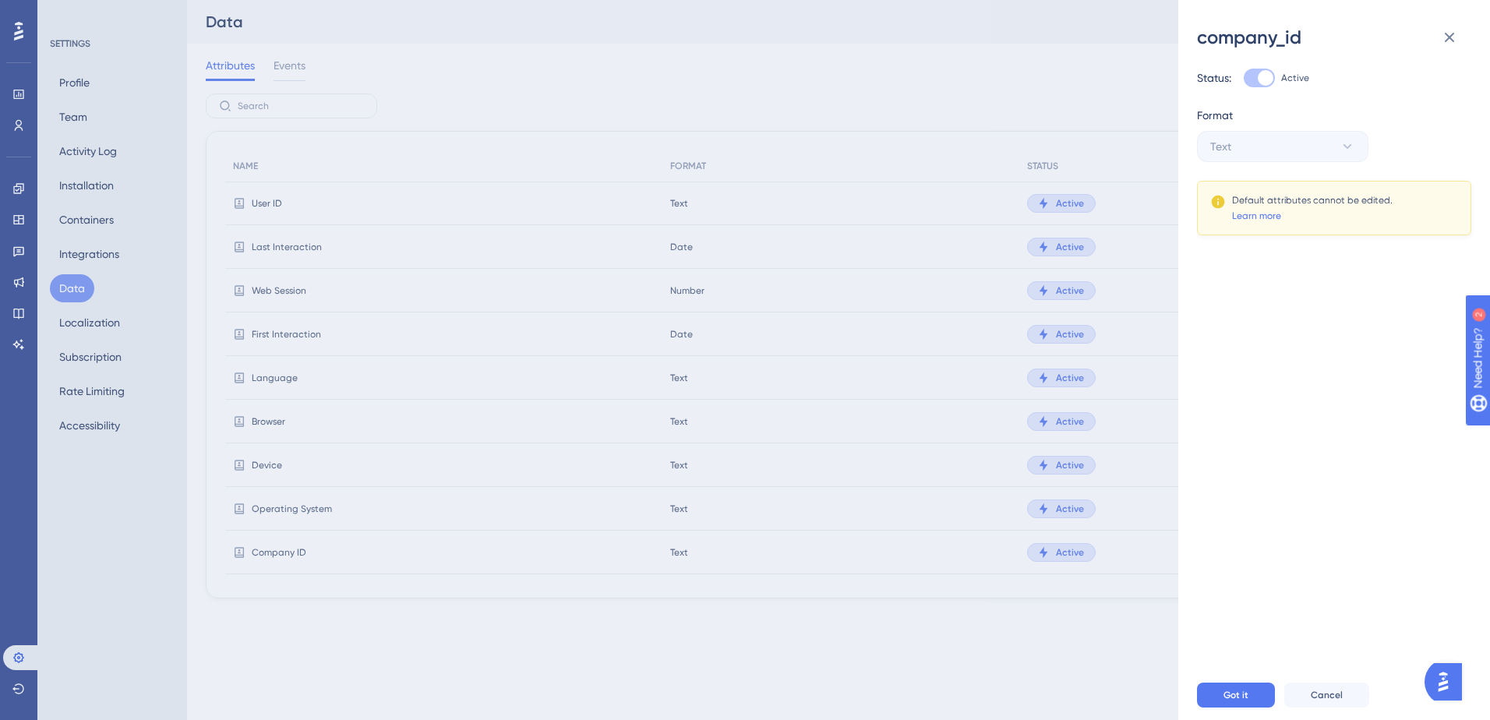
click at [429, 239] on div "company_id Status: Active Format Text Default attributes cannot be edited. Lear…" at bounding box center [745, 360] width 1490 height 720
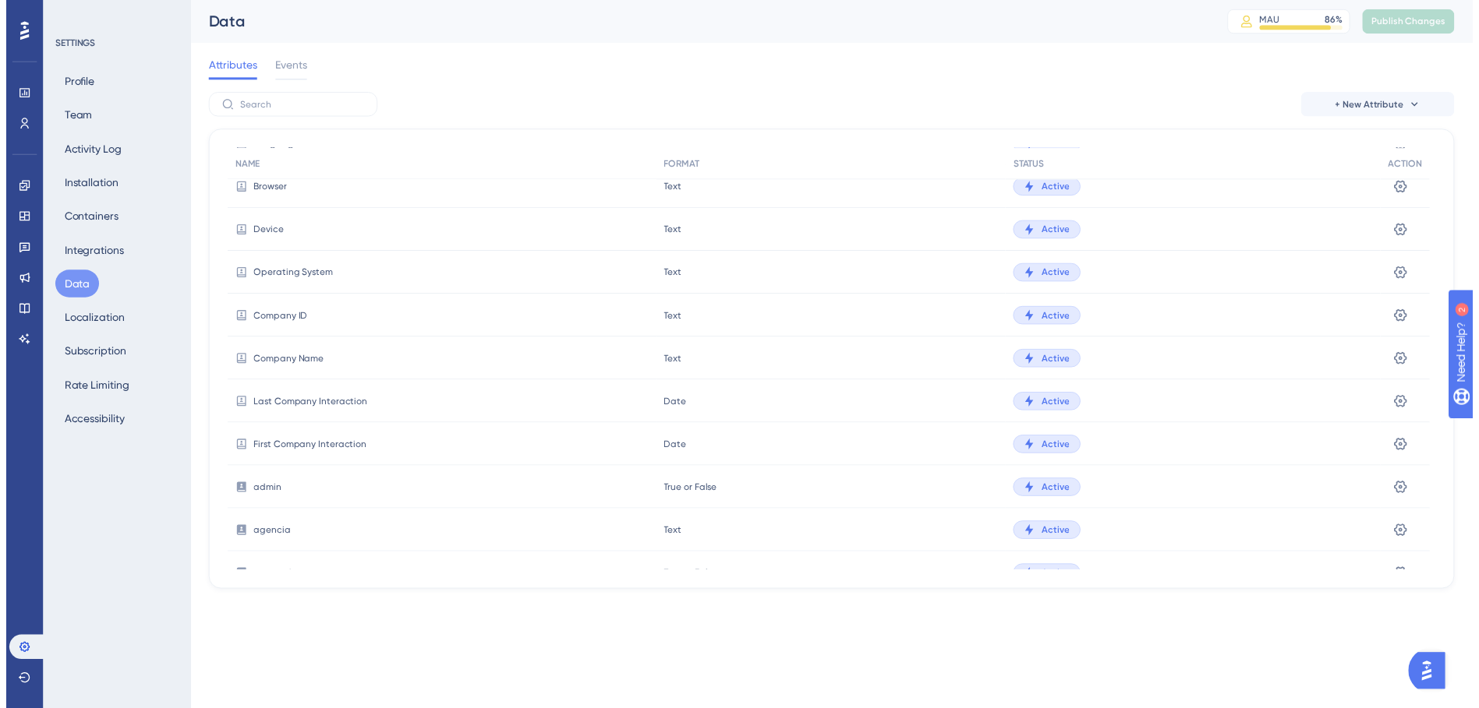
scroll to position [234, 0]
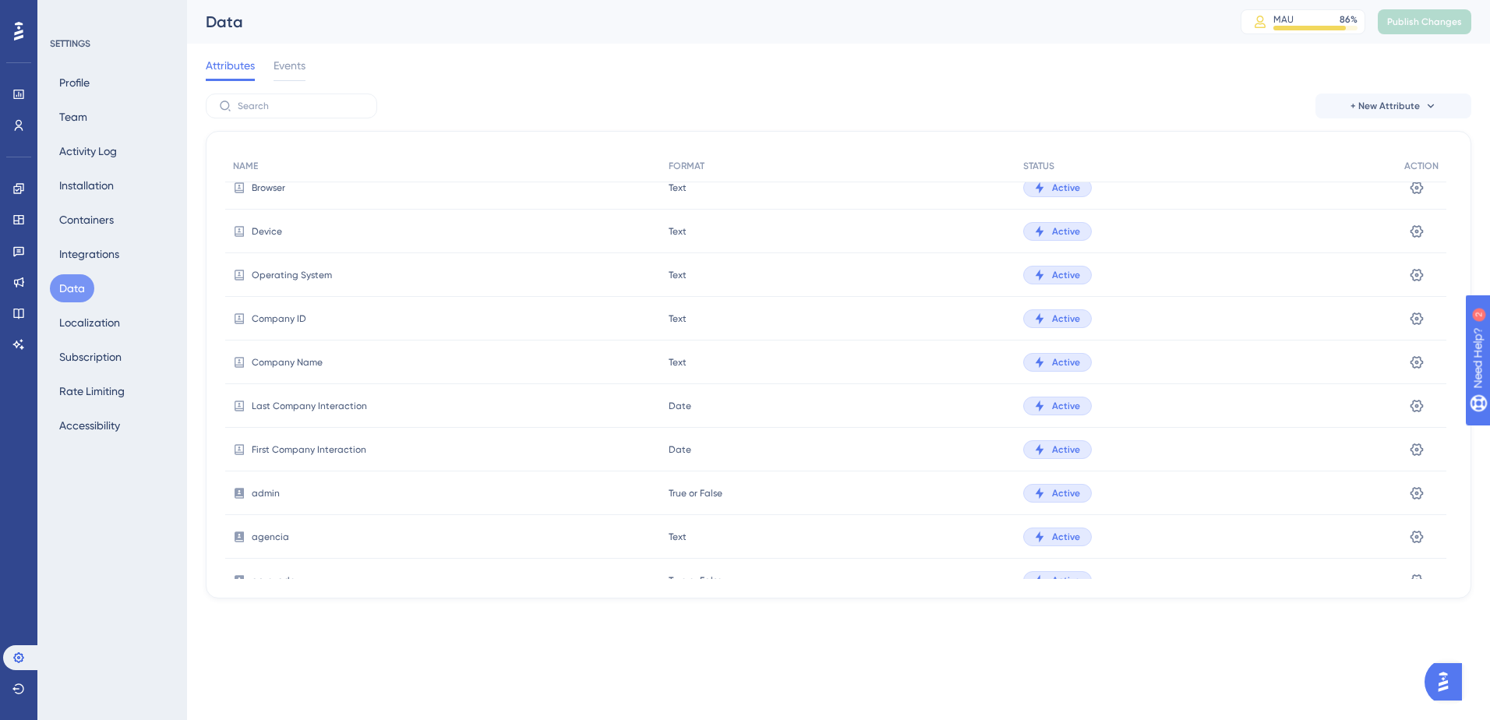
click at [685, 313] on div "Text Text" at bounding box center [838, 319] width 355 height 44
click at [991, 332] on div "Active" at bounding box center [1206, 319] width 381 height 44
click at [991, 318] on div "Settings" at bounding box center [1422, 319] width 50 height 44
click at [991, 316] on div "Settings" at bounding box center [1422, 319] width 50 height 44
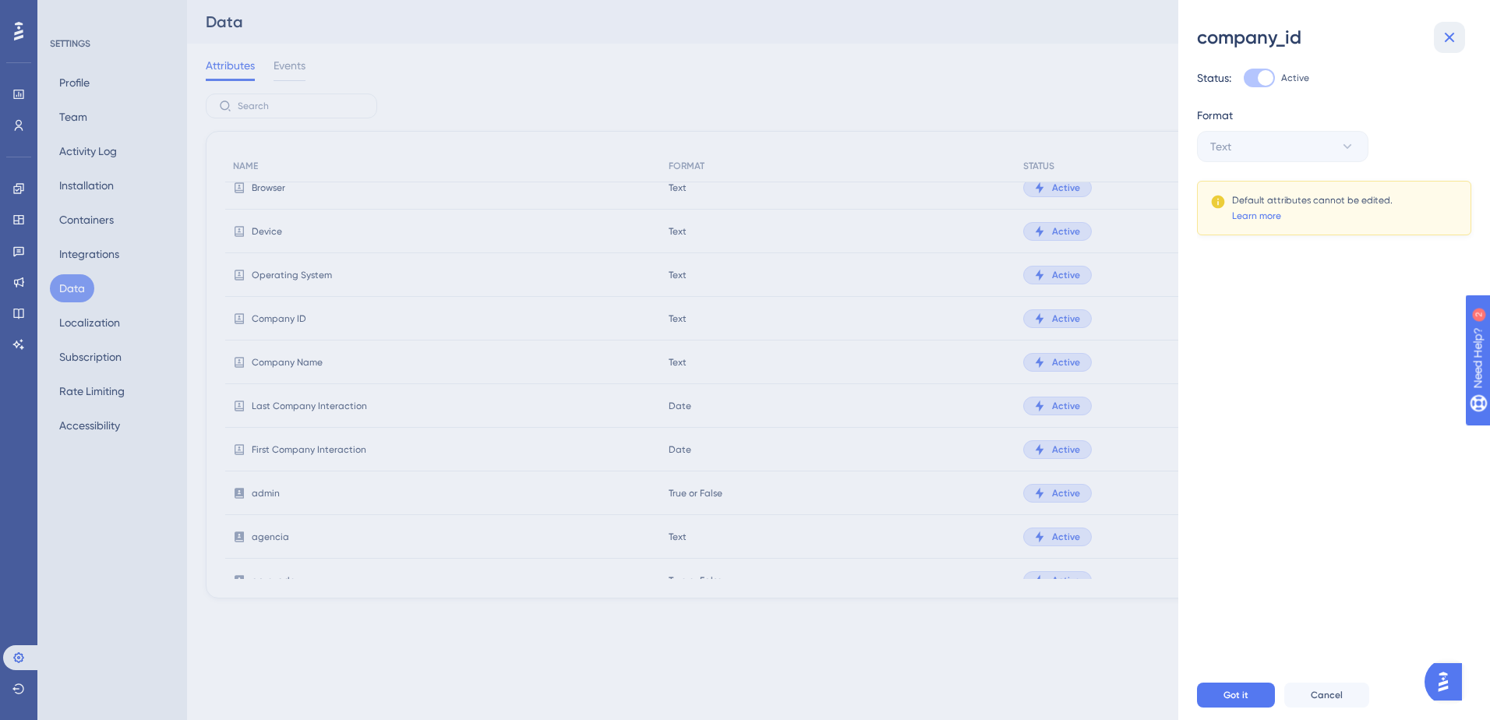
click at [991, 39] on icon at bounding box center [1449, 37] width 19 height 19
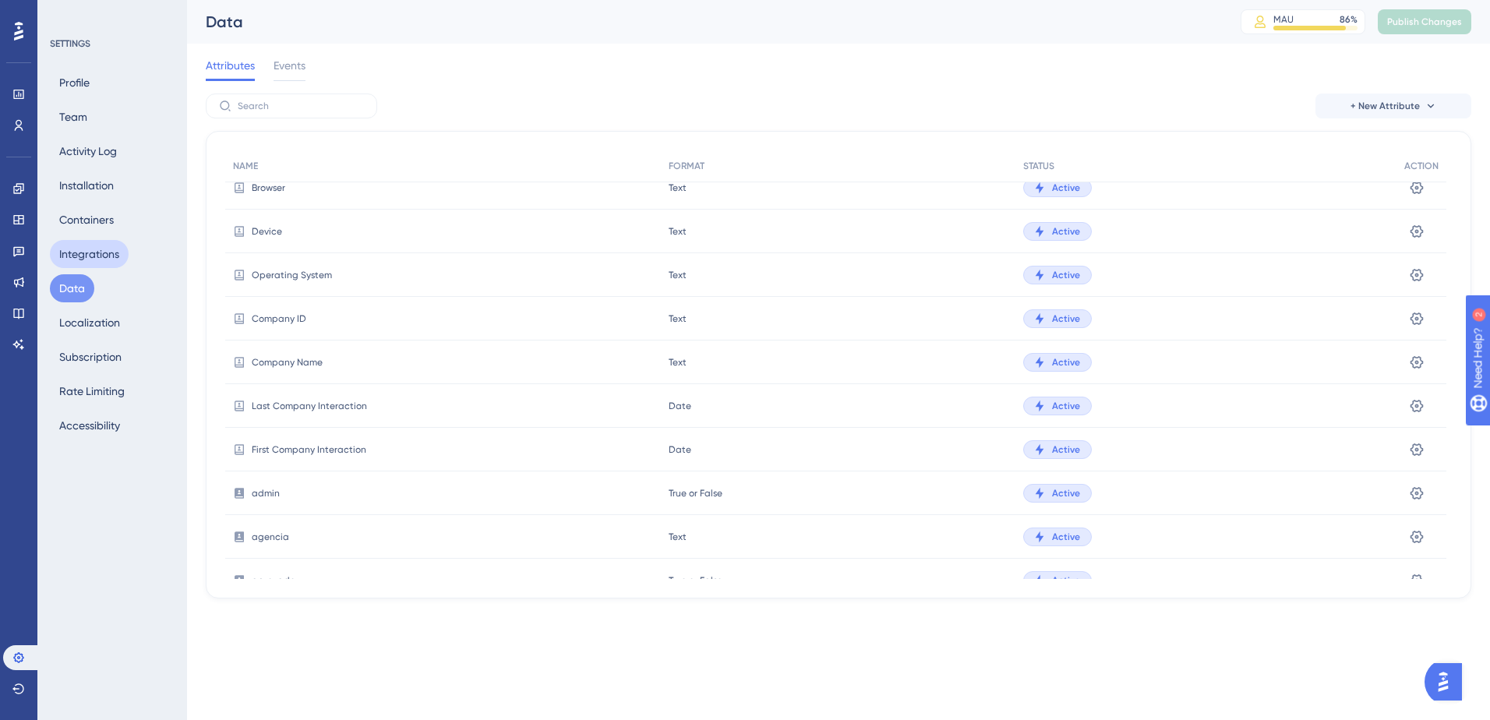
click at [85, 252] on button "Integrations" at bounding box center [89, 254] width 79 height 28
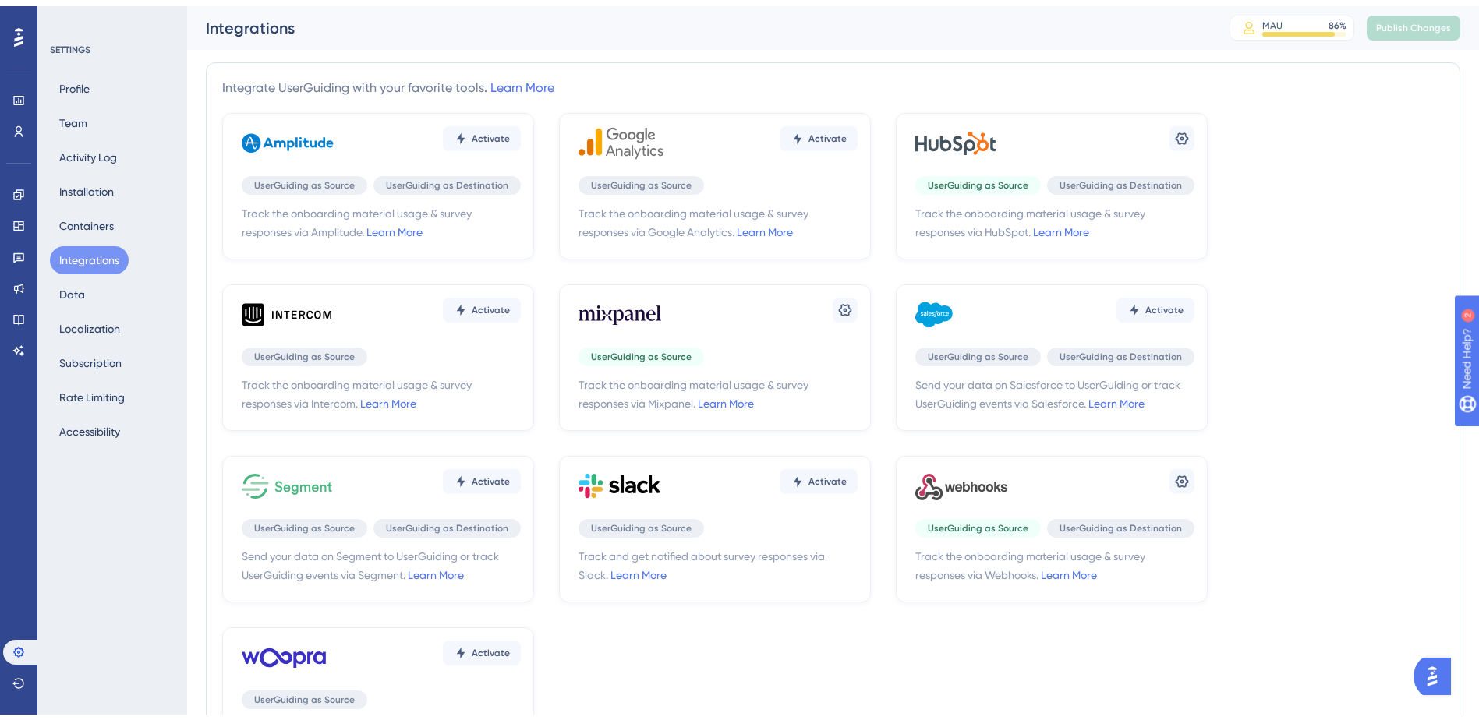
scroll to position [156, 0]
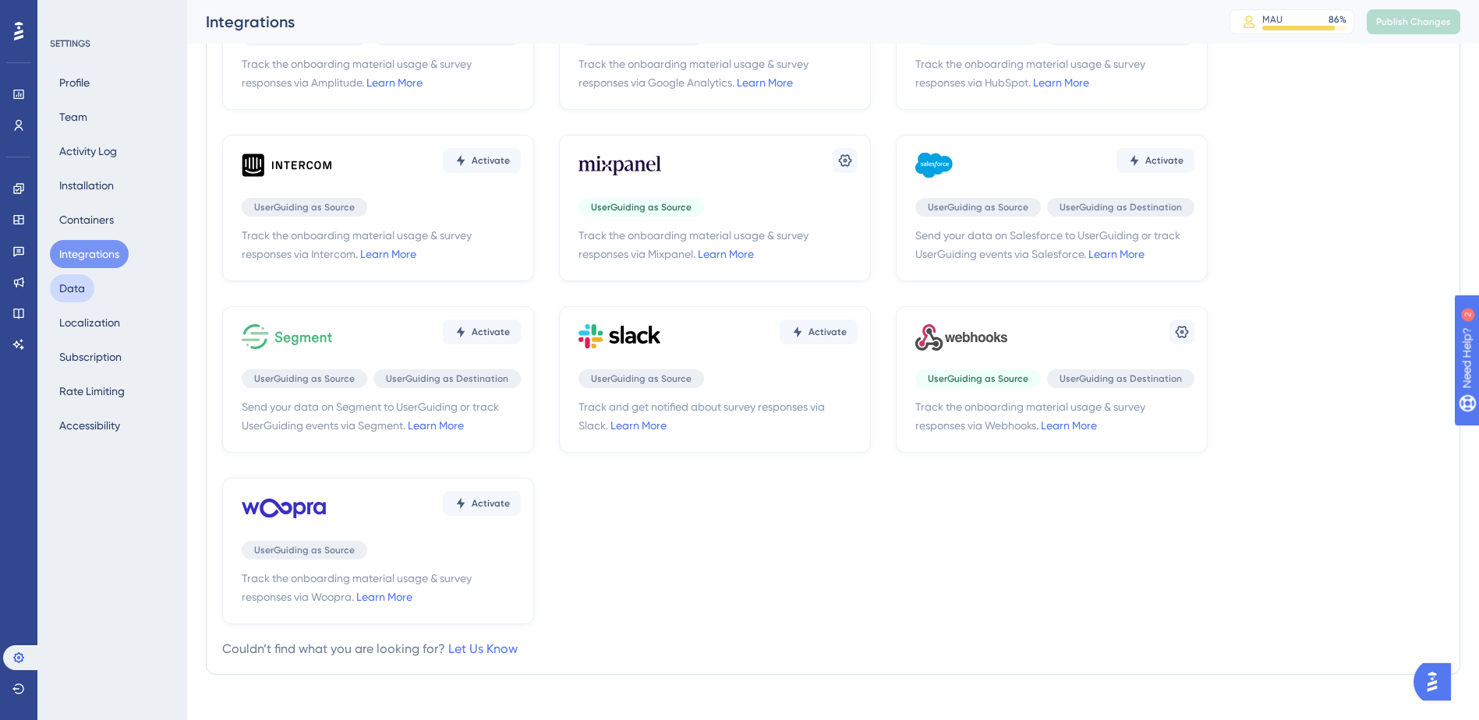
click at [60, 289] on button "Data" at bounding box center [72, 288] width 44 height 28
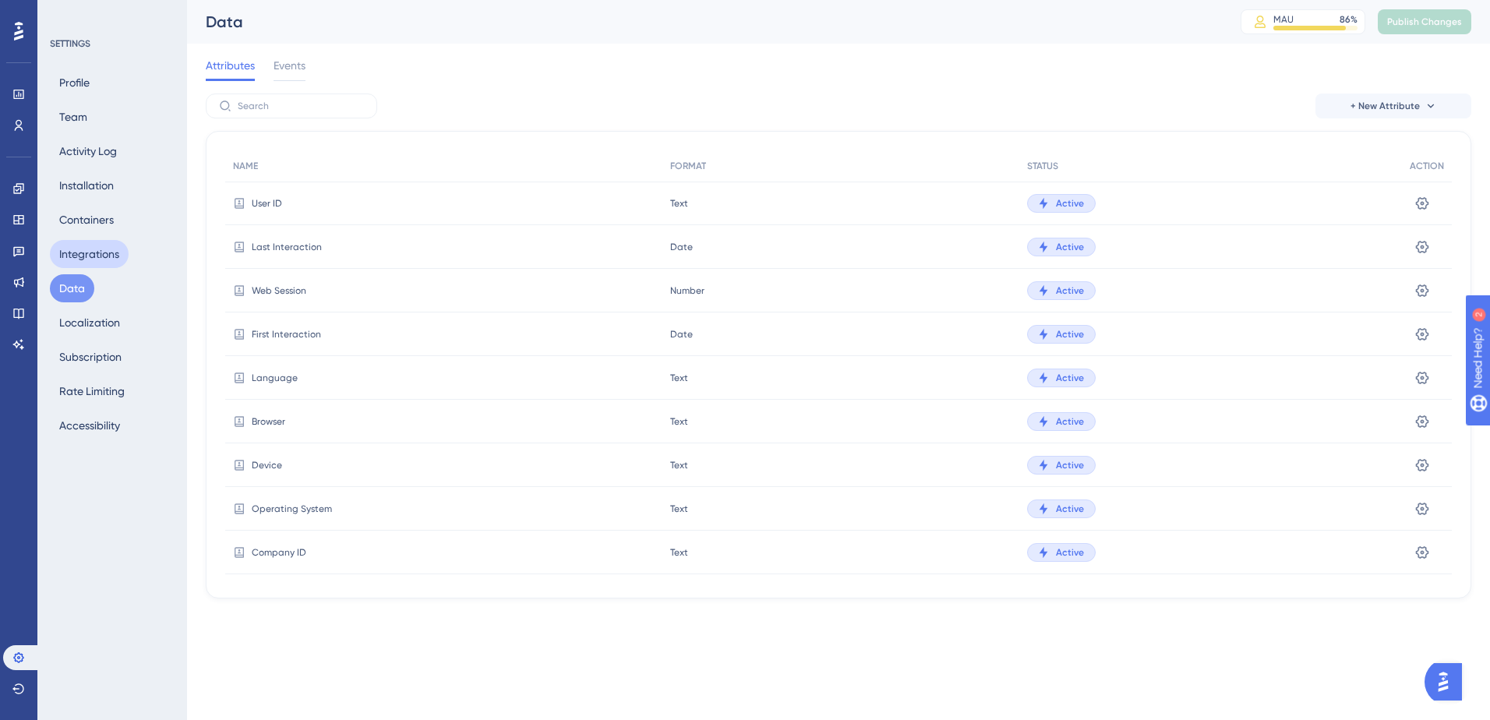
click at [69, 254] on button "Integrations" at bounding box center [89, 254] width 79 height 28
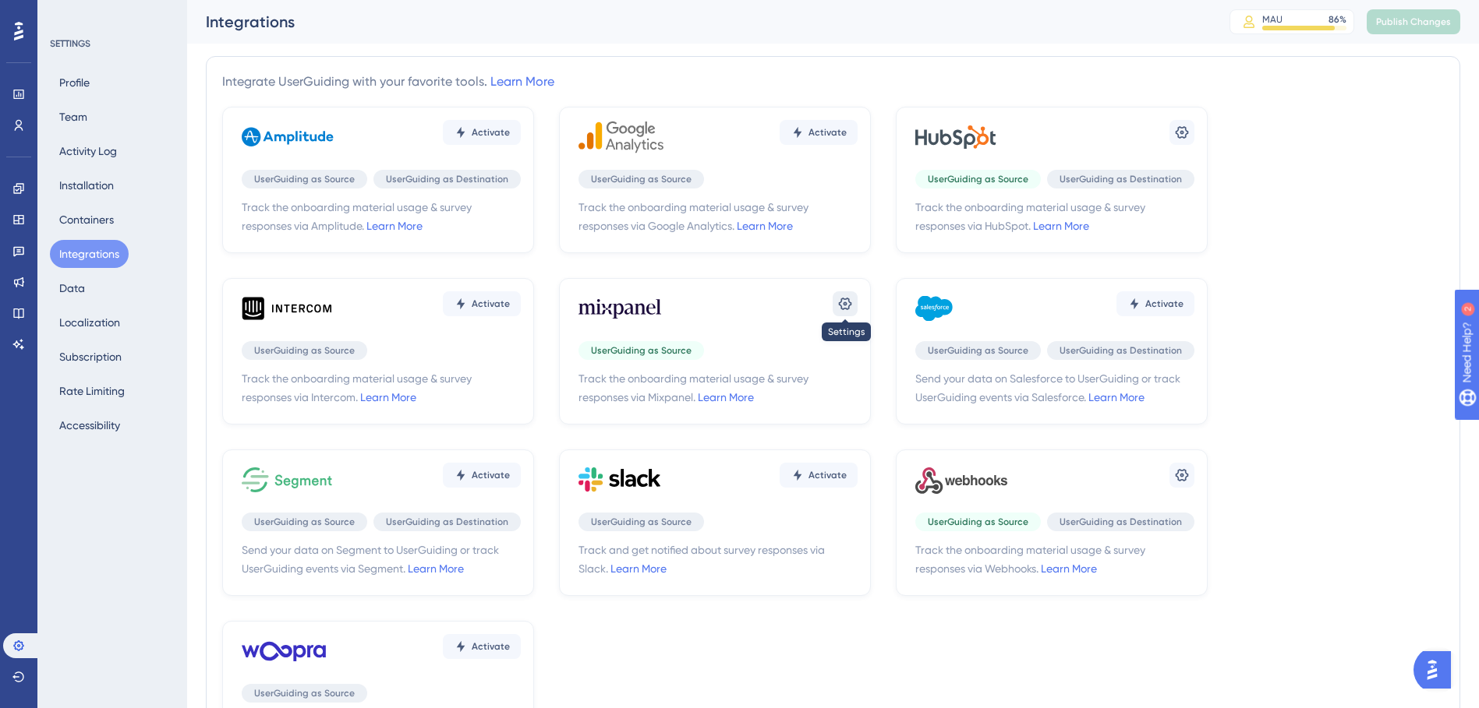
click at [991, 139] on icon at bounding box center [1181, 132] width 13 height 12
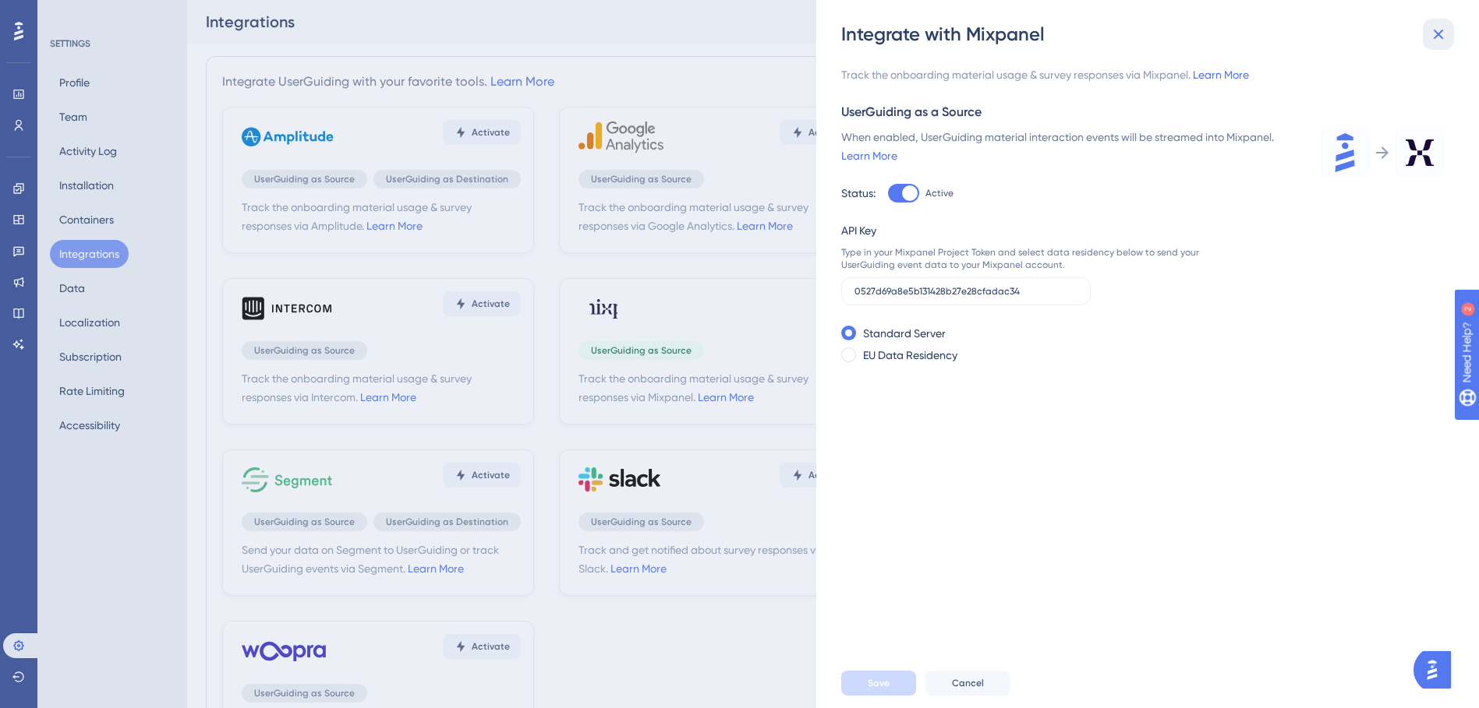
click at [991, 24] on button at bounding box center [1437, 34] width 31 height 31
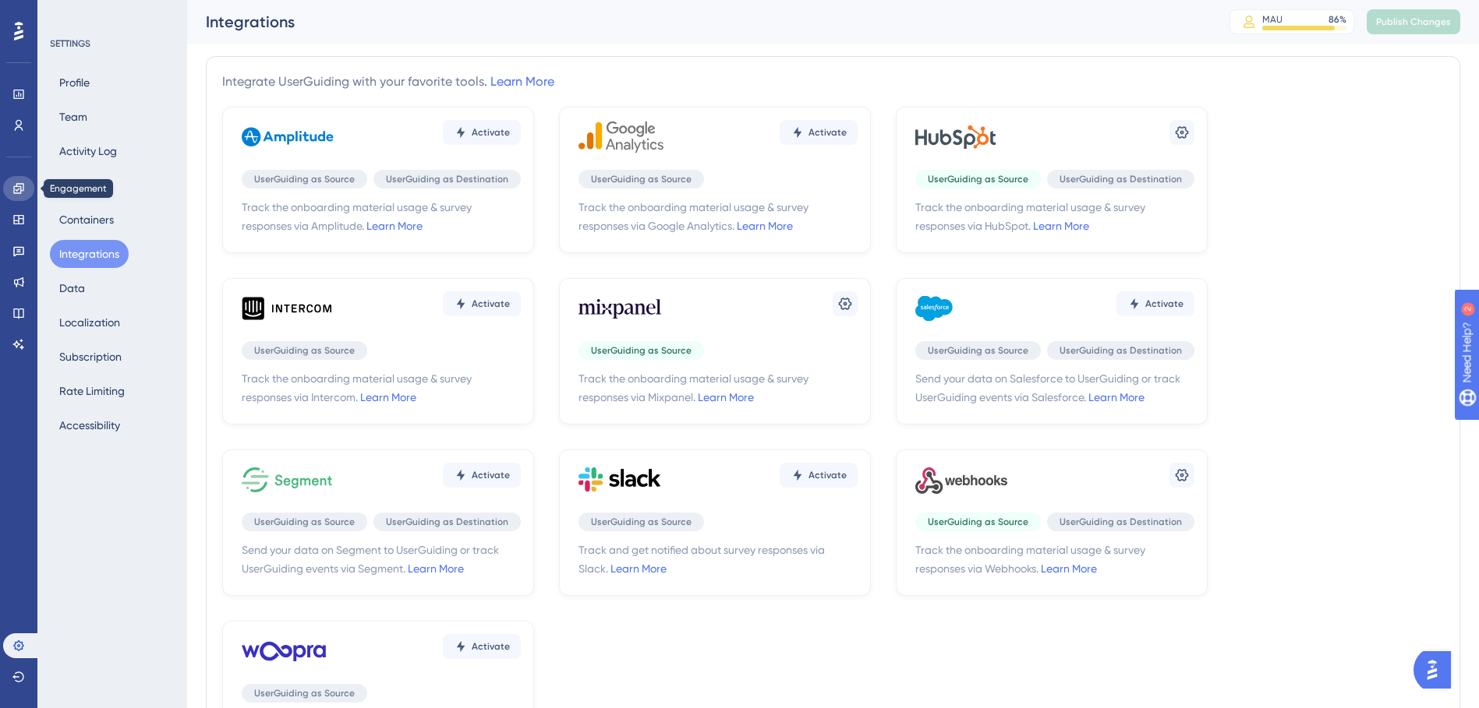
click at [10, 192] on link at bounding box center [18, 188] width 31 height 25
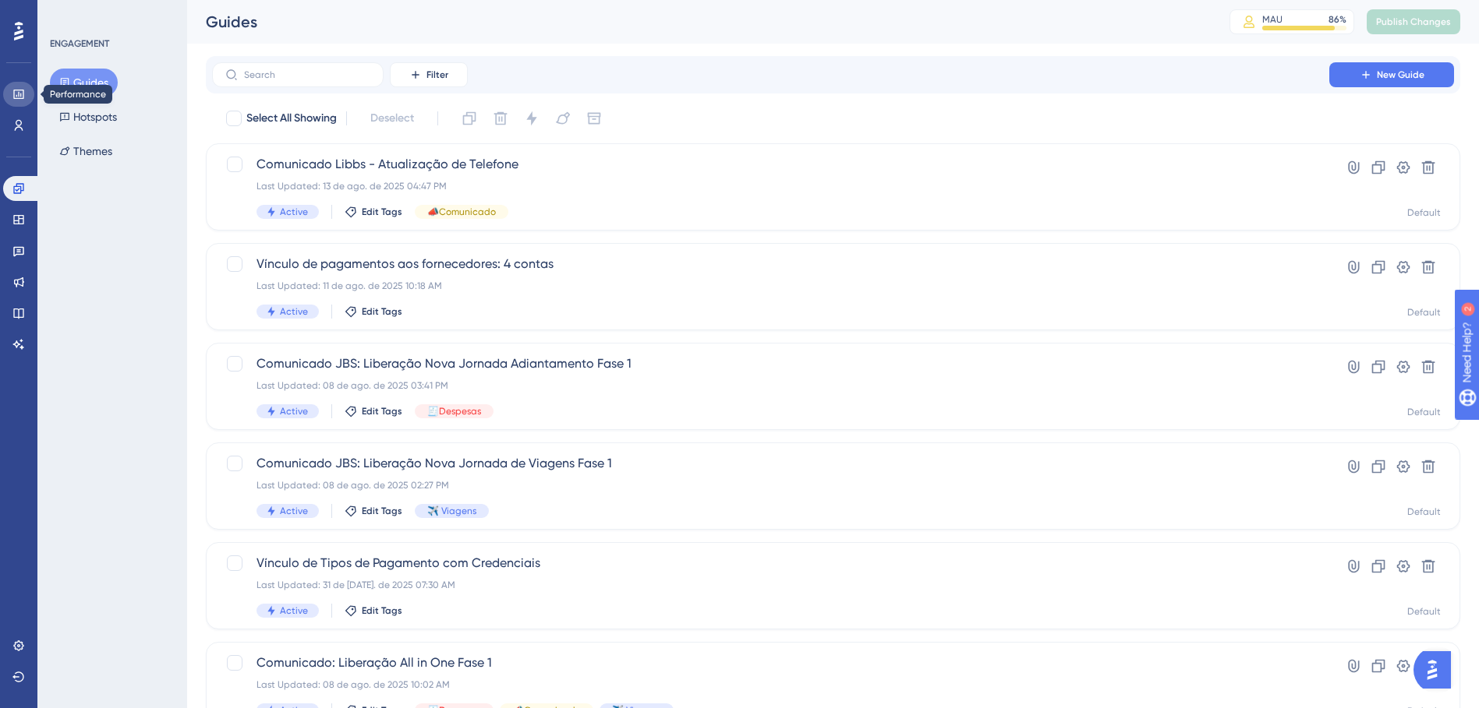
click at [22, 95] on icon at bounding box center [18, 94] width 12 height 12
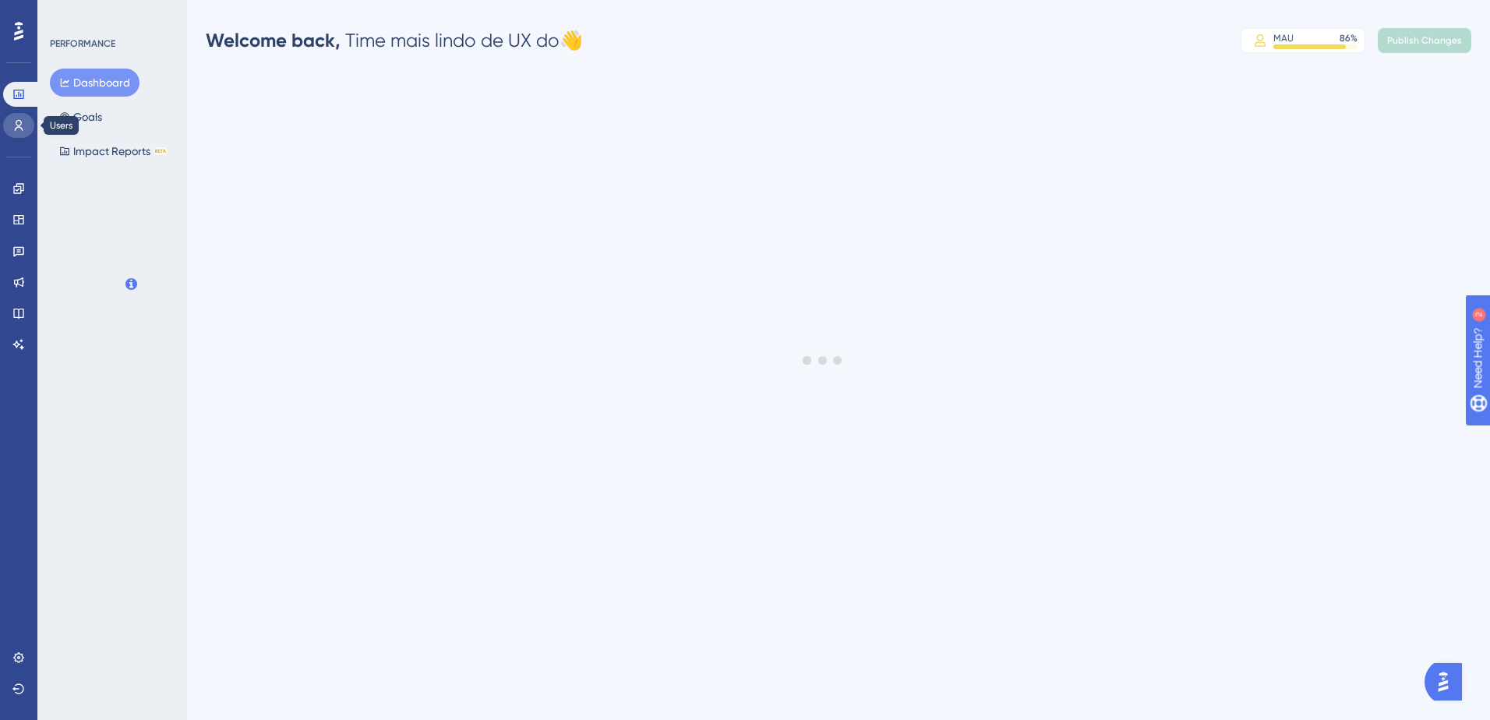
click at [20, 122] on icon at bounding box center [18, 125] width 12 height 12
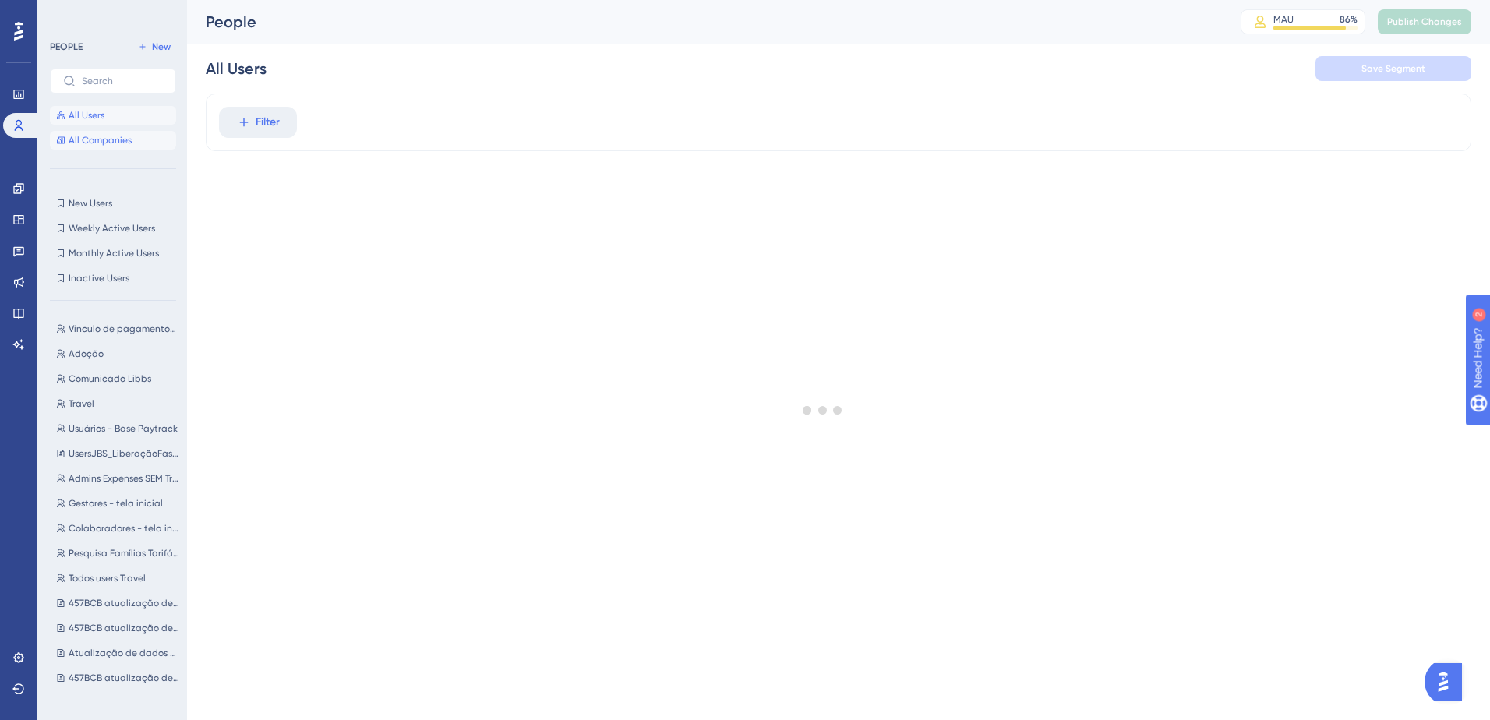
click at [102, 137] on span "All Companies" at bounding box center [100, 140] width 63 height 12
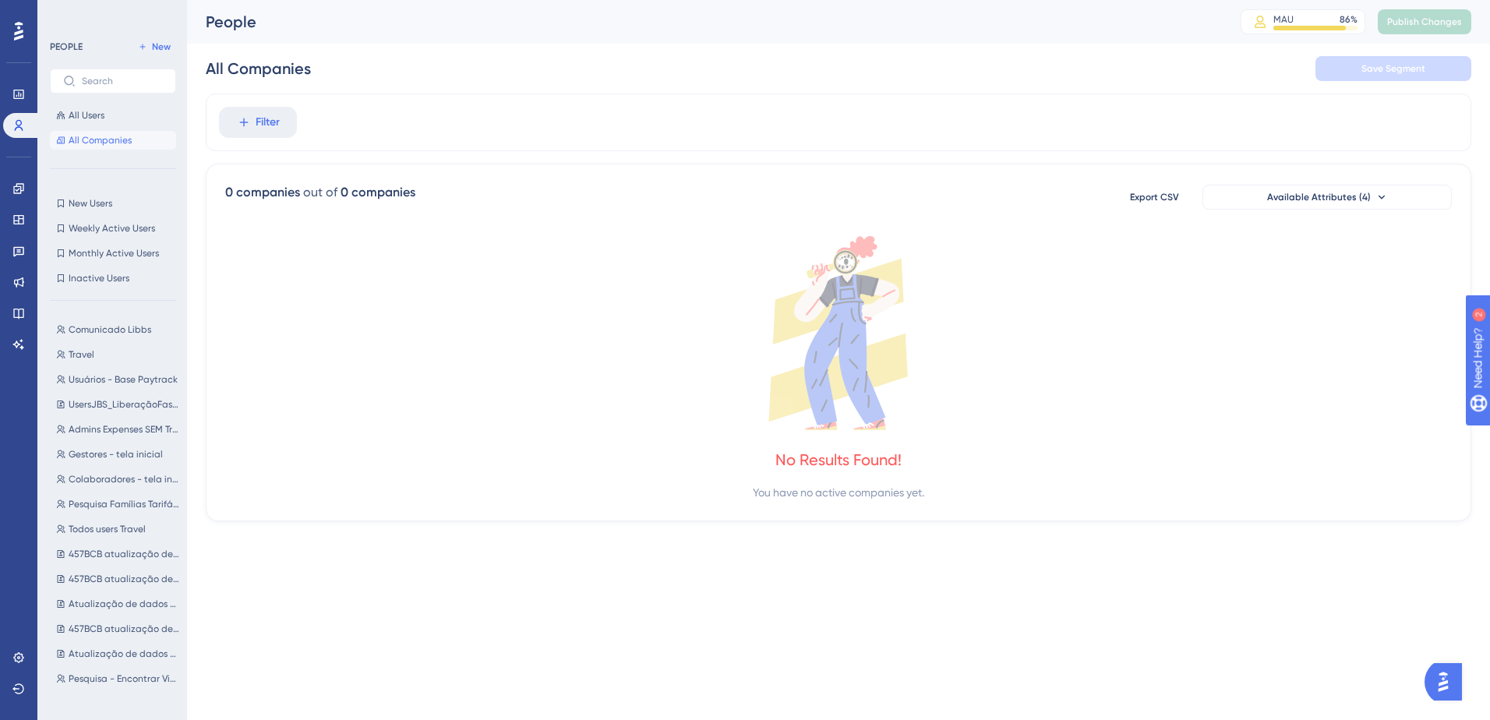
scroll to position [312, 0]
click at [25, 501] on link at bounding box center [18, 657] width 31 height 25
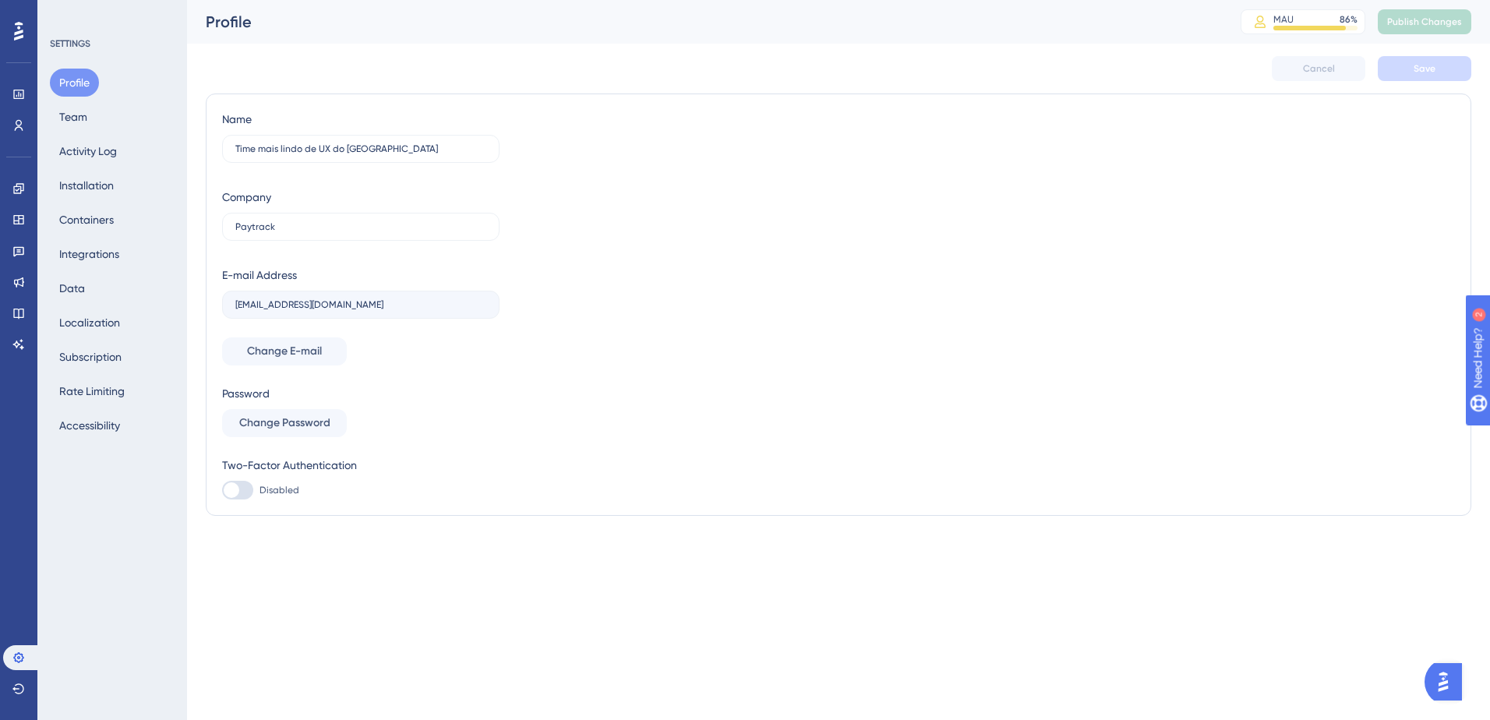
click at [93, 501] on div "SETTINGS Profile Team Activity Log Installation Containers Integrations Data Lo…" at bounding box center [112, 360] width 150 height 720
